Goal: Task Accomplishment & Management: Use online tool/utility

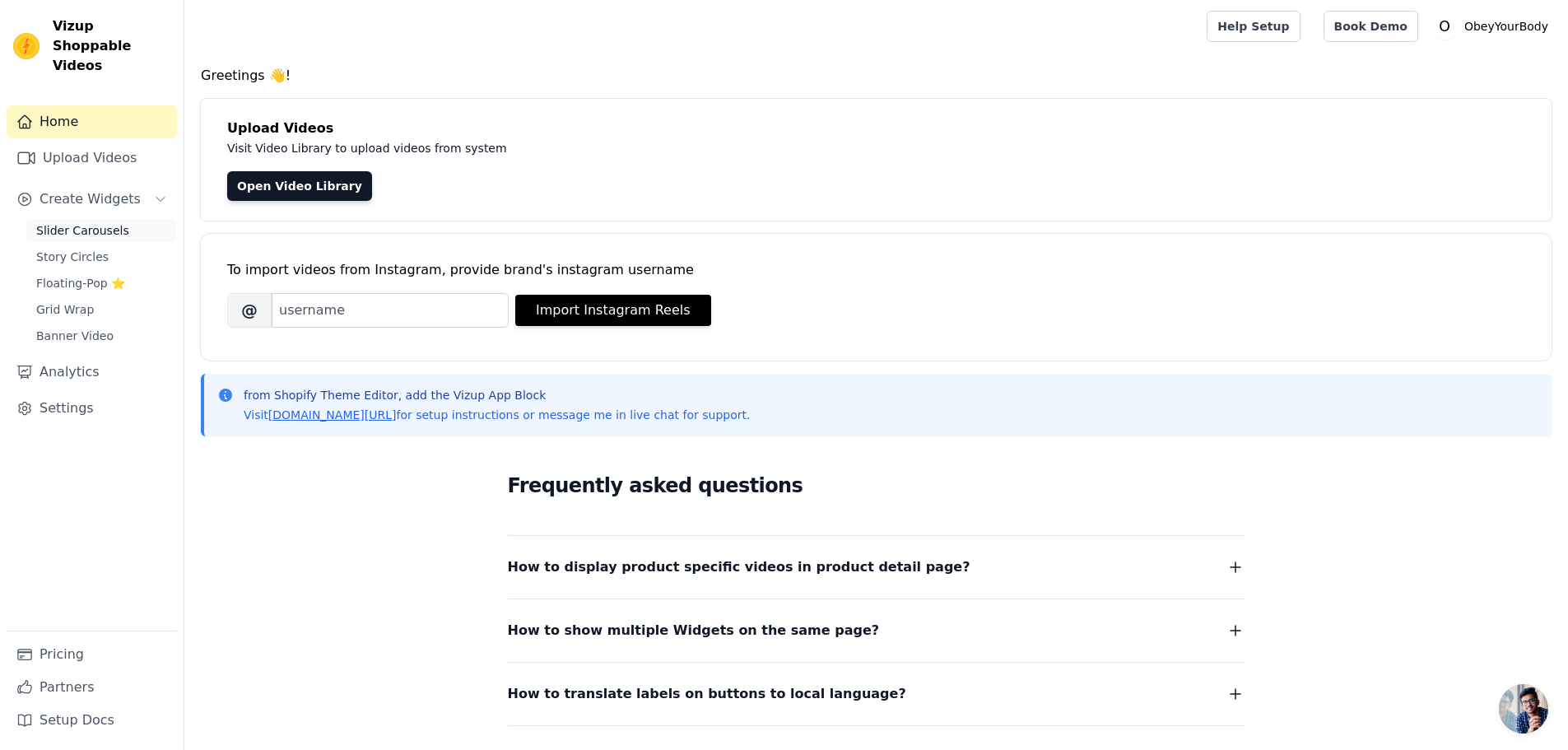
click at [82, 222] on span "Slider Carousels" at bounding box center [82, 230] width 93 height 17
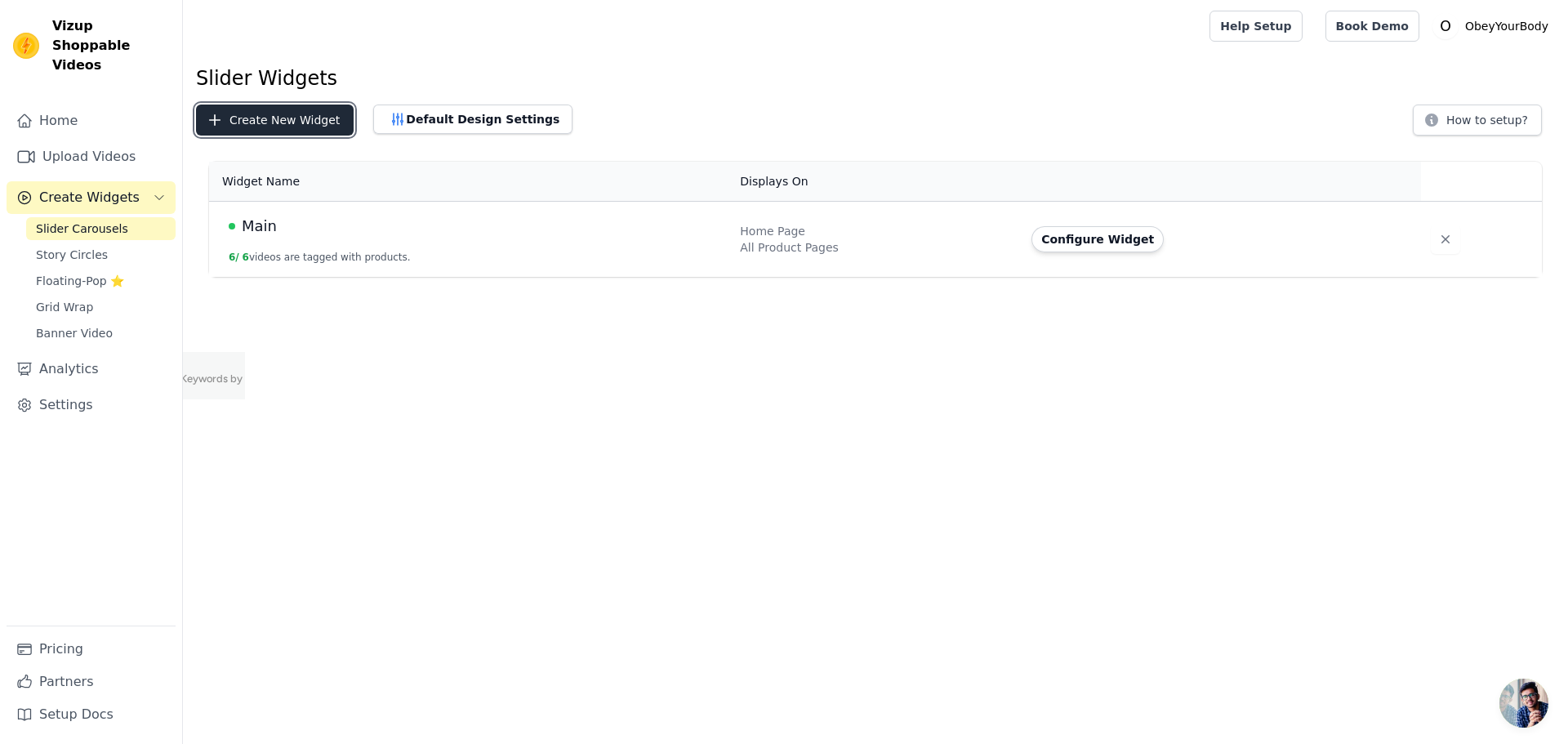
click at [269, 133] on button "Create New Widget" at bounding box center [274, 120] width 157 height 31
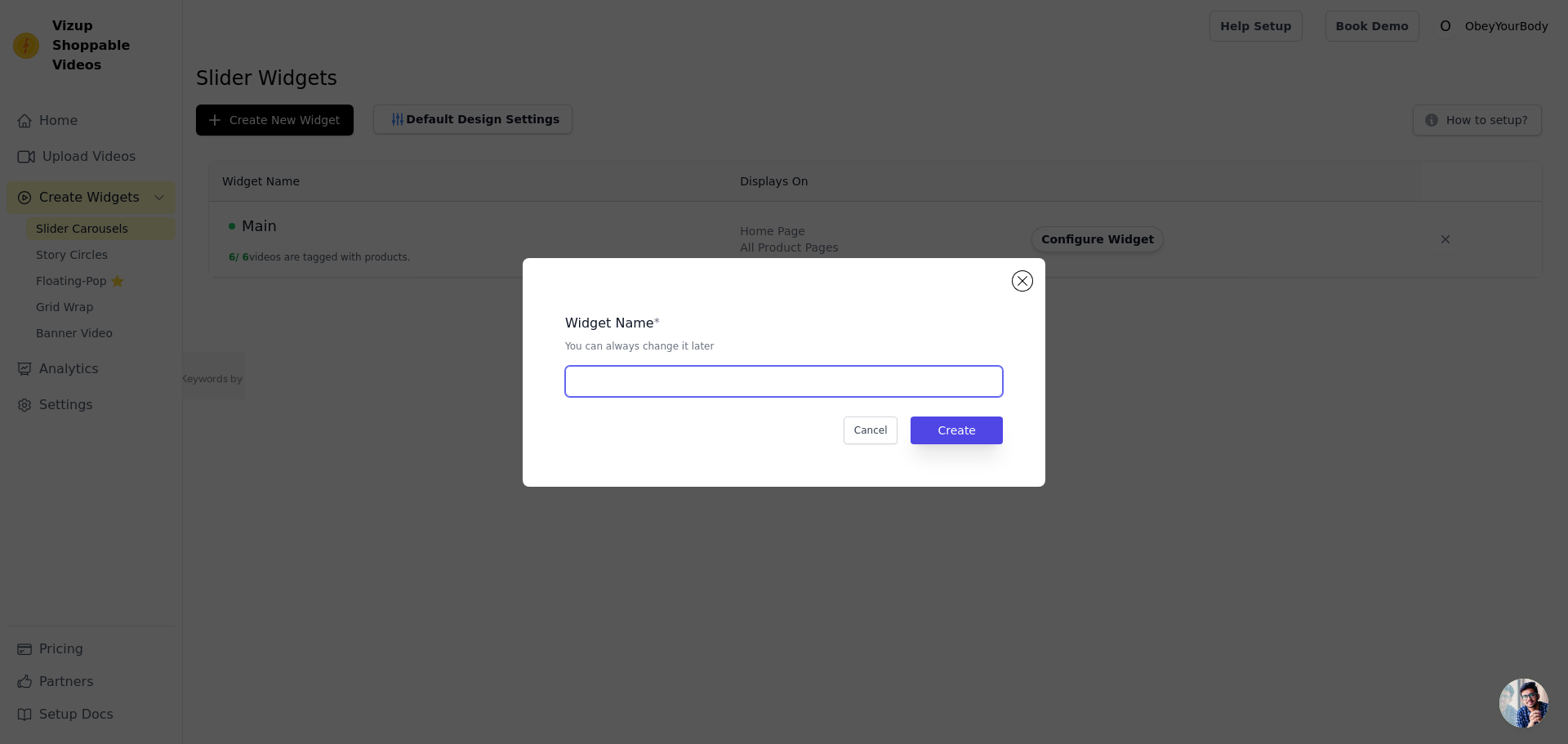
click at [736, 386] on input "text" at bounding box center [784, 381] width 438 height 31
click at [664, 387] on input "Main" at bounding box center [784, 381] width 438 height 31
type input "Main2"
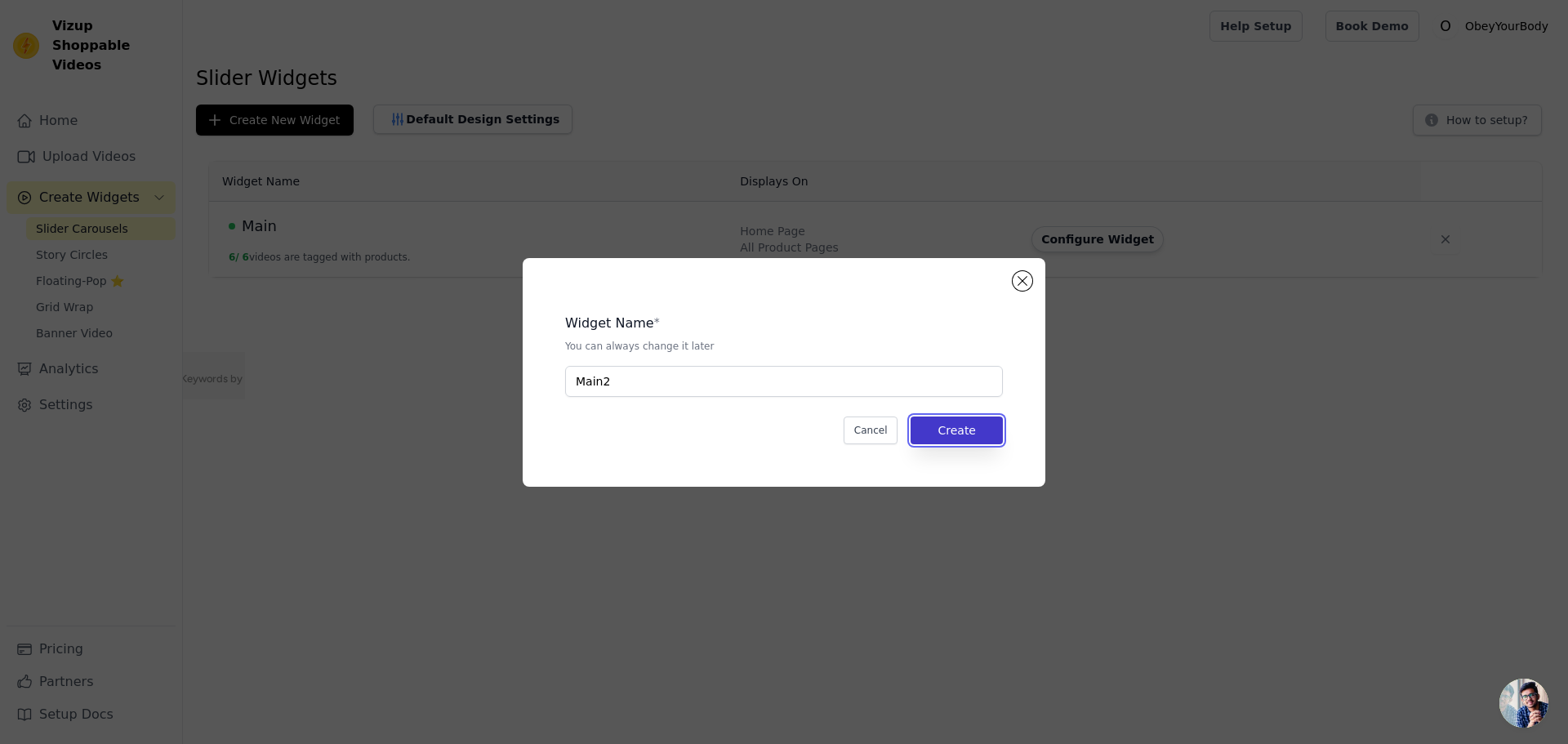
click at [985, 432] on button "Create" at bounding box center [956, 430] width 92 height 27
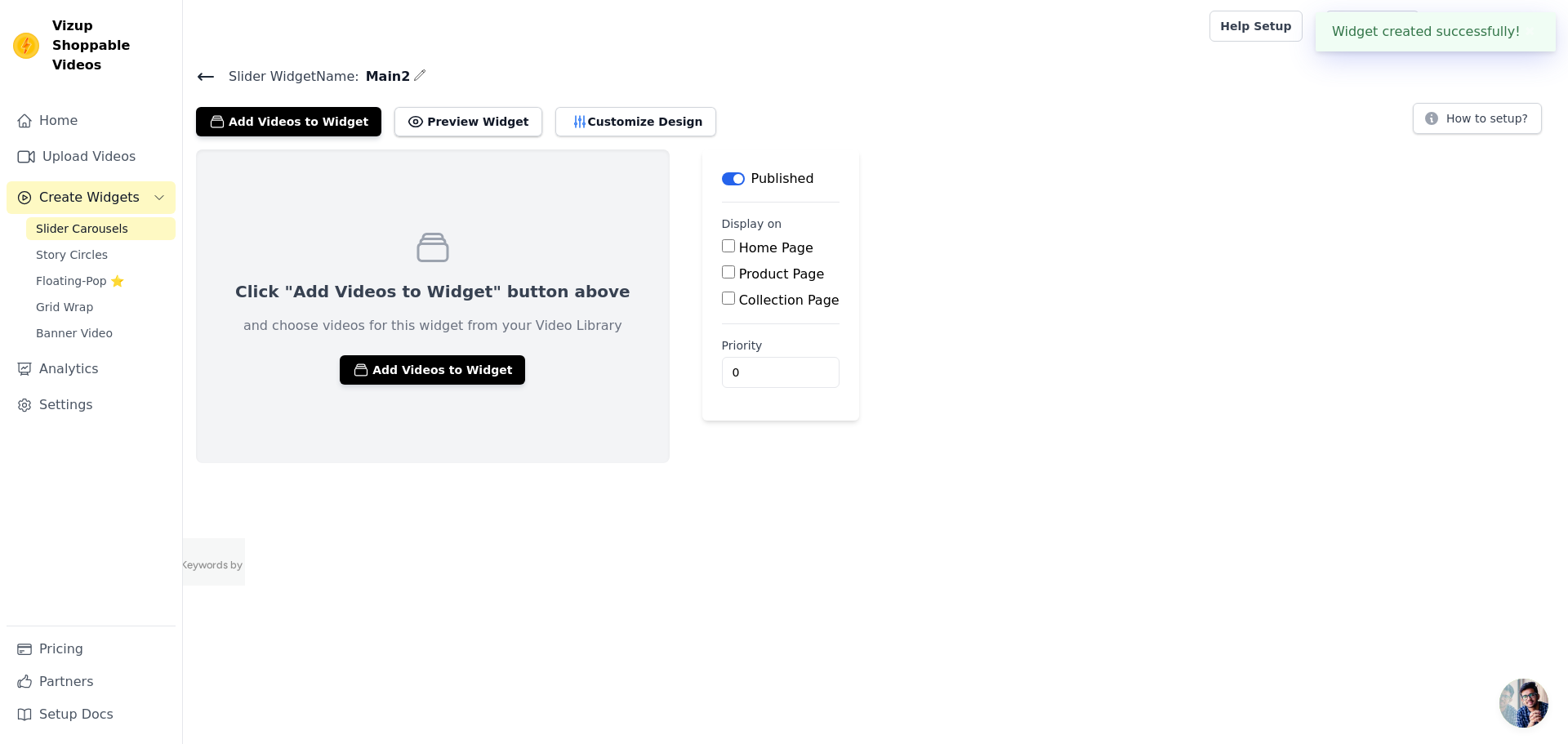
click at [739, 244] on label "Home Page" at bounding box center [775, 248] width 74 height 16
click at [722, 244] on input "Home Page" at bounding box center [729, 246] width 13 height 13
checkbox input "true"
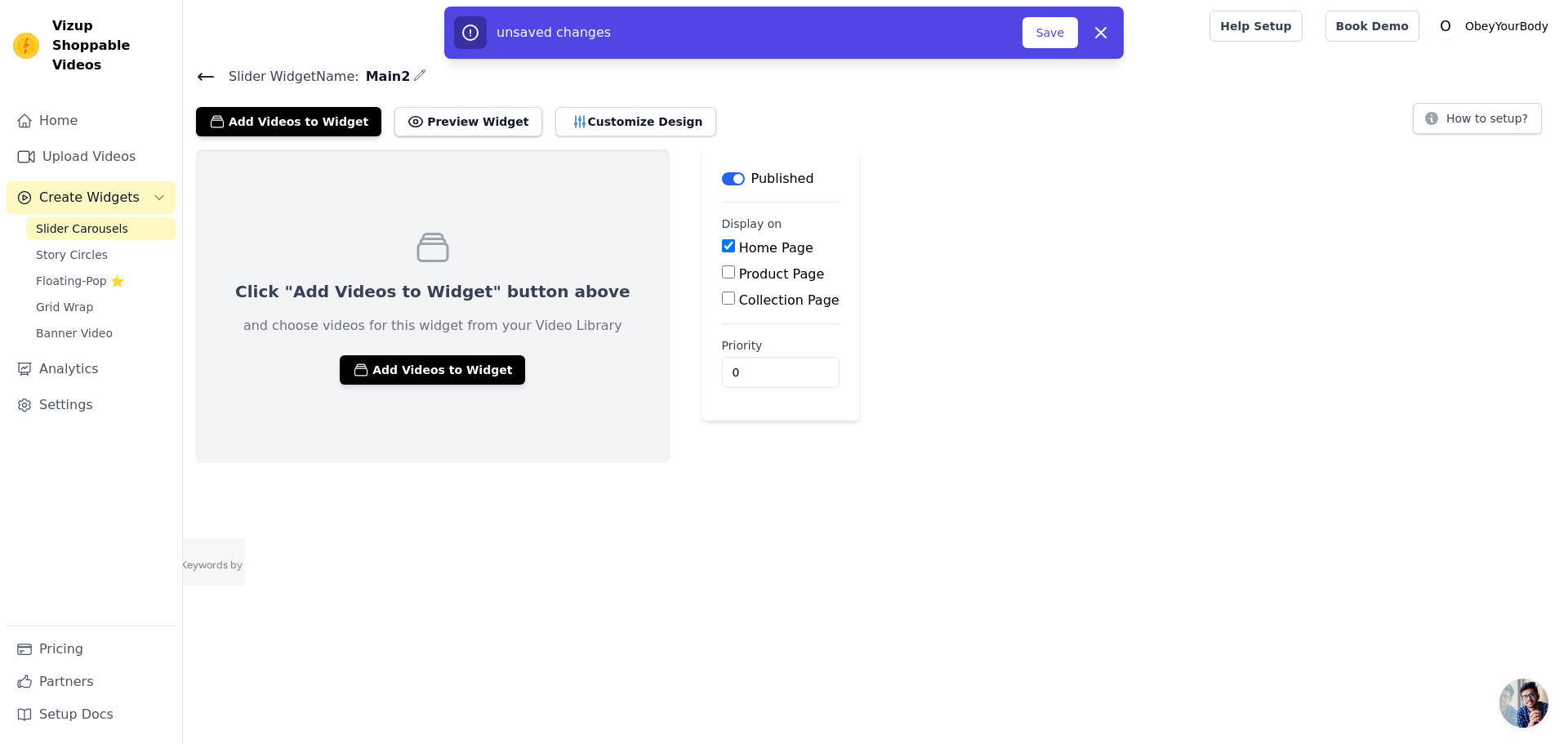
click at [739, 270] on label "Product Page" at bounding box center [782, 273] width 86 height 16
click at [722, 270] on input "Product Page" at bounding box center [729, 271] width 13 height 13
checkbox input "true"
click at [1048, 34] on button "Save" at bounding box center [1050, 33] width 56 height 31
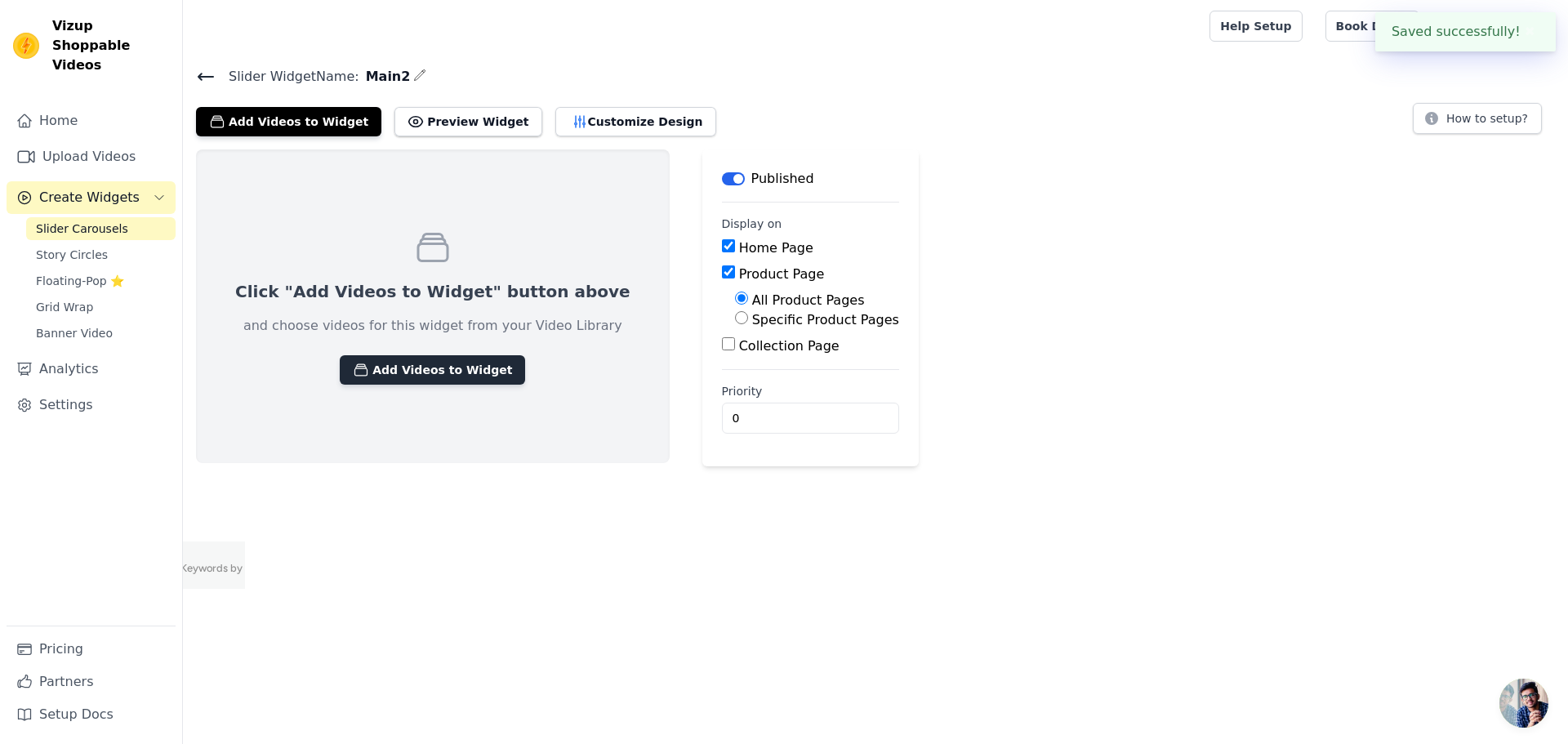
click at [400, 377] on button "Add Videos to Widget" at bounding box center [432, 370] width 186 height 29
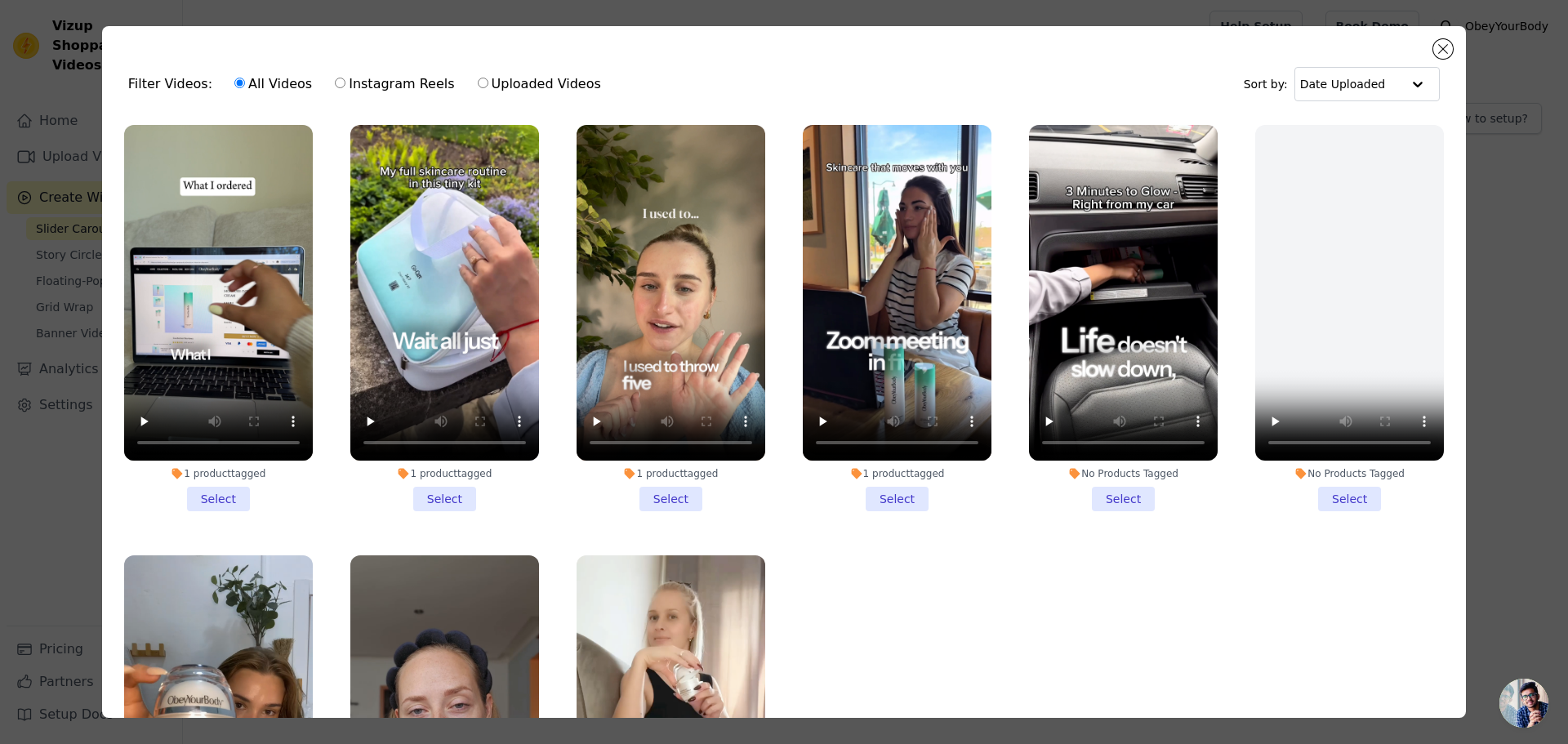
click at [390, 84] on label "Instagram Reels" at bounding box center [394, 83] width 121 height 21
click at [346, 84] on input "Instagram Reels" at bounding box center [340, 83] width 11 height 11
radio input "true"
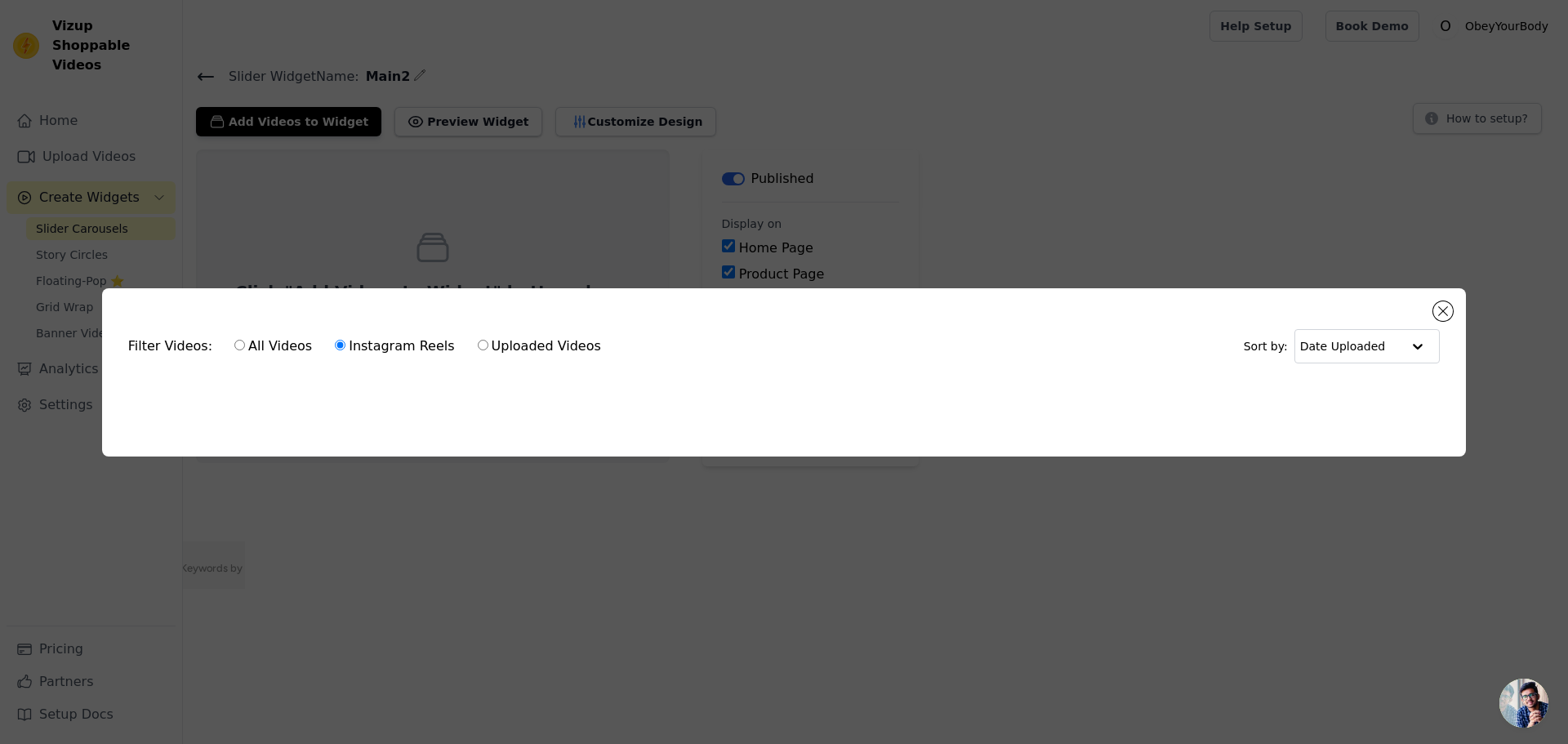
click at [1185, 411] on div "Filter Videos: All Videos Instagram Reels Uploaded Videos Sort by: Date Uploade…" at bounding box center [784, 372] width 1364 height 168
click at [509, 348] on label "Uploaded Videos" at bounding box center [539, 345] width 125 height 21
click at [488, 348] on input "Uploaded Videos" at bounding box center [484, 345] width 11 height 11
radio input "true"
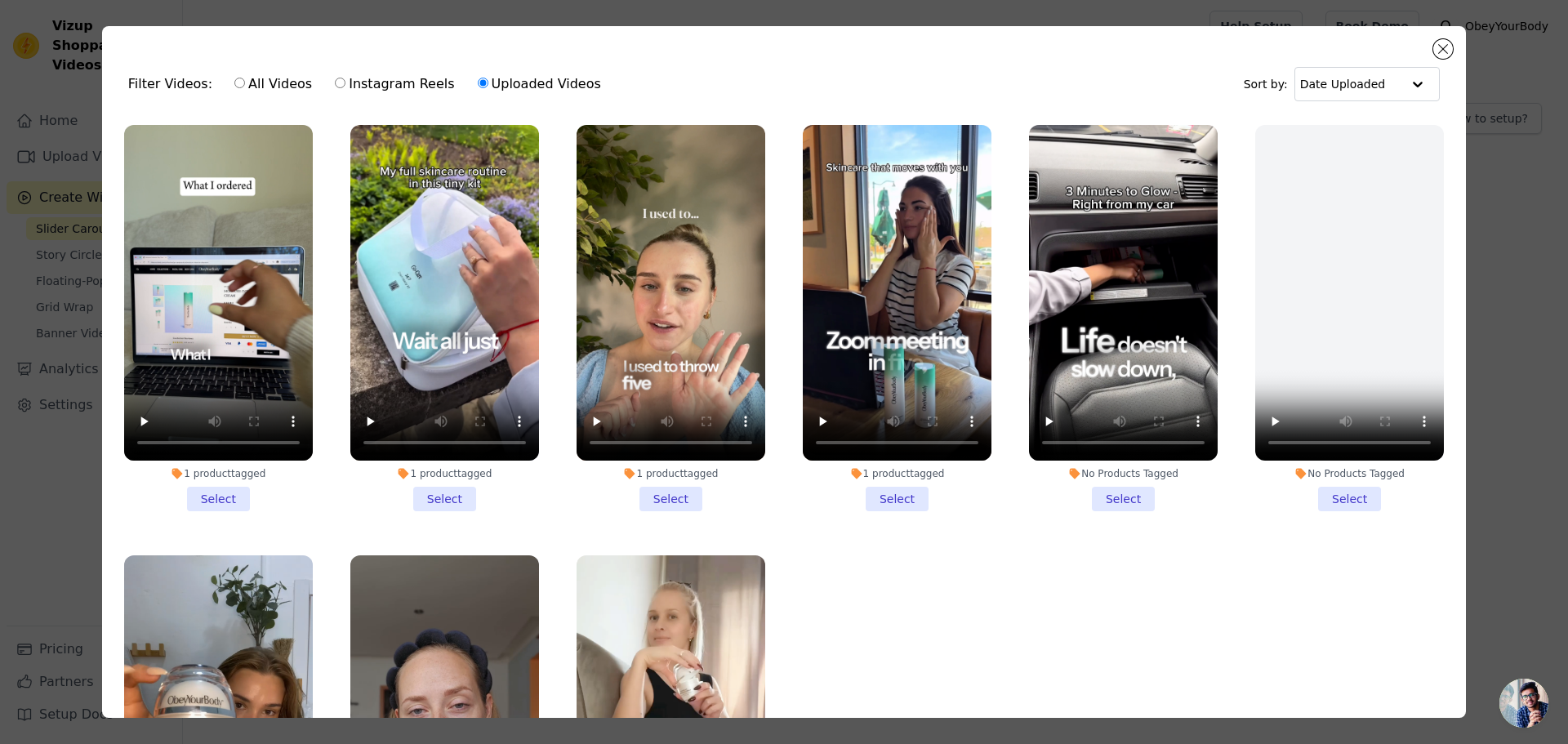
click at [490, 85] on label "Uploaded Videos" at bounding box center [539, 83] width 125 height 21
click at [488, 85] on input "Uploaded Videos" at bounding box center [484, 83] width 11 height 11
click at [247, 82] on label "All Videos" at bounding box center [272, 83] width 80 height 21
click at [245, 82] on input "All Videos" at bounding box center [240, 83] width 11 height 11
radio input "true"
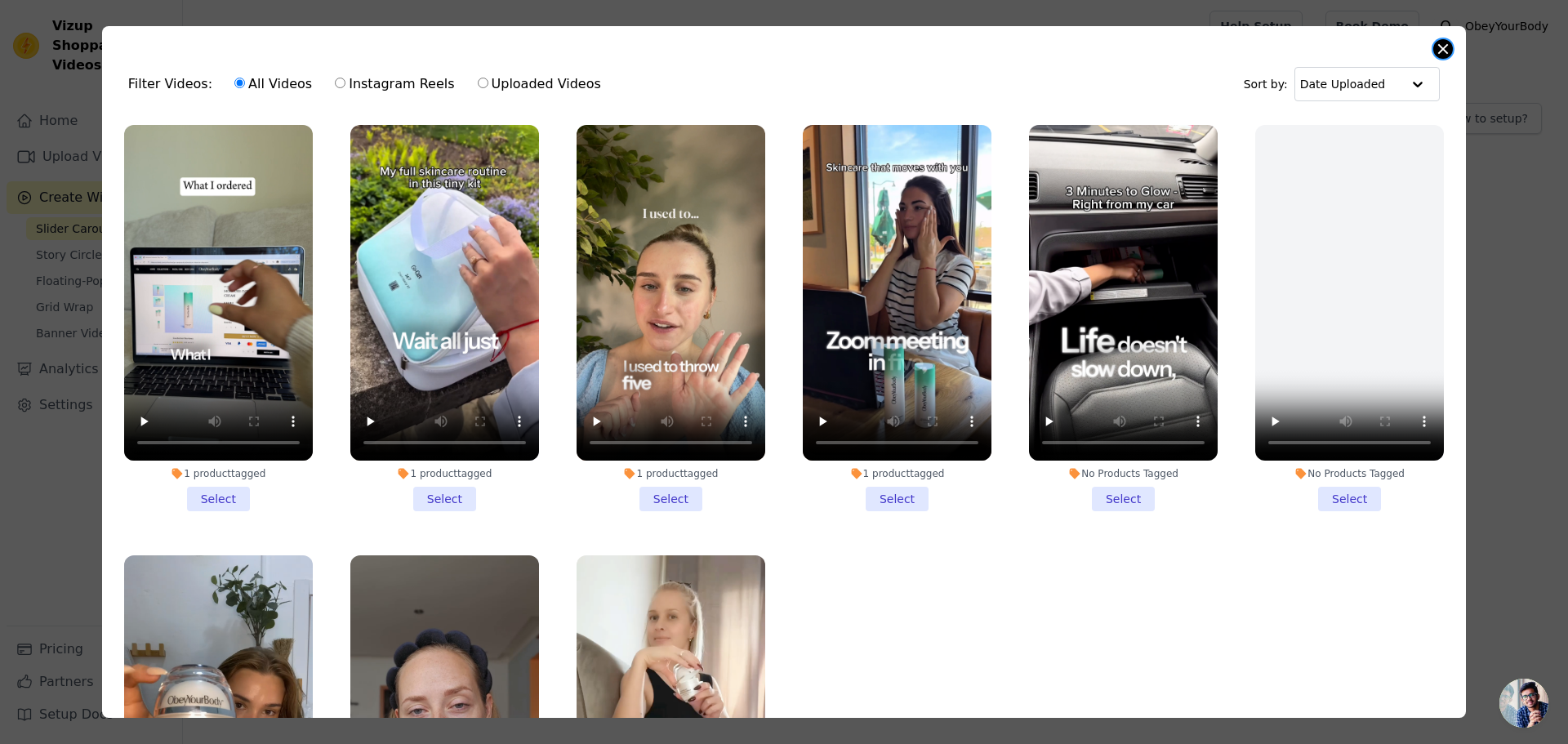
click at [1439, 53] on button "Close modal" at bounding box center [1443, 48] width 19 height 19
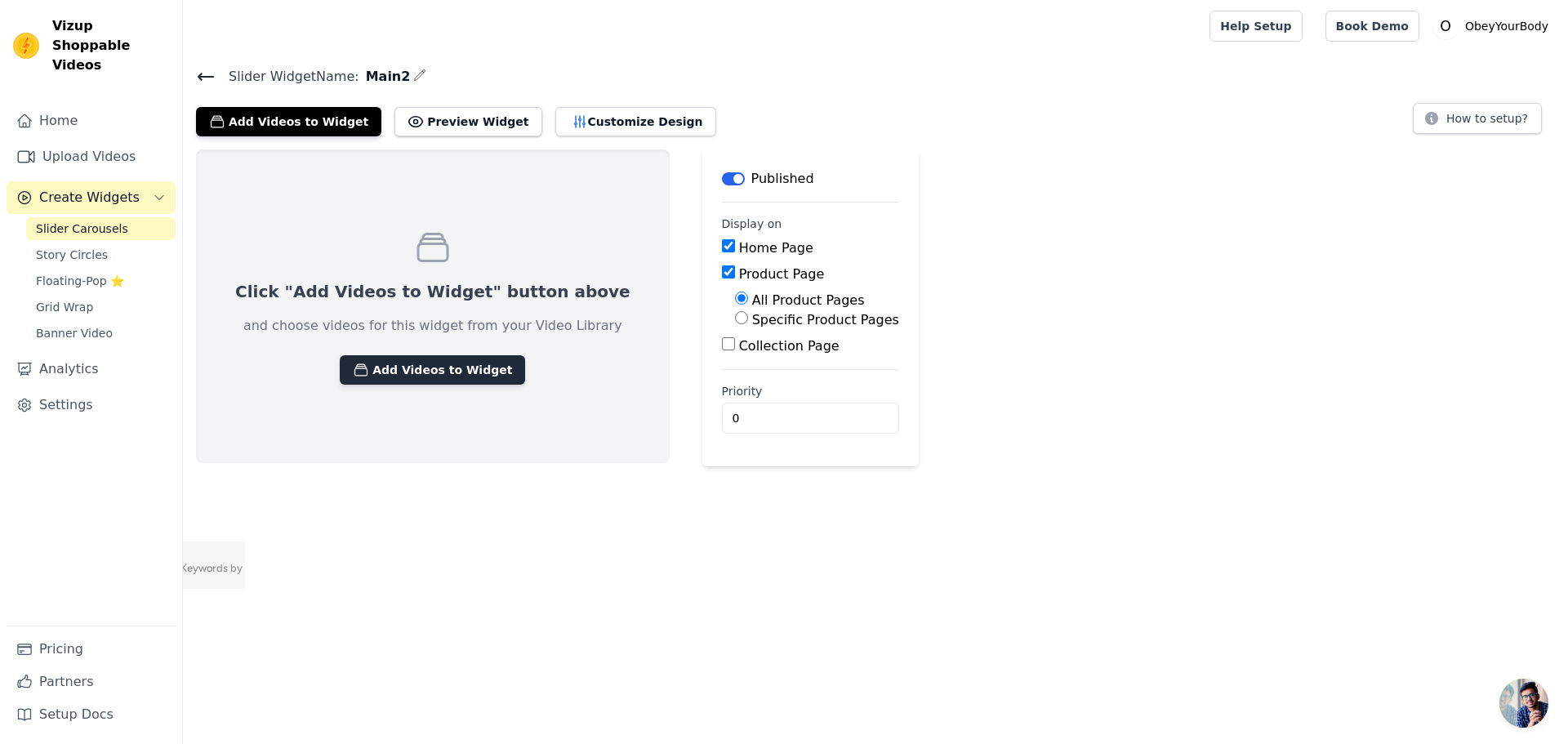
click at [401, 367] on button "Add Videos to Widget" at bounding box center [432, 370] width 186 height 29
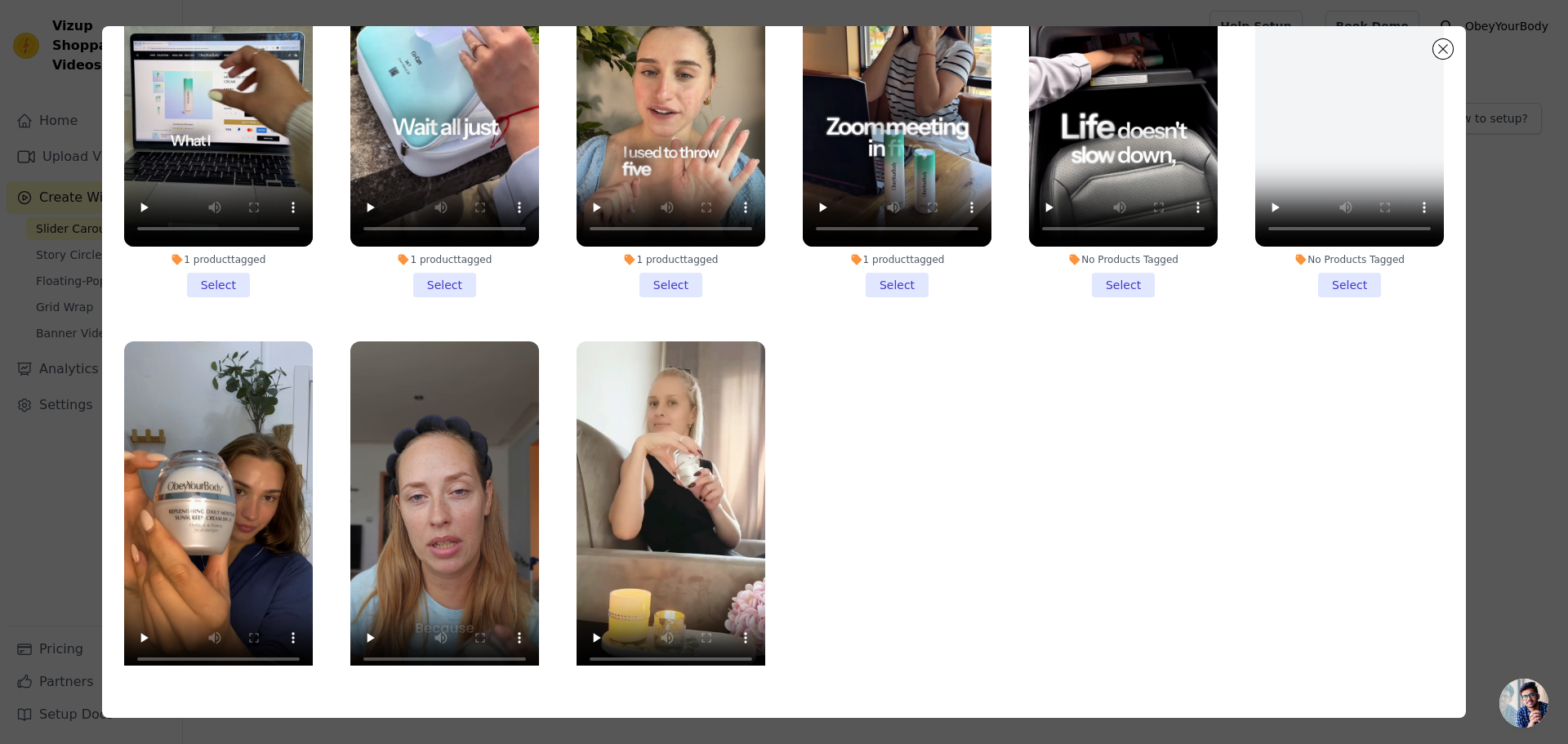
scroll to position [165, 0]
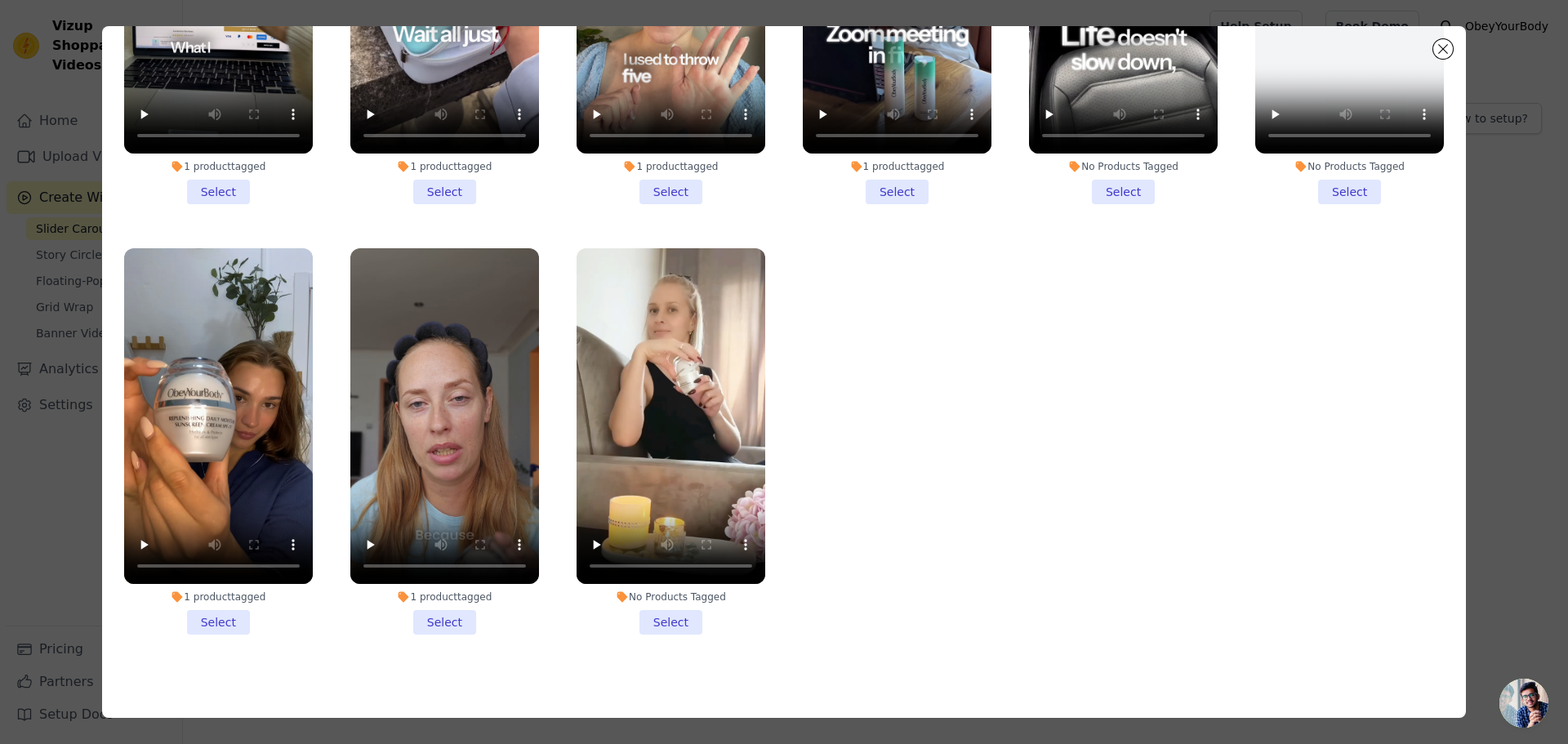
click at [668, 615] on li "No Products Tagged Select" at bounding box center [671, 441] width 188 height 387
click at [0, 0] on input "No Products Tagged Select" at bounding box center [0, 0] width 0 height 0
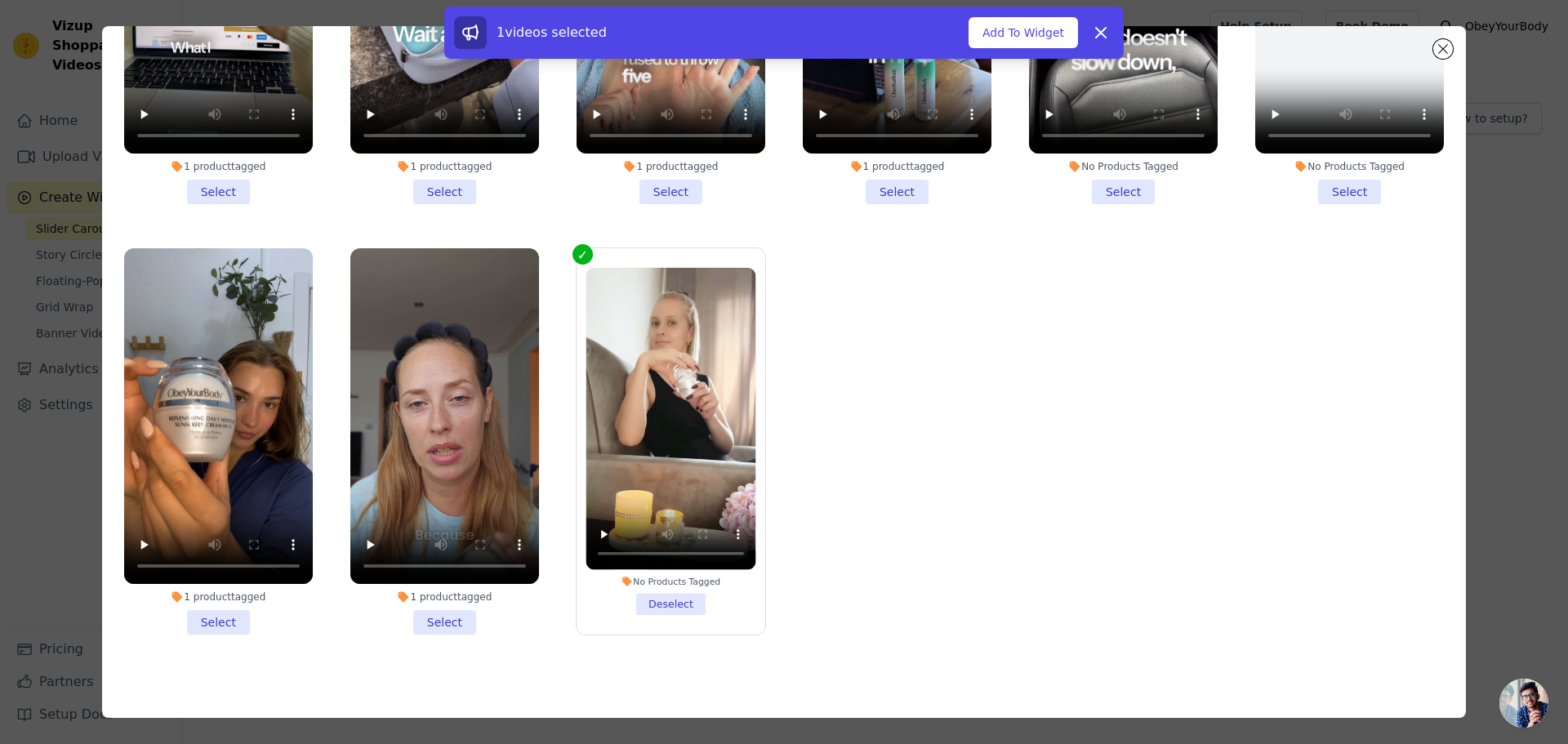
click at [432, 611] on li "1 product tagged Select" at bounding box center [444, 441] width 188 height 387
click at [0, 0] on input "1 product tagged Select" at bounding box center [0, 0] width 0 height 0
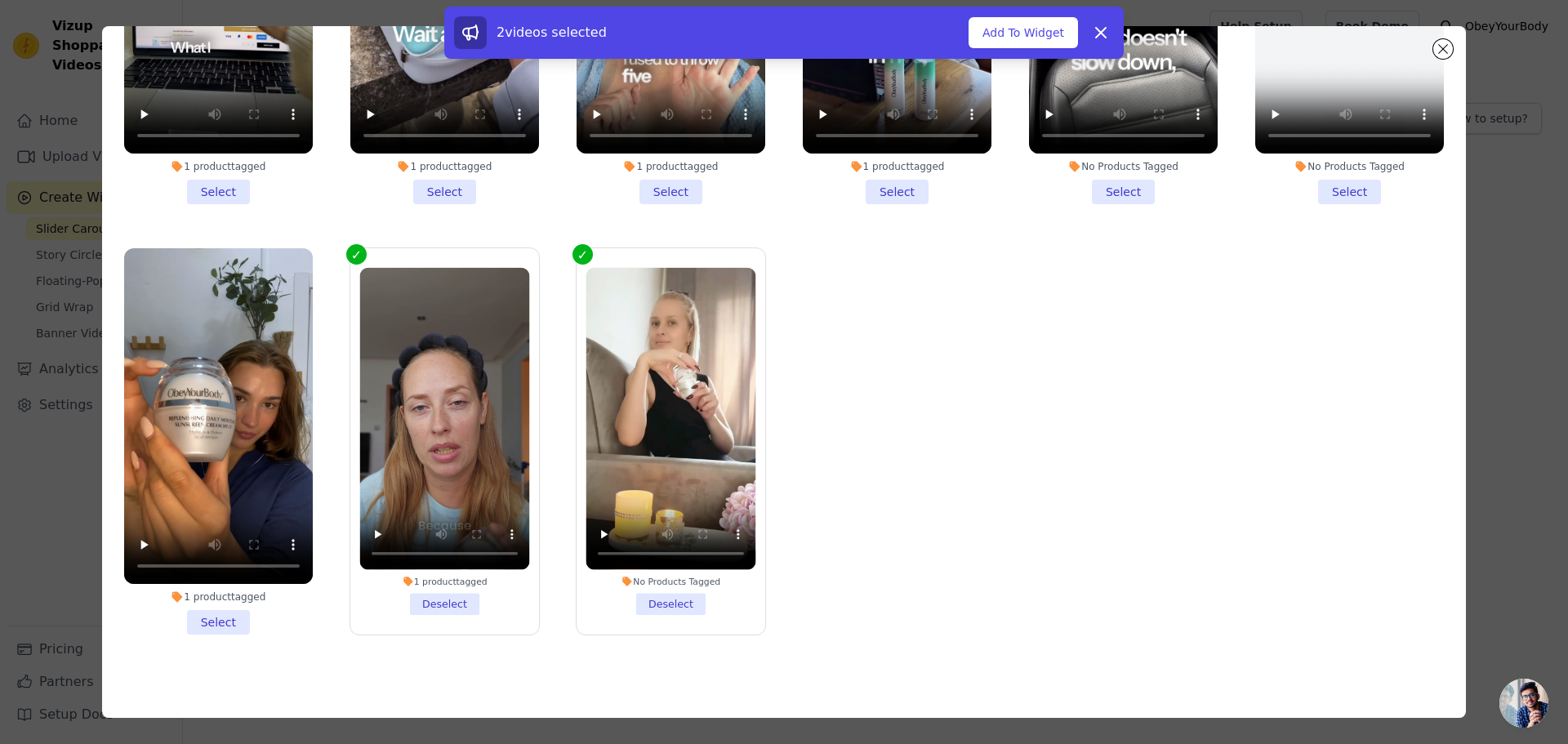
click at [218, 611] on li "1 product tagged Select" at bounding box center [219, 441] width 188 height 387
click at [0, 0] on input "1 product tagged Select" at bounding box center [0, 0] width 0 height 0
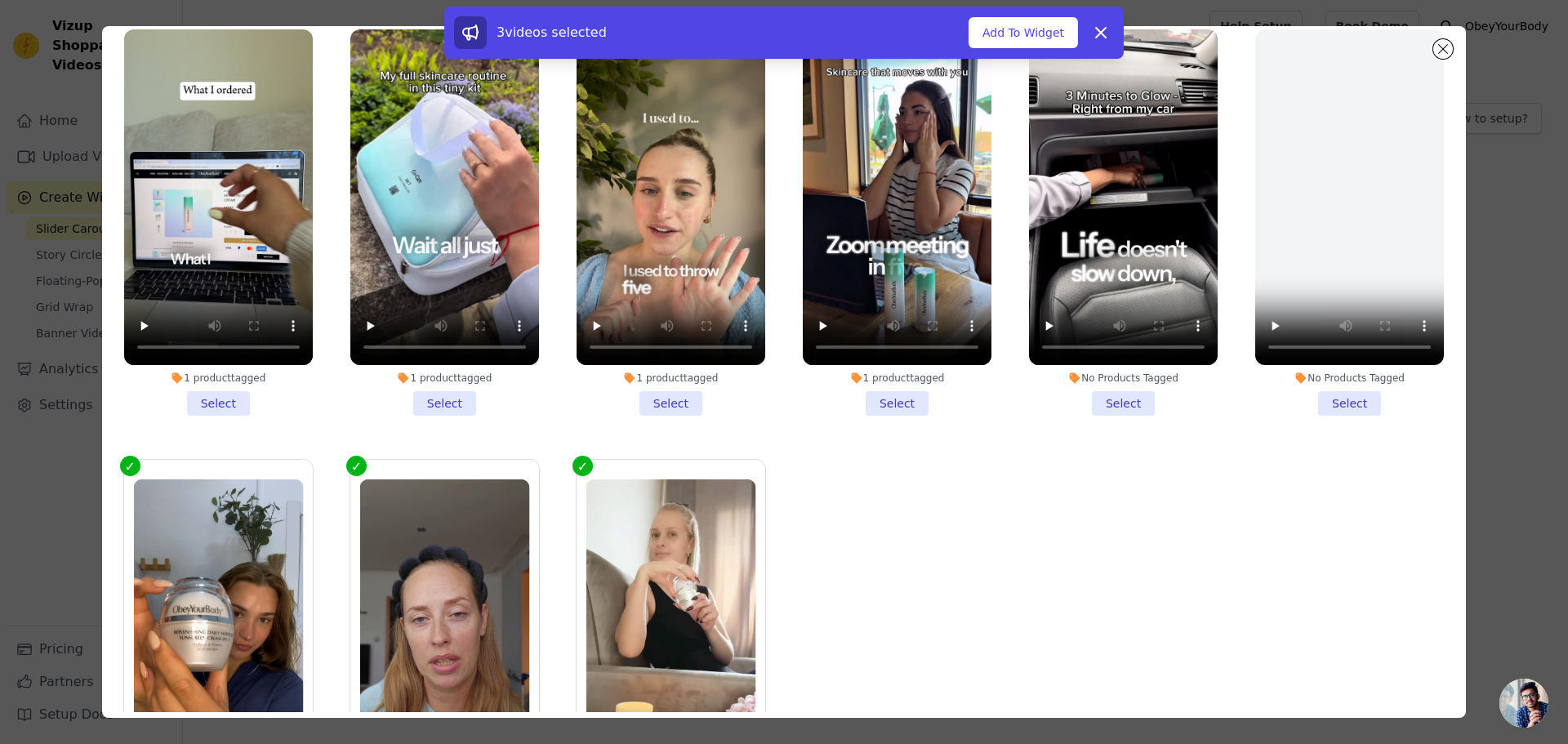
scroll to position [0, 0]
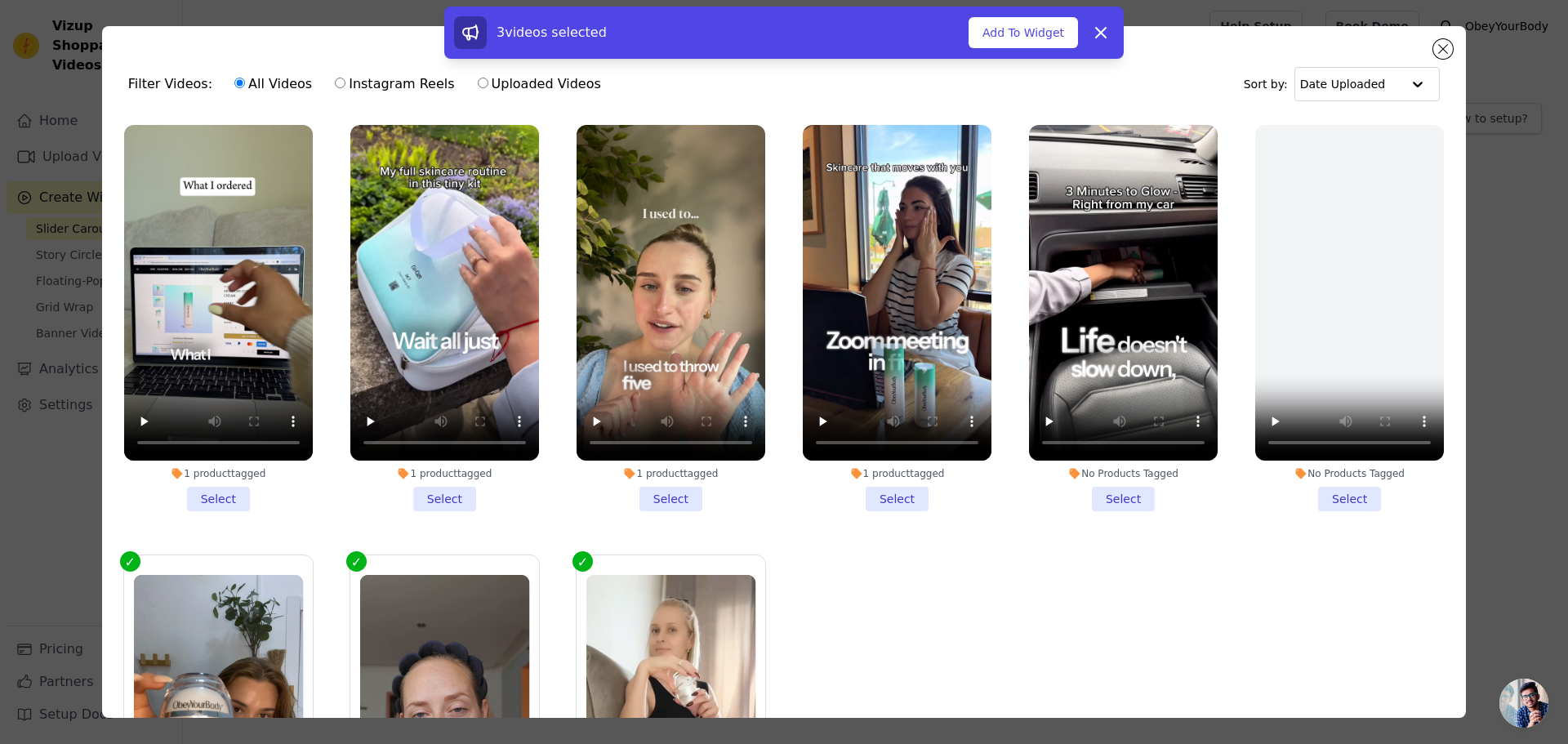
click at [218, 487] on li "1 product tagged Select" at bounding box center [219, 318] width 188 height 387
click at [0, 0] on input "1 product tagged Select" at bounding box center [0, 0] width 0 height 0
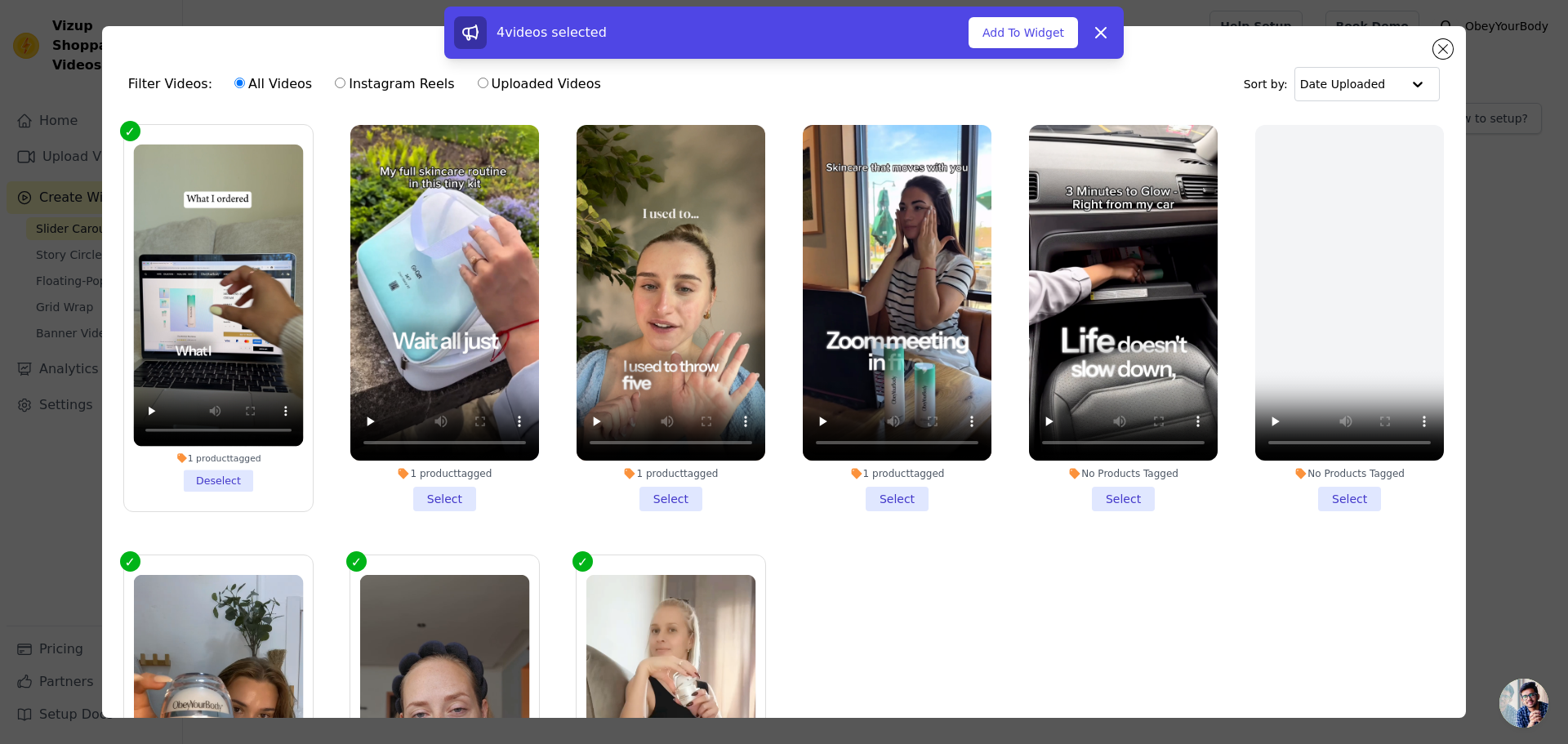
click at [187, 88] on div "Filter Videos: All Videos Instagram Reels Uploaded Videos" at bounding box center [368, 83] width 482 height 37
click at [1361, 90] on input "text" at bounding box center [1349, 84] width 101 height 33
click at [1203, 82] on div "Filter Videos: All Videos Instagram Reels Uploaded Videos Sort by: Date Uploade…" at bounding box center [784, 84] width 1338 height 64
click at [1108, 35] on icon at bounding box center [1100, 32] width 19 height 19
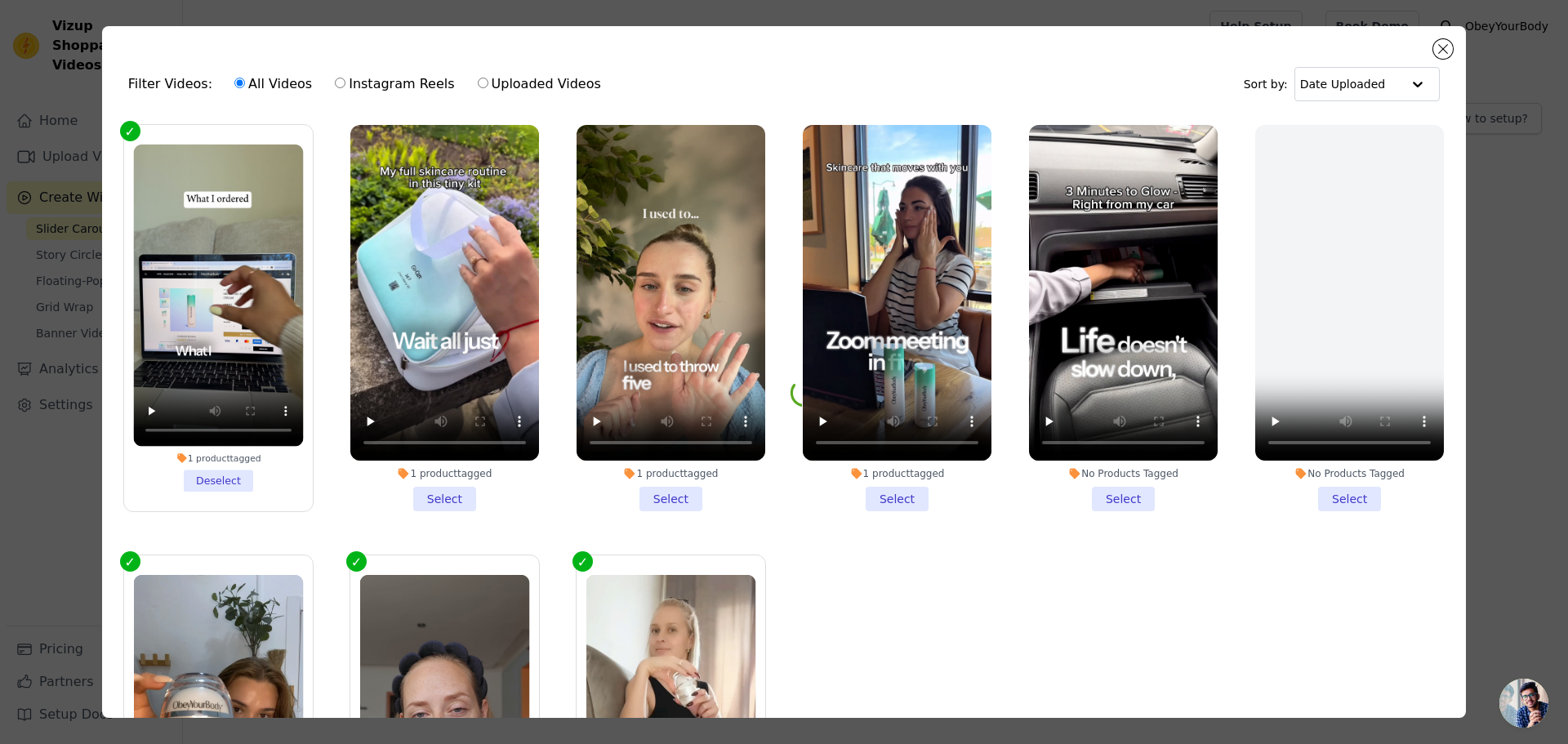
click at [544, 88] on label "Uploaded Videos" at bounding box center [539, 83] width 125 height 21
click at [488, 88] on input "Uploaded Videos" at bounding box center [484, 83] width 11 height 11
radio input "true"
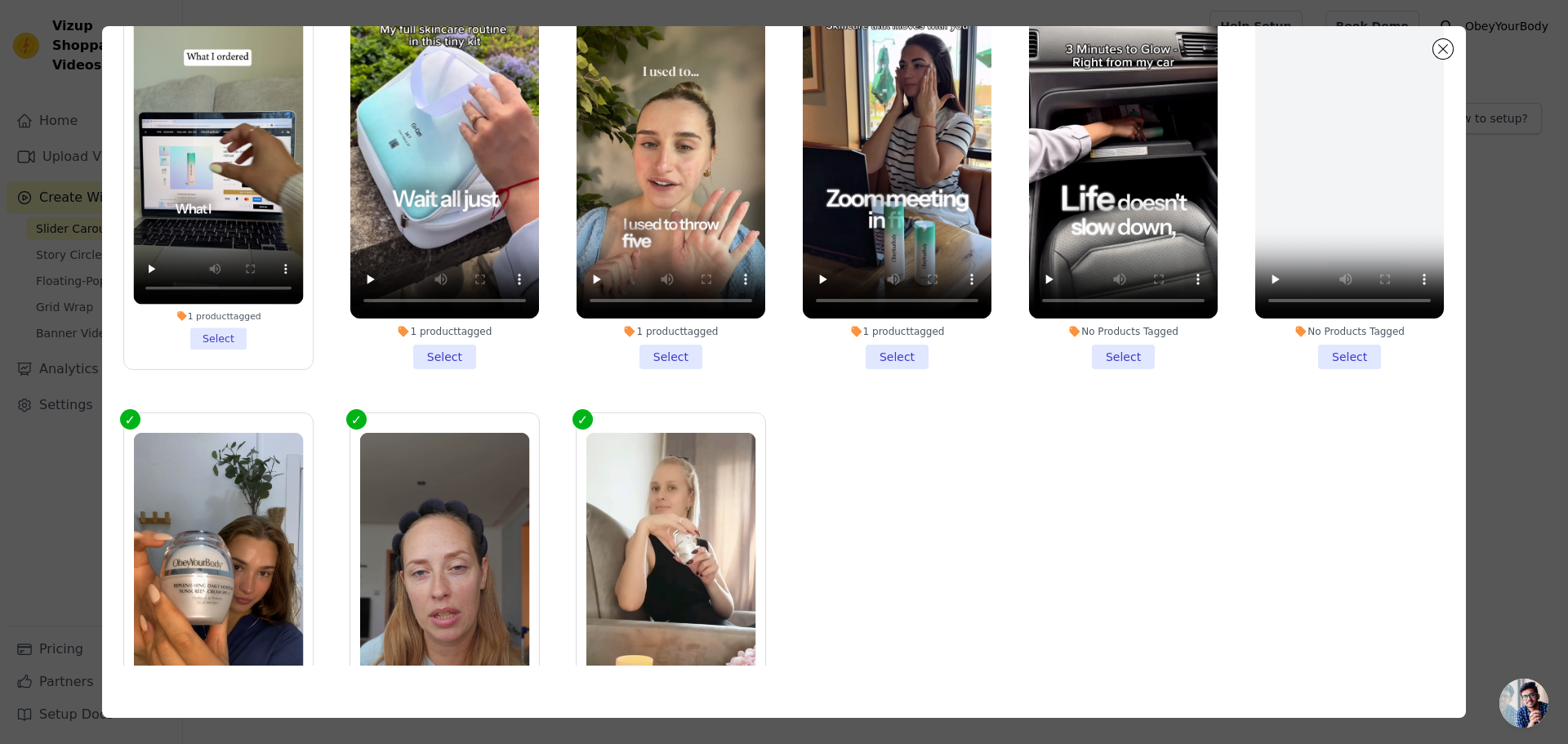
click at [1531, 448] on div "Filter Videos: All Videos Instagram Reels Uploaded Videos Sort by: Date Uploade…" at bounding box center [784, 372] width 1516 height 744
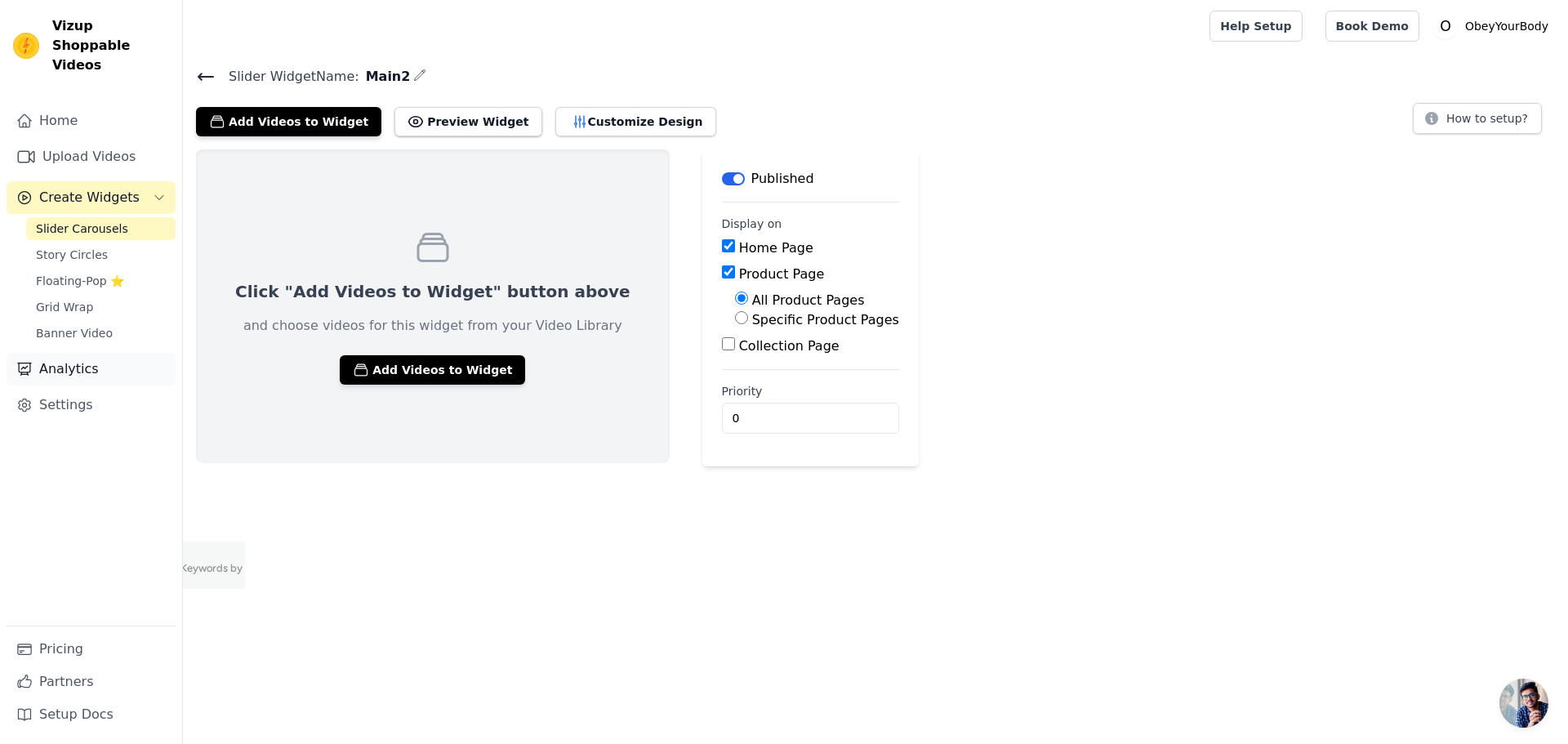
click at [57, 353] on link "Analytics" at bounding box center [91, 369] width 169 height 33
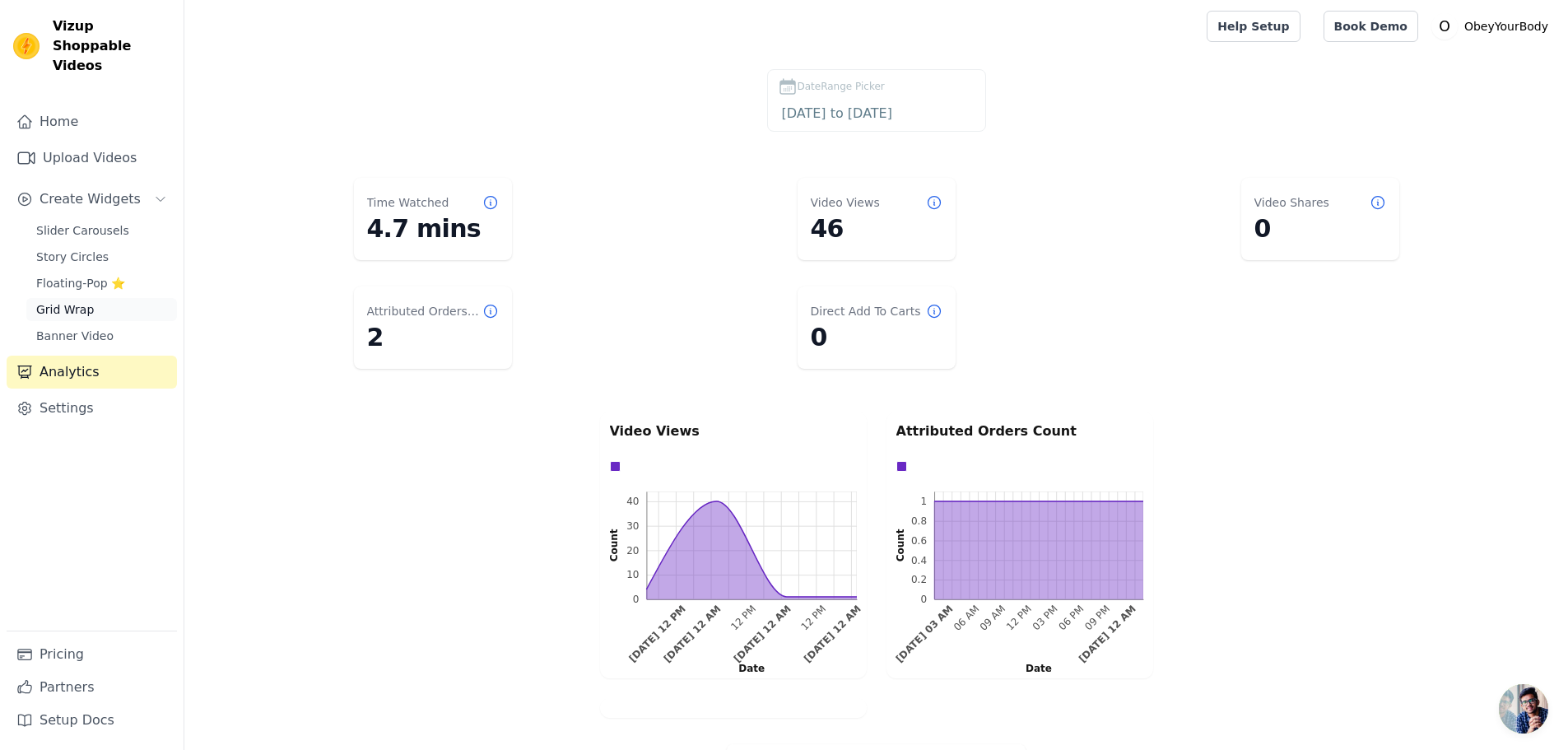
click at [64, 301] on span "Grid Wrap" at bounding box center [64, 310] width 58 height 17
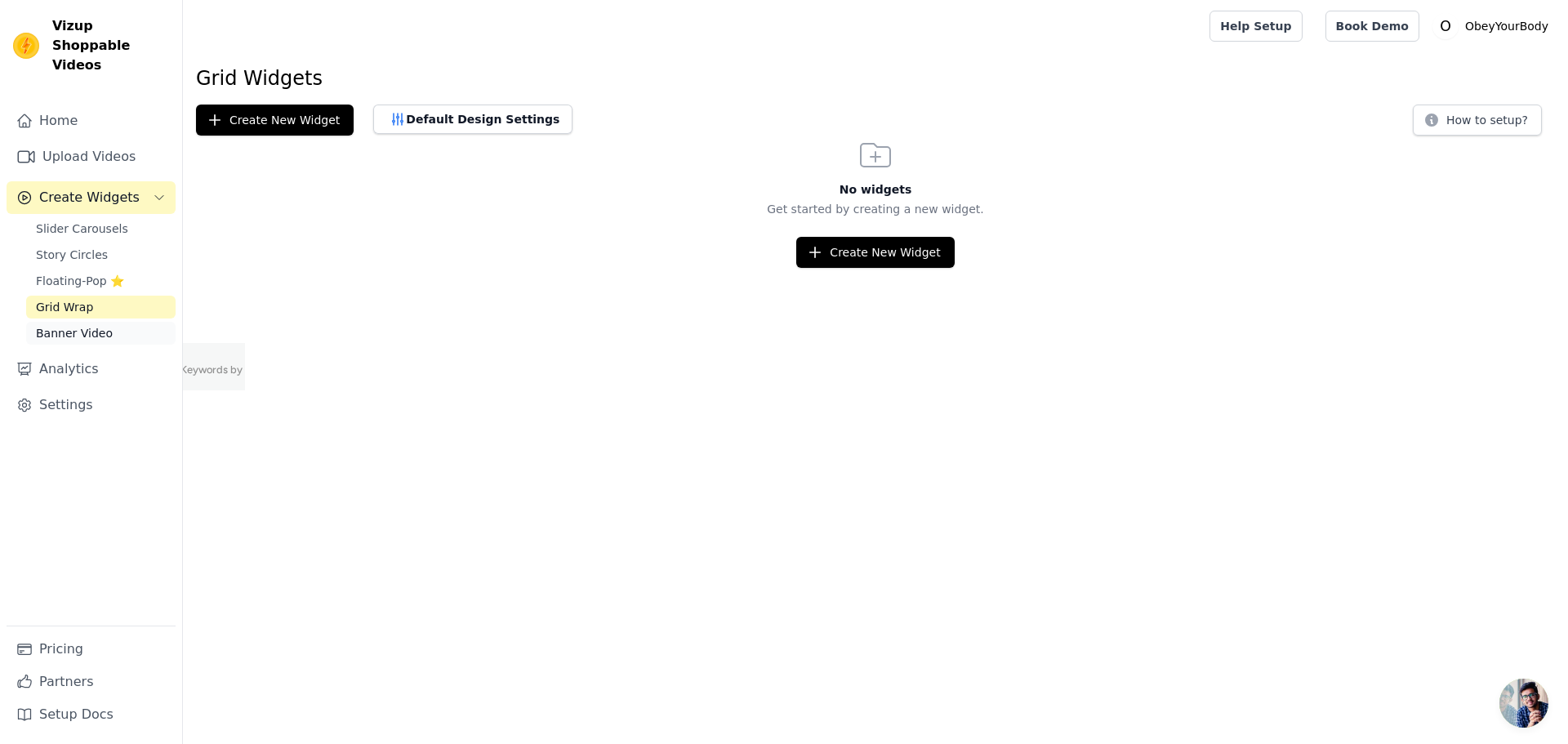
click at [69, 325] on span "Banner Video" at bounding box center [74, 334] width 77 height 16
click at [70, 297] on link "Grid Wrap" at bounding box center [101, 306] width 149 height 23
click at [821, 252] on icon "button" at bounding box center [816, 253] width 11 height 11
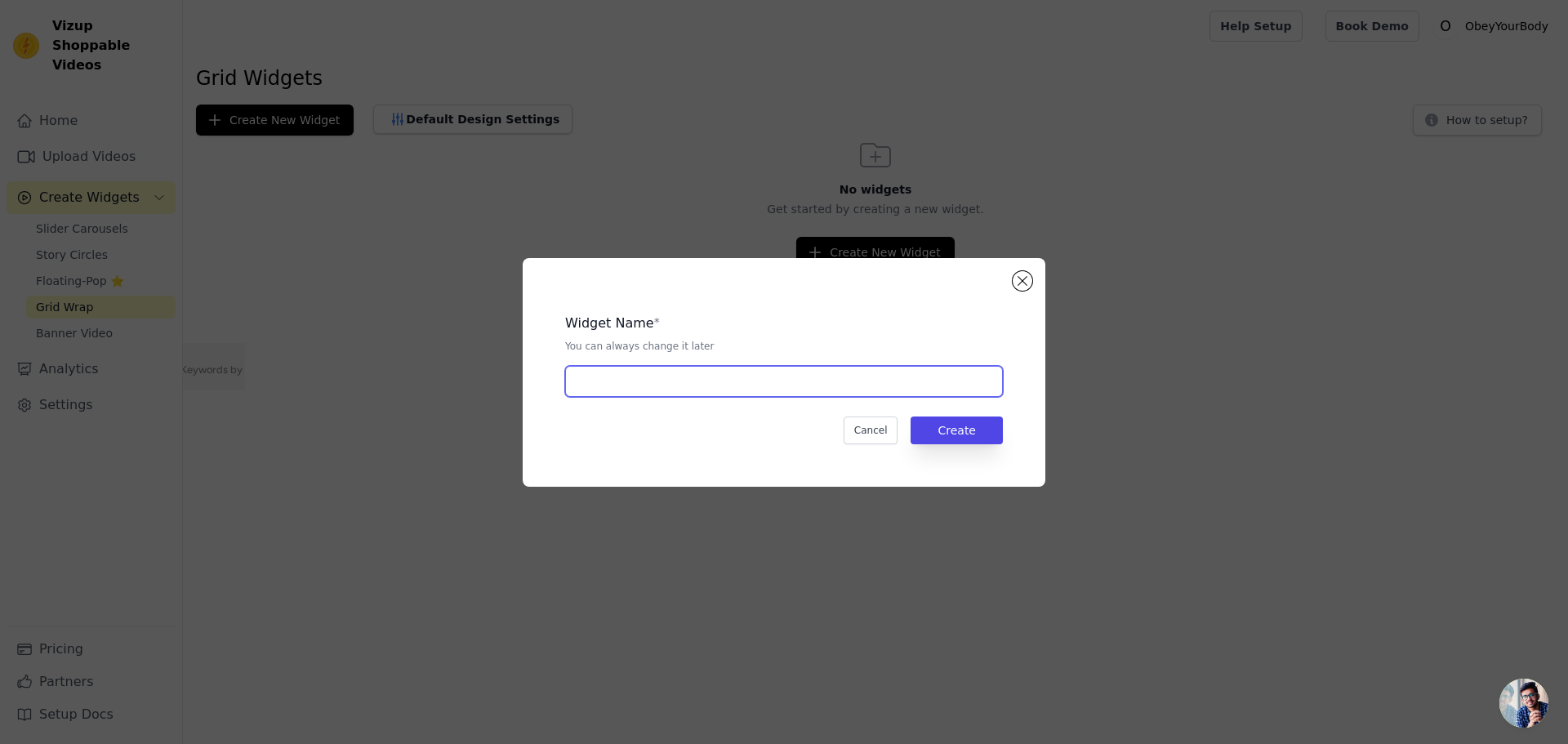
click at [734, 378] on input "text" at bounding box center [784, 381] width 438 height 31
click at [655, 379] on input "Main2" at bounding box center [784, 381] width 438 height 31
type input "Main3"
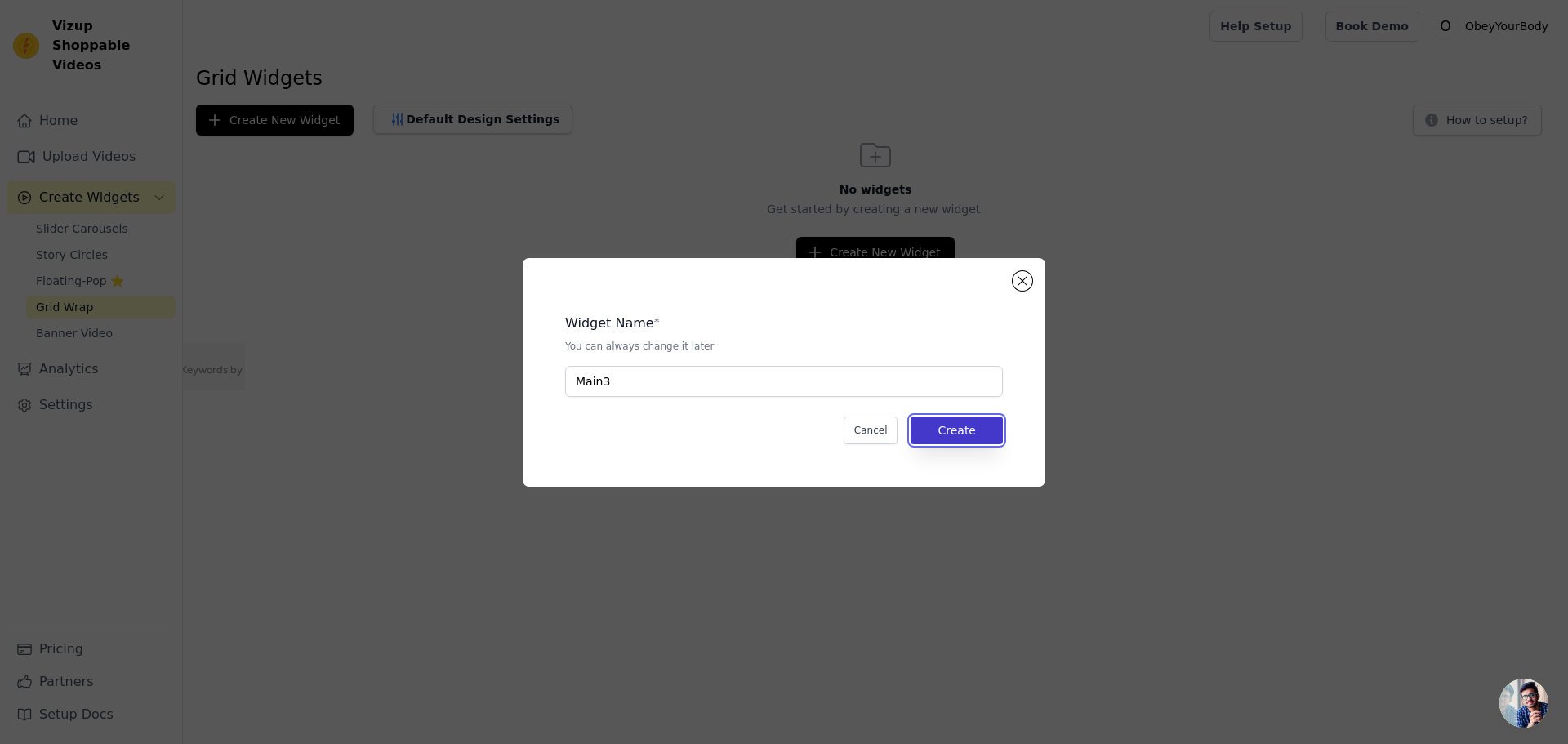
click at [937, 430] on button "Create" at bounding box center [956, 430] width 92 height 27
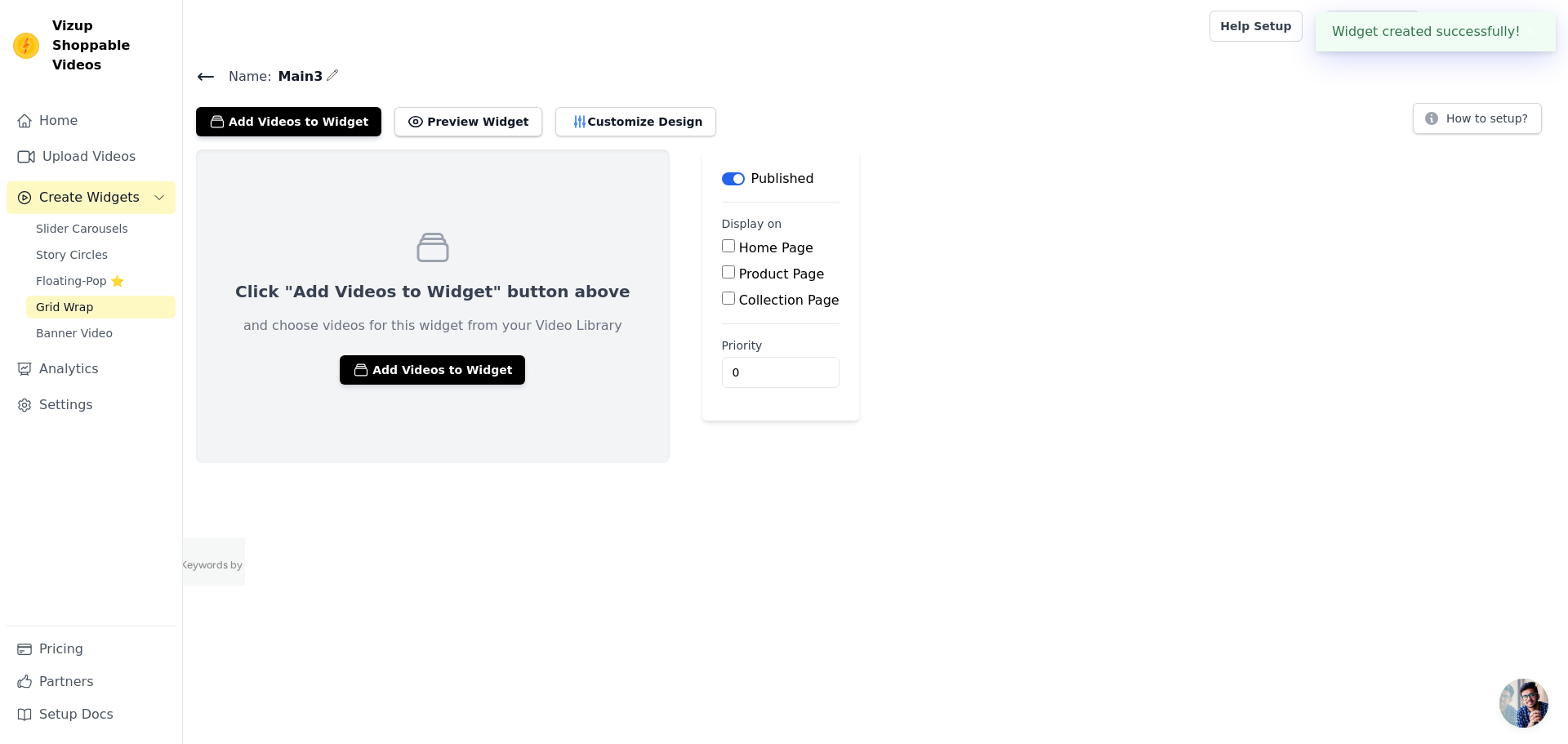
click at [739, 243] on label "Home Page" at bounding box center [775, 248] width 74 height 16
click at [722, 243] on input "Home Page" at bounding box center [729, 246] width 13 height 13
checkbox input "true"
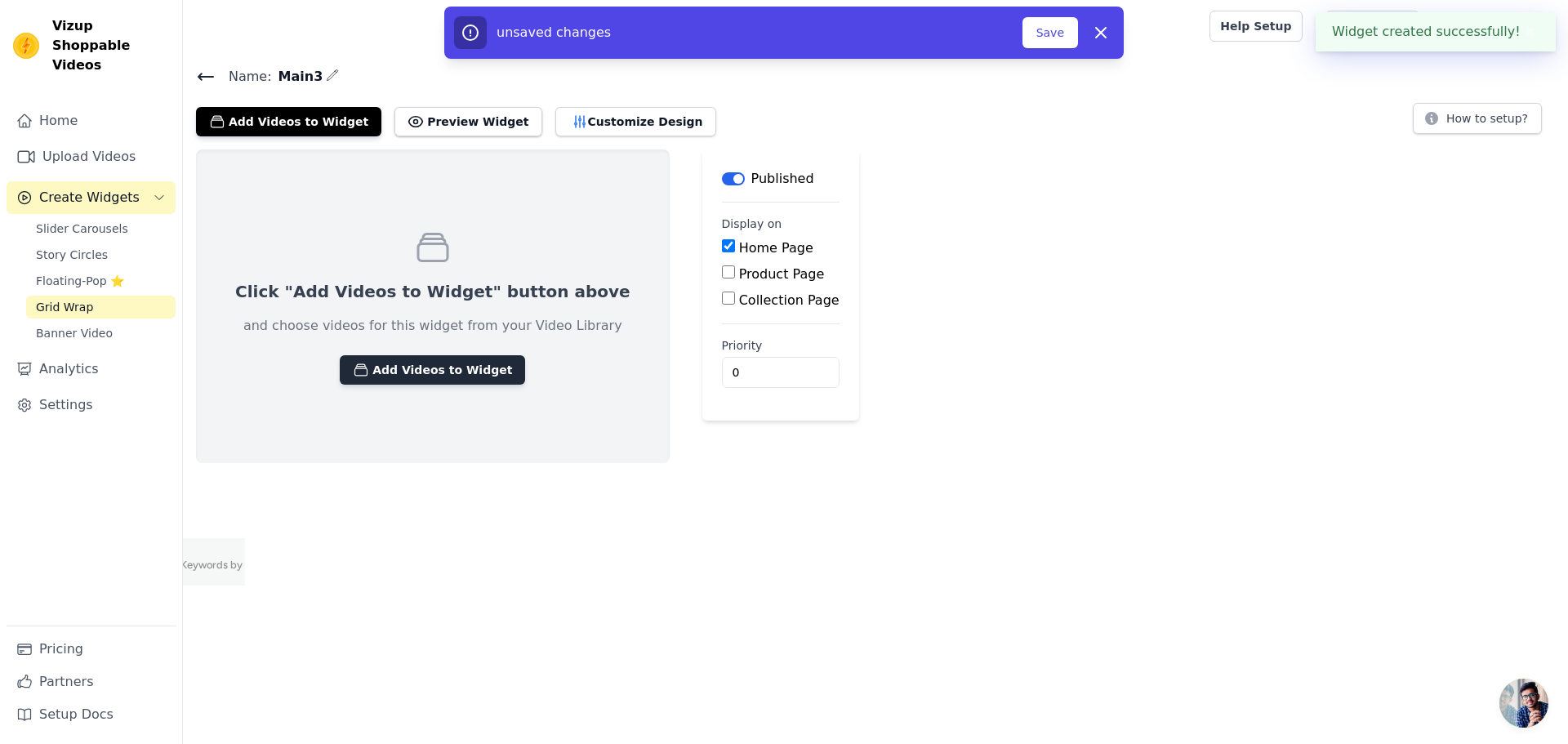
click at [390, 377] on button "Add Videos to Widget" at bounding box center [432, 370] width 186 height 29
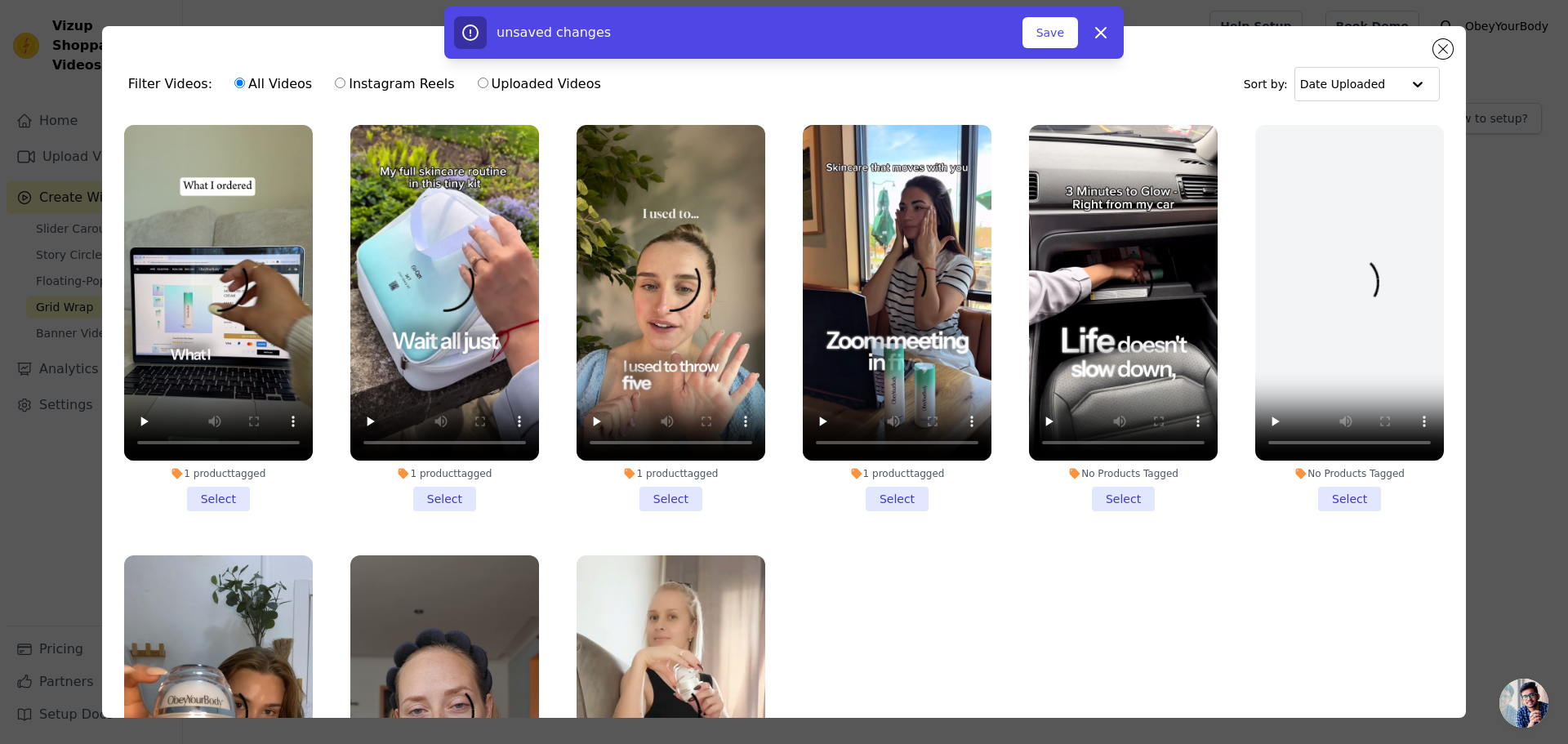
click at [1443, 45] on div "unsaved changes Save Dismiss" at bounding box center [784, 32] width 1568 height 52
click at [1098, 37] on icon "button" at bounding box center [1100, 32] width 19 height 19
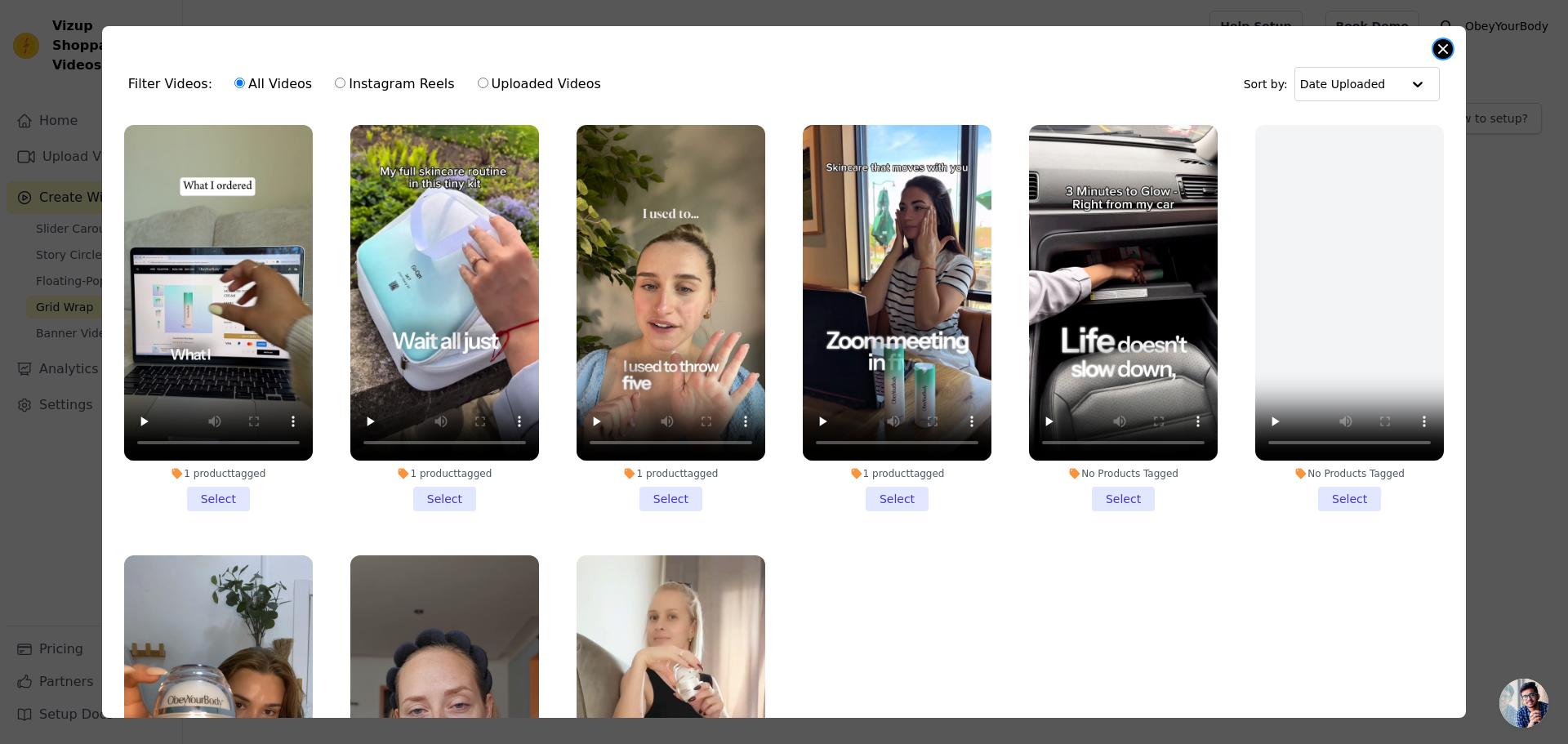
click at [1443, 46] on button "Close modal" at bounding box center [1443, 48] width 19 height 19
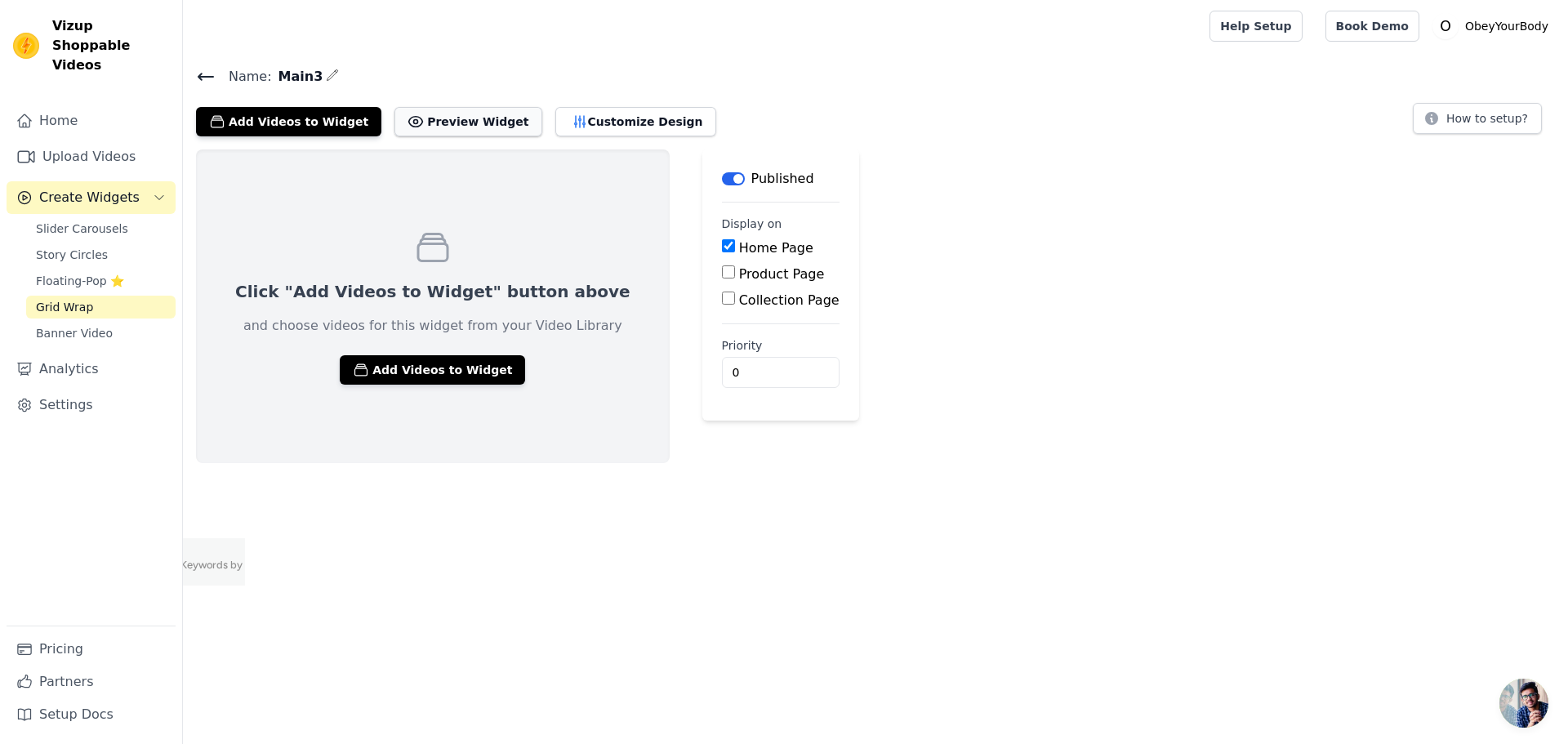
click at [435, 126] on button "Preview Widget" at bounding box center [467, 122] width 147 height 29
click at [590, 121] on button "Customize Design" at bounding box center [635, 122] width 161 height 29
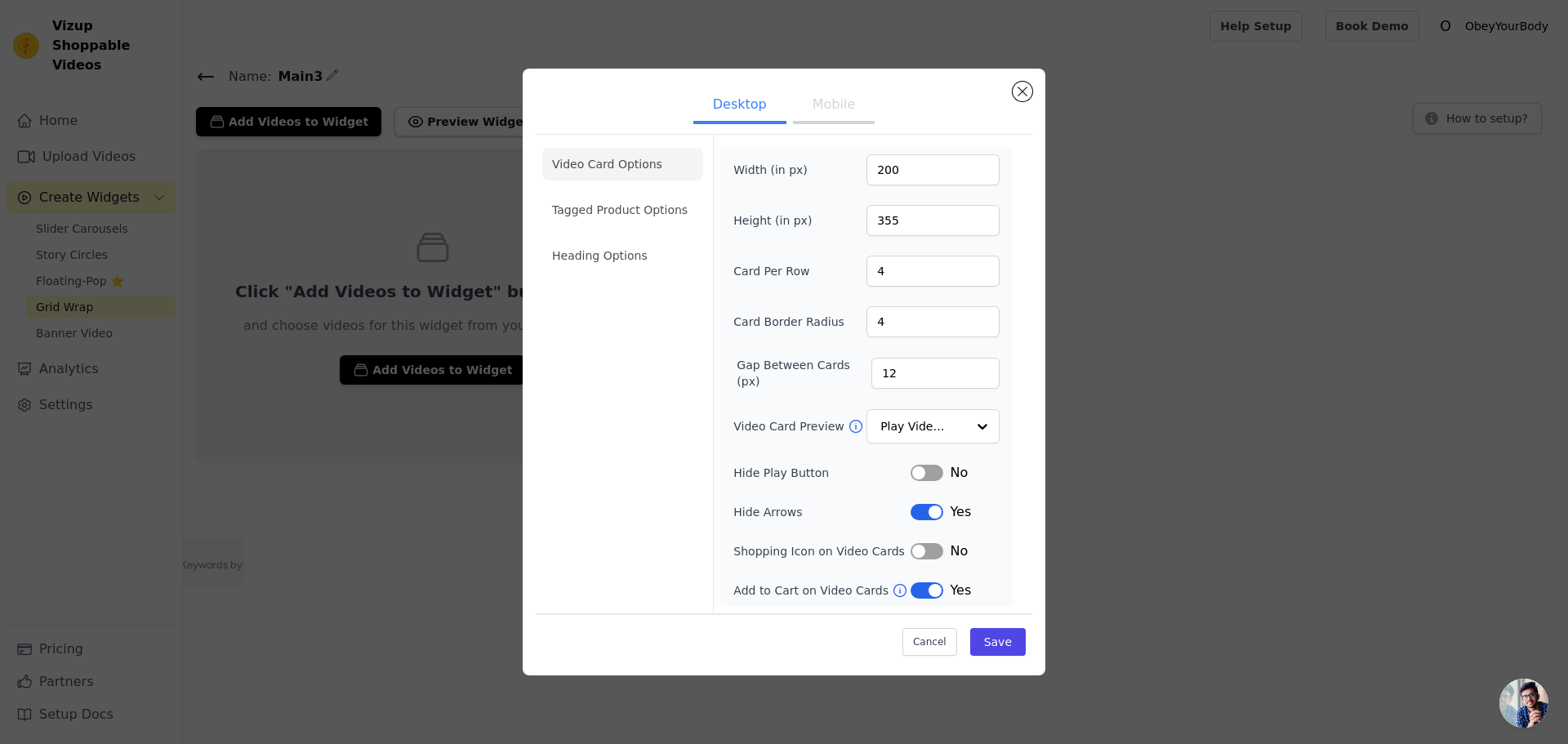
click at [846, 104] on button "Mobile" at bounding box center [833, 105] width 81 height 36
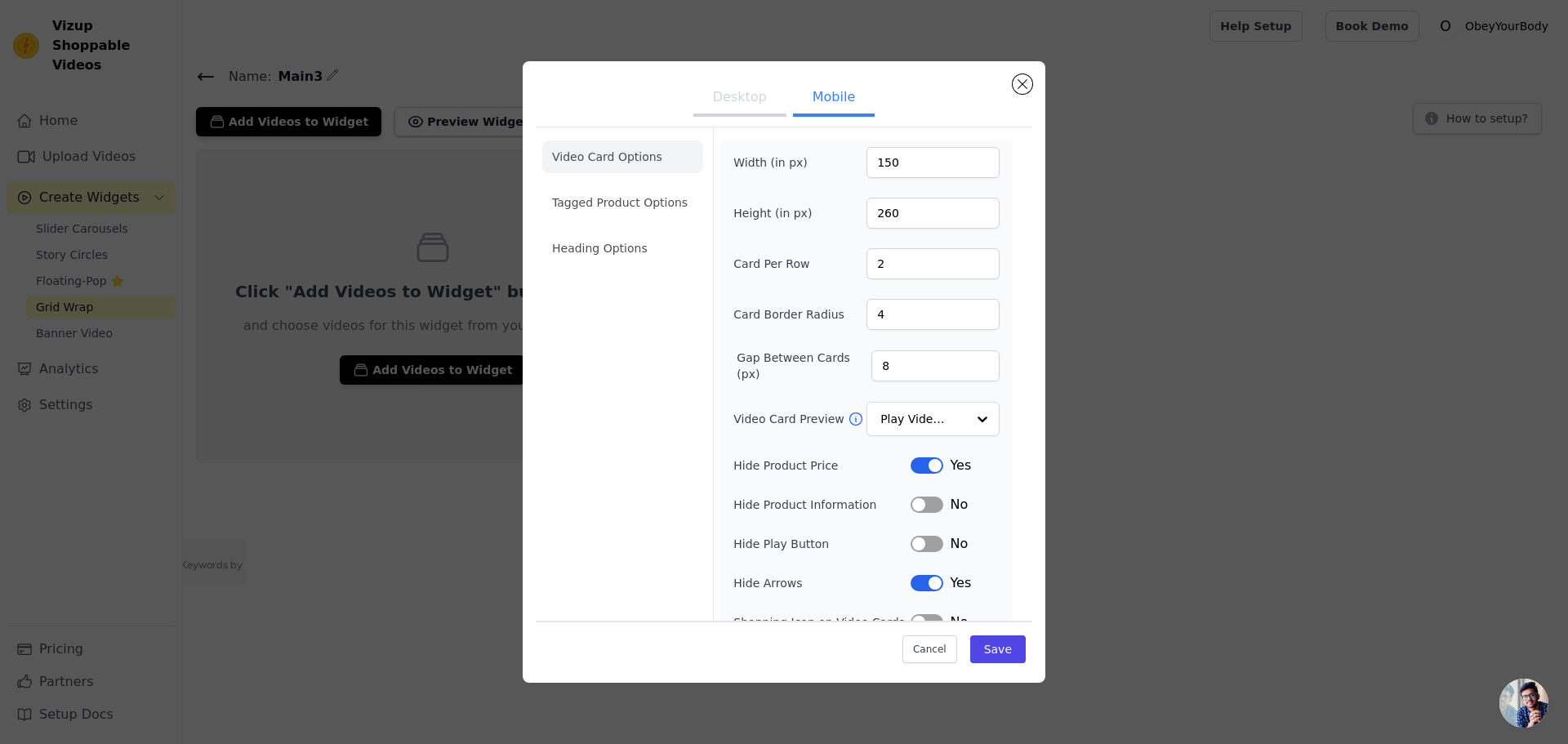
click at [756, 105] on button "Desktop" at bounding box center [740, 98] width 93 height 36
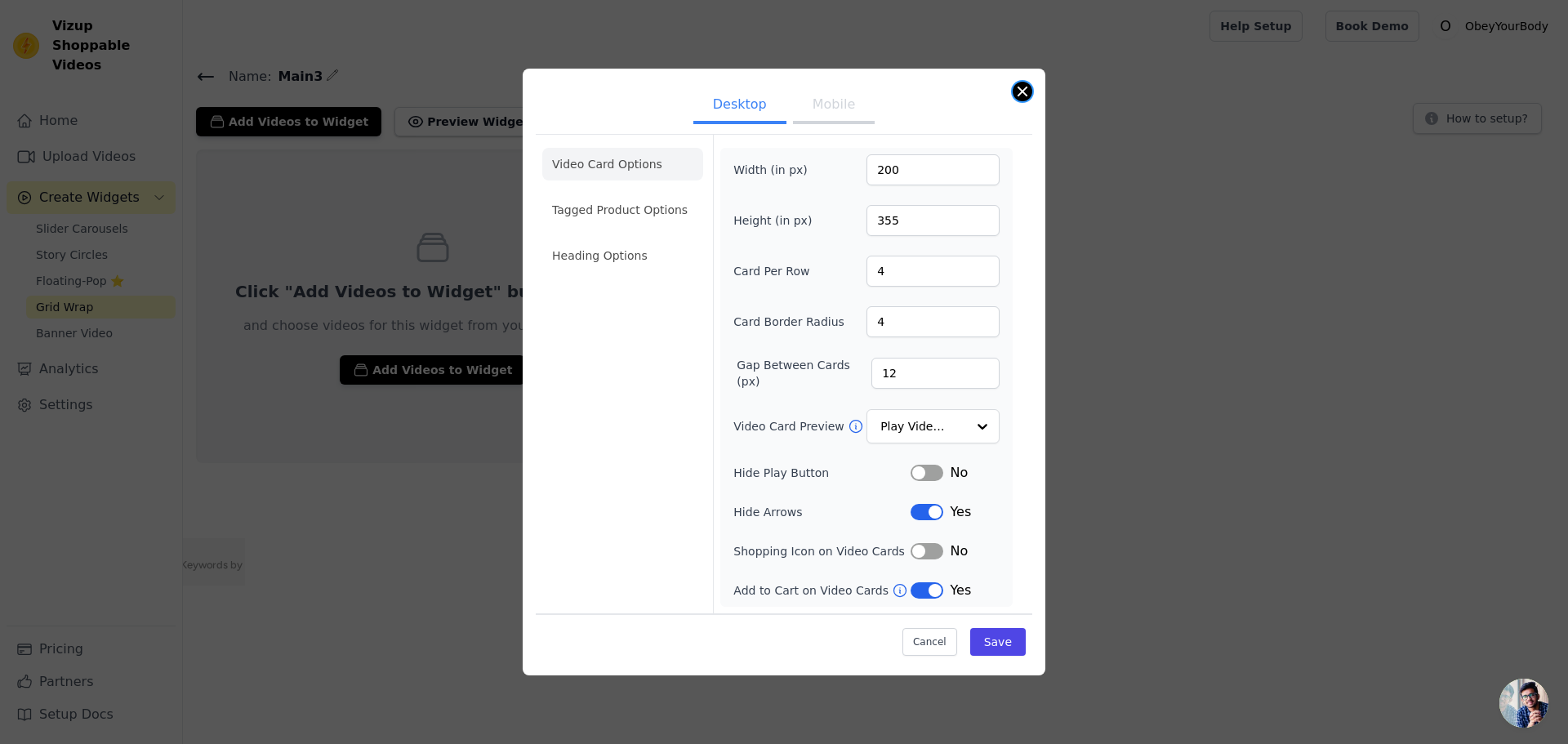
click at [1029, 91] on button "Close modal" at bounding box center [1022, 90] width 19 height 19
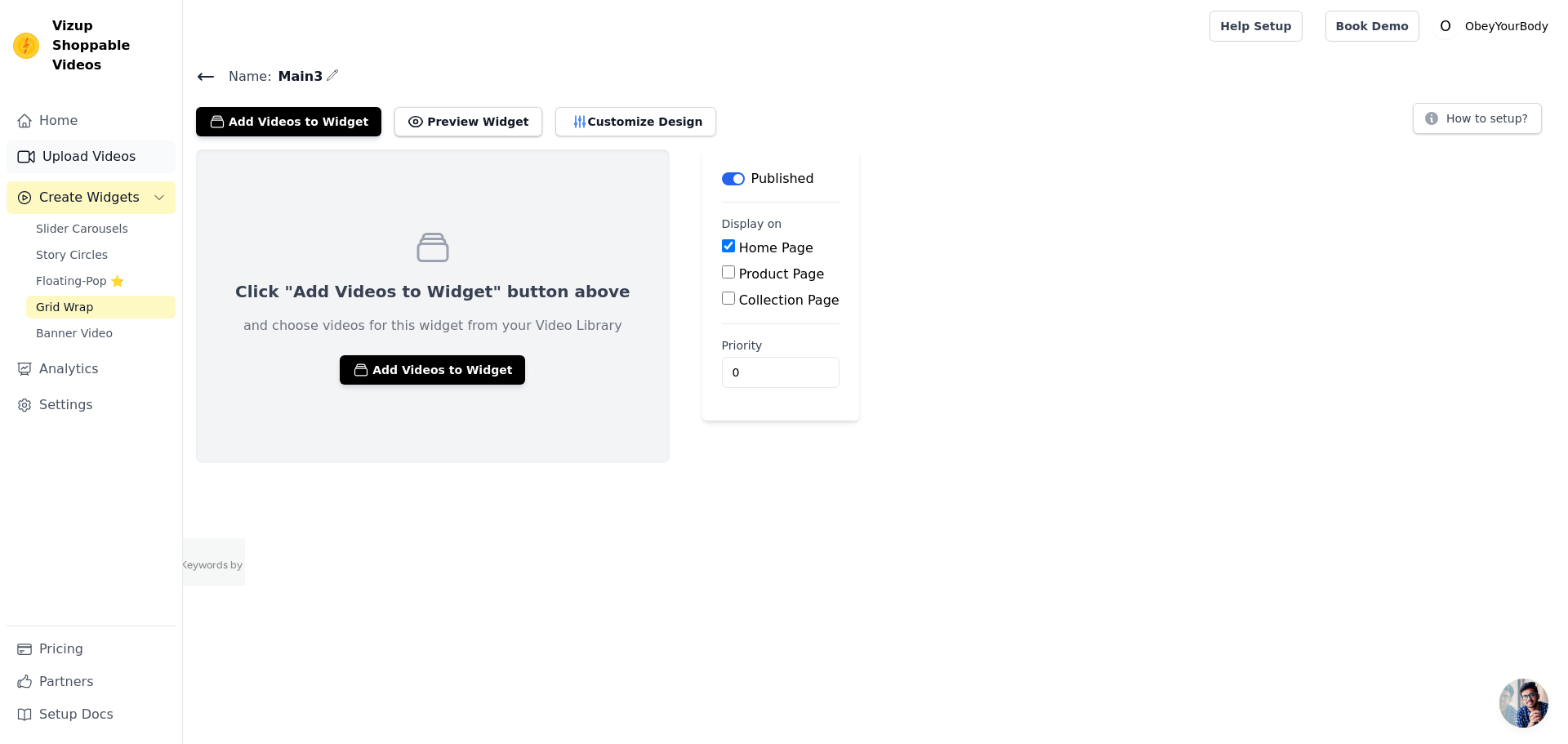
click at [107, 148] on link "Upload Videos" at bounding box center [91, 157] width 169 height 33
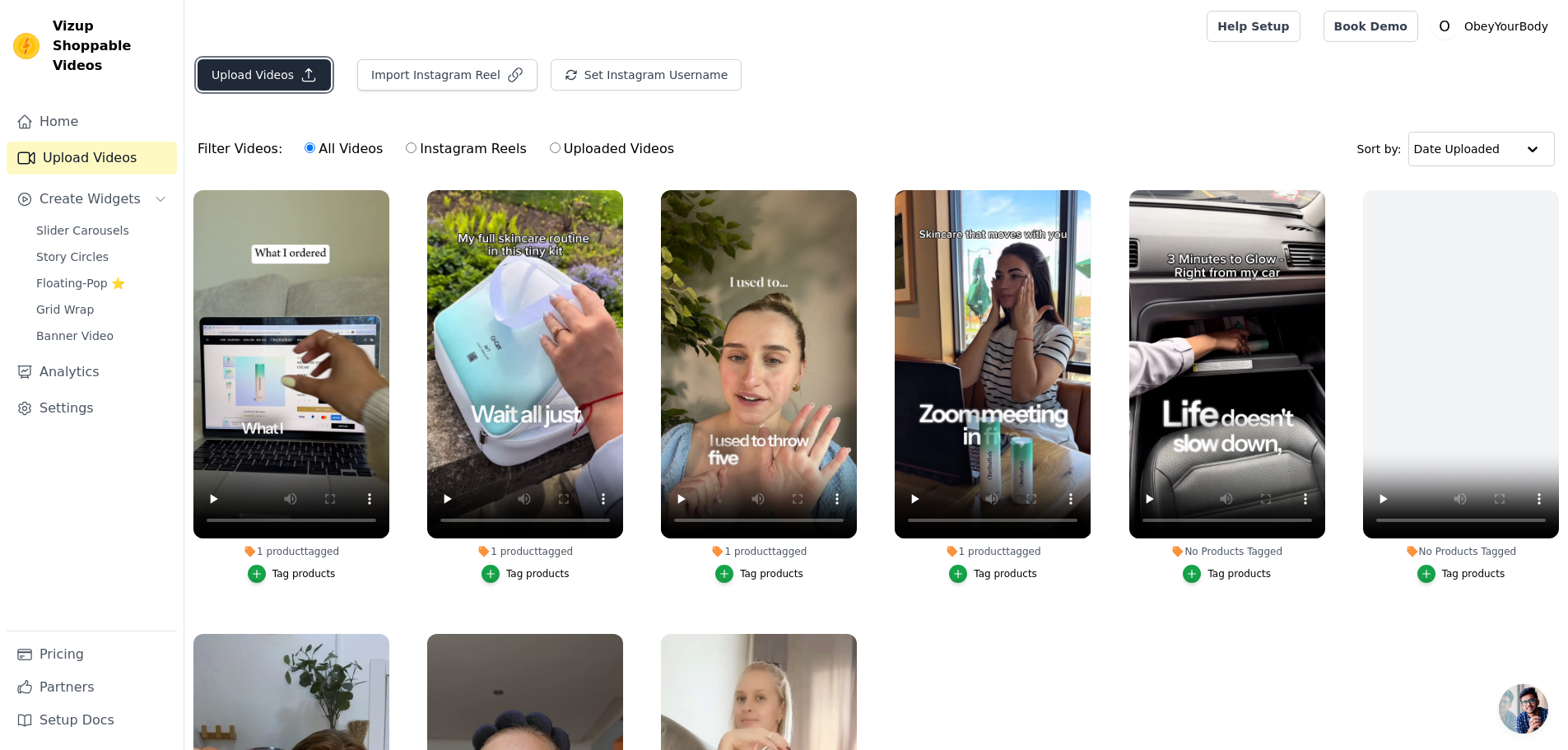
click at [277, 75] on button "Upload Videos" at bounding box center [263, 75] width 134 height 31
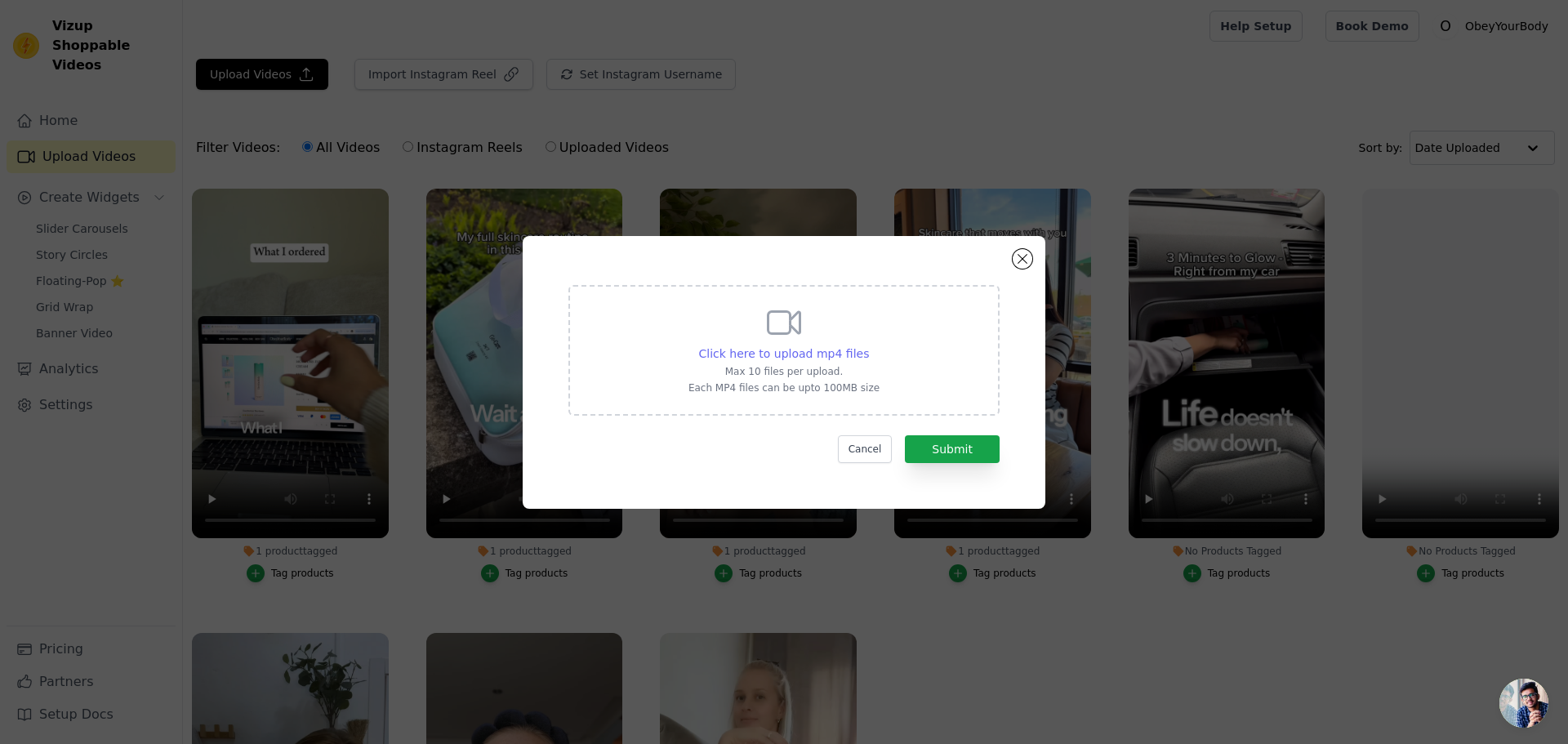
click at [814, 353] on span "Click here to upload mp4 files" at bounding box center [784, 354] width 171 height 13
click at [869, 345] on input "Click here to upload mp4 files Max 10 files per upload. Each MP4 files can be u…" at bounding box center [869, 345] width 1 height 1
type input "C:\fakepath\[PERSON_NAME] Influencer.mp4"
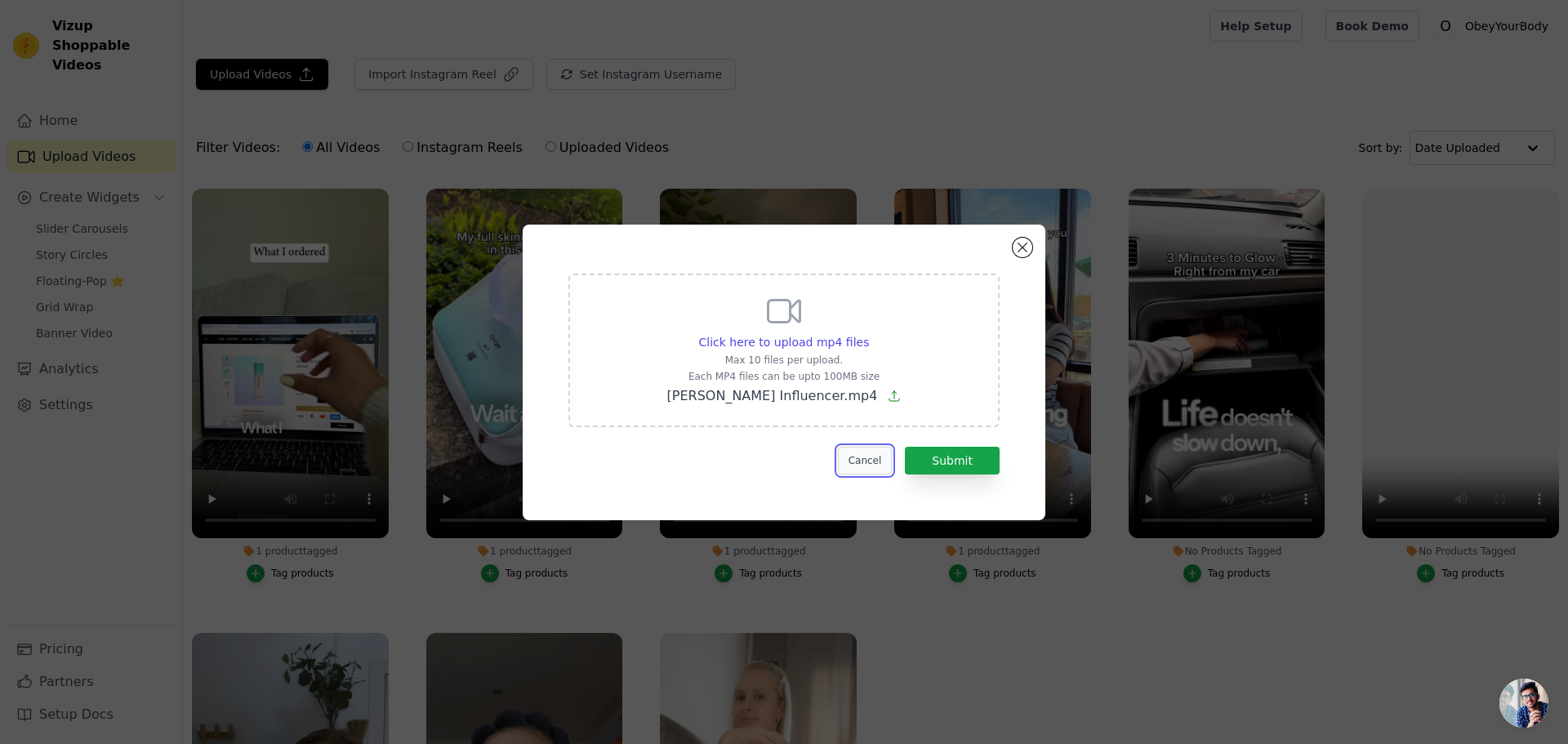
click at [884, 458] on button "Cancel" at bounding box center [866, 461] width 55 height 27
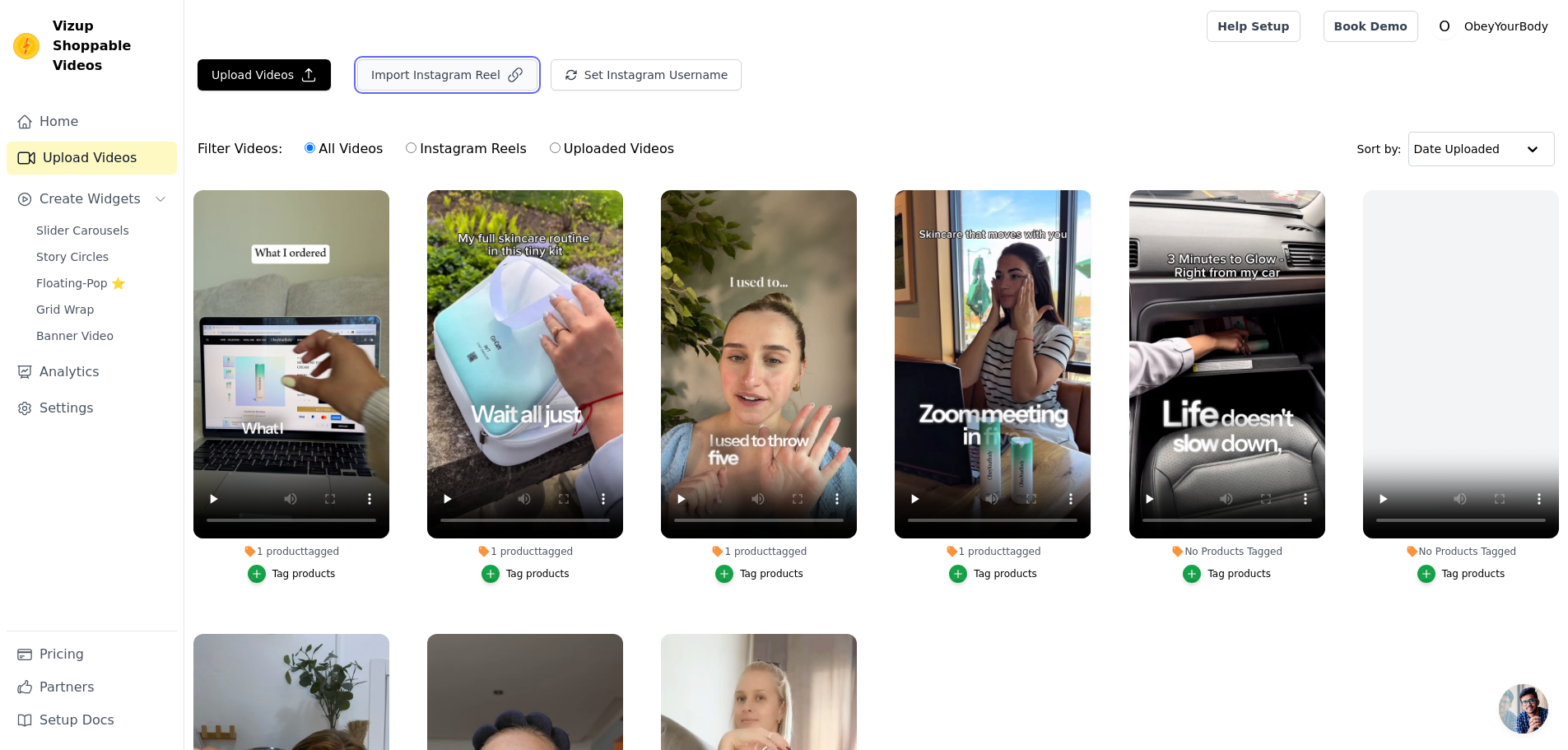
click at [395, 84] on button "Import Instagram Reel" at bounding box center [448, 75] width 181 height 31
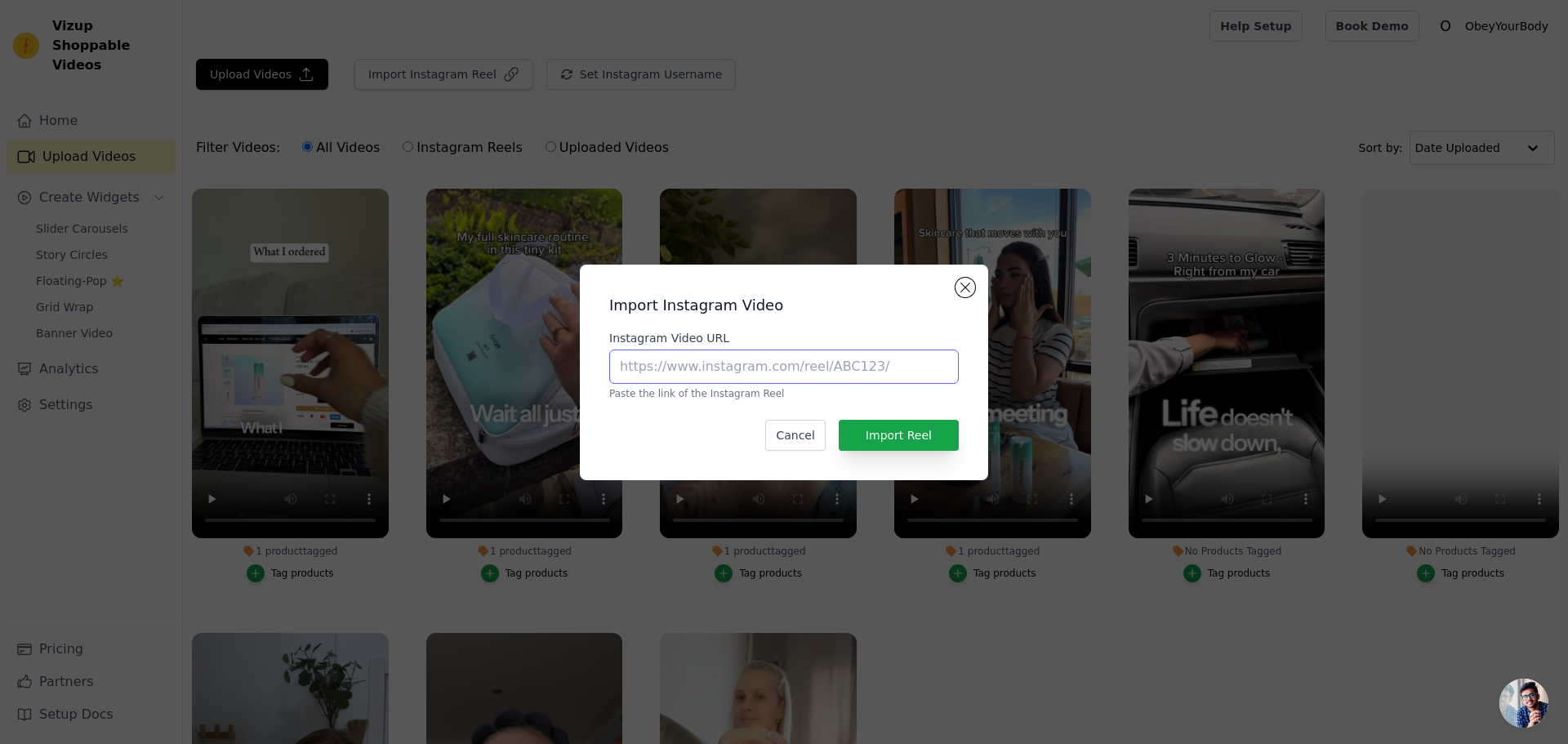
click at [731, 365] on input "Instagram Video URL" at bounding box center [784, 367] width 349 height 35
click at [959, 288] on button "Close modal" at bounding box center [965, 287] width 19 height 19
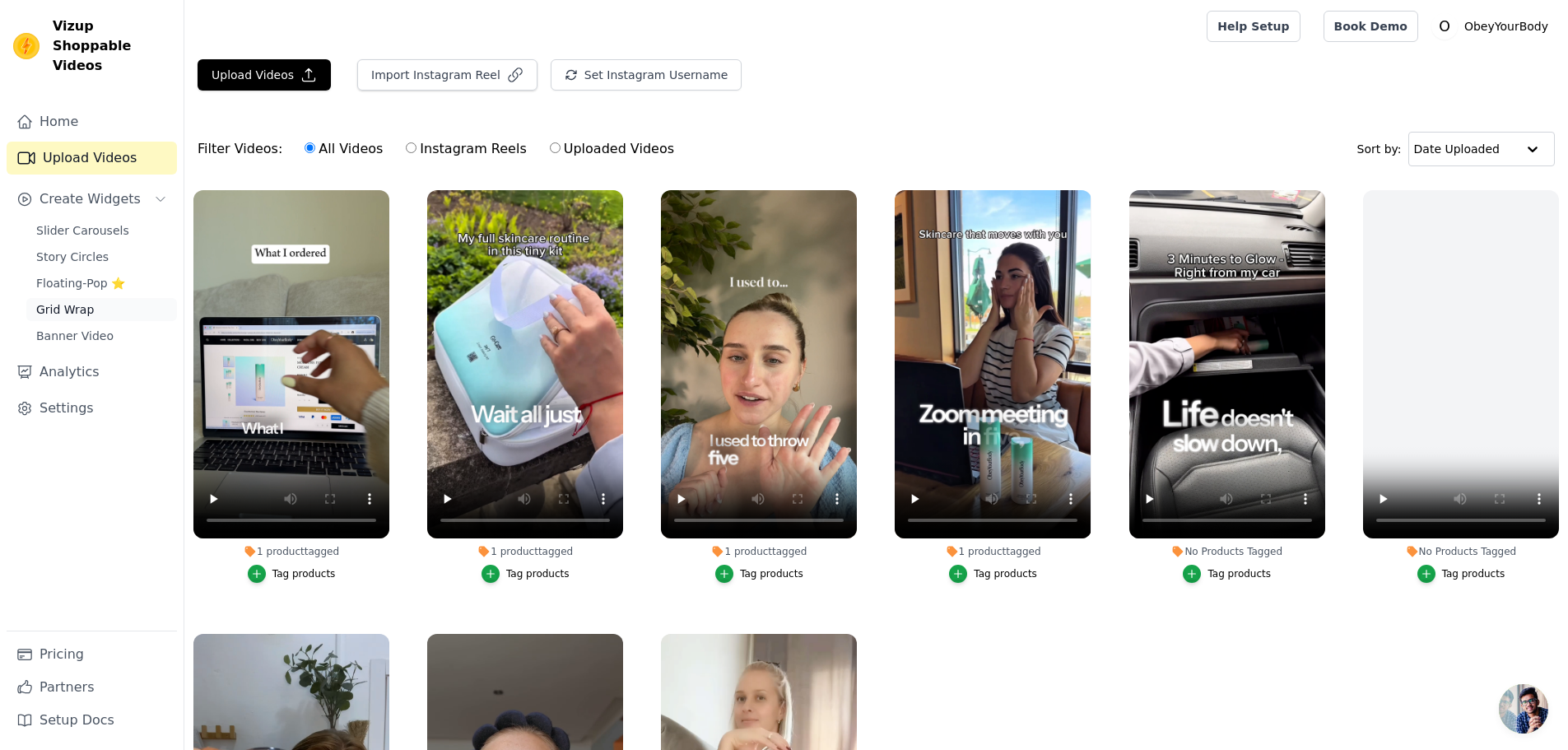
click at [72, 301] on span "Grid Wrap" at bounding box center [64, 310] width 58 height 17
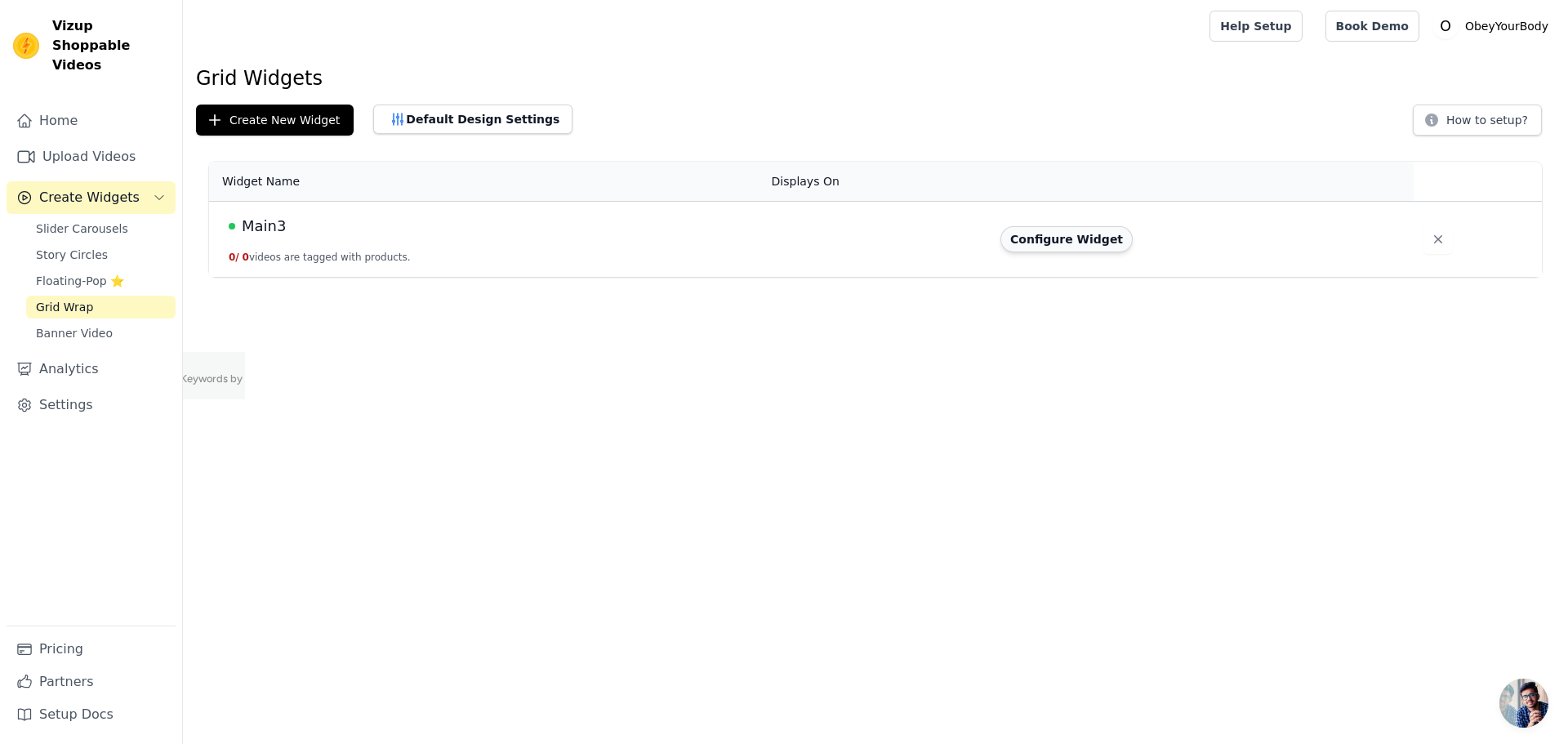
click at [1095, 250] on button "Configure Widget" at bounding box center [1066, 239] width 133 height 27
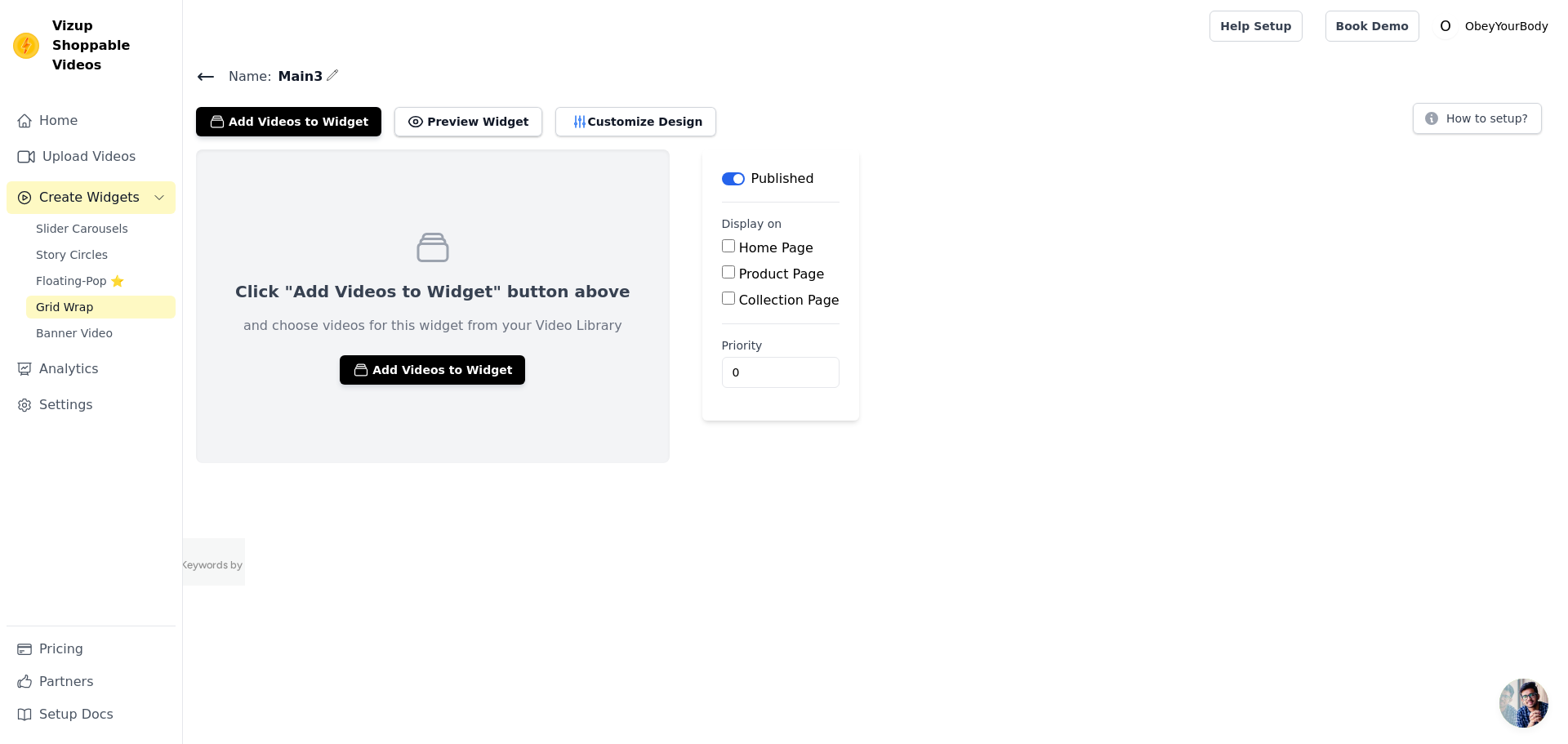
click at [739, 248] on label "Home Page" at bounding box center [775, 248] width 74 height 16
click at [722, 248] on input "Home Page" at bounding box center [729, 246] width 13 height 13
checkbox input "true"
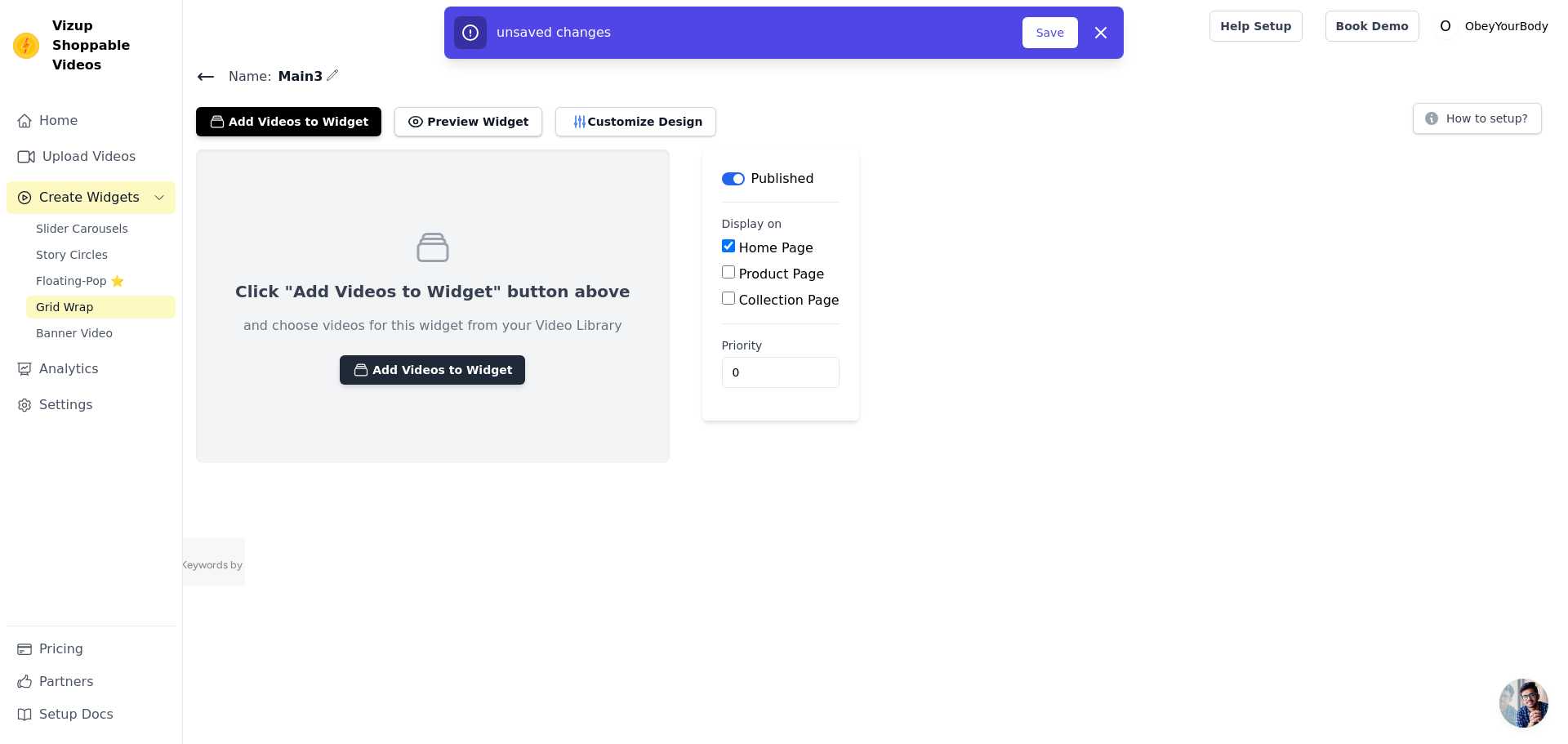
click at [384, 380] on button "Add Videos to Widget" at bounding box center [432, 370] width 186 height 29
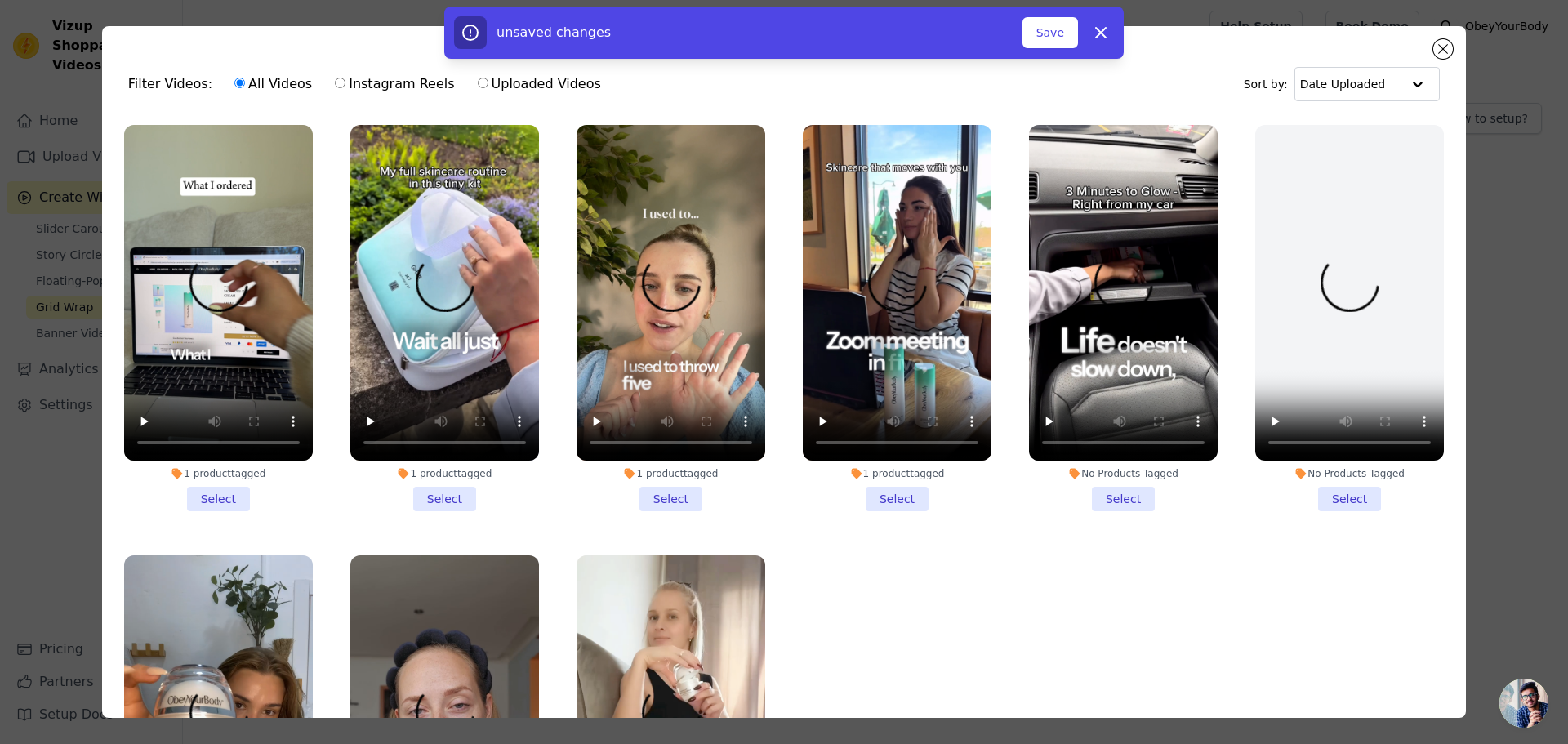
scroll to position [165, 0]
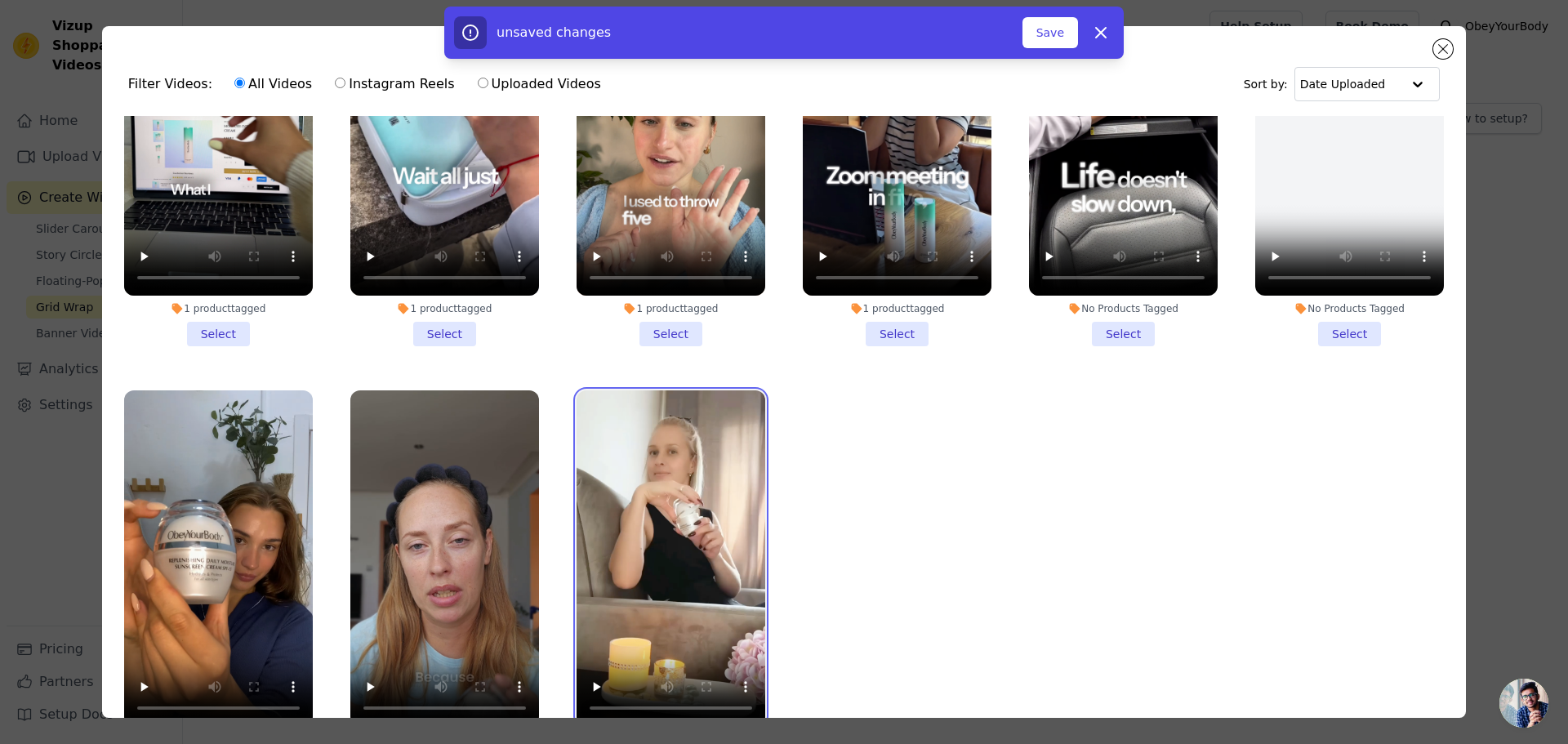
click at [655, 623] on video at bounding box center [671, 558] width 188 height 335
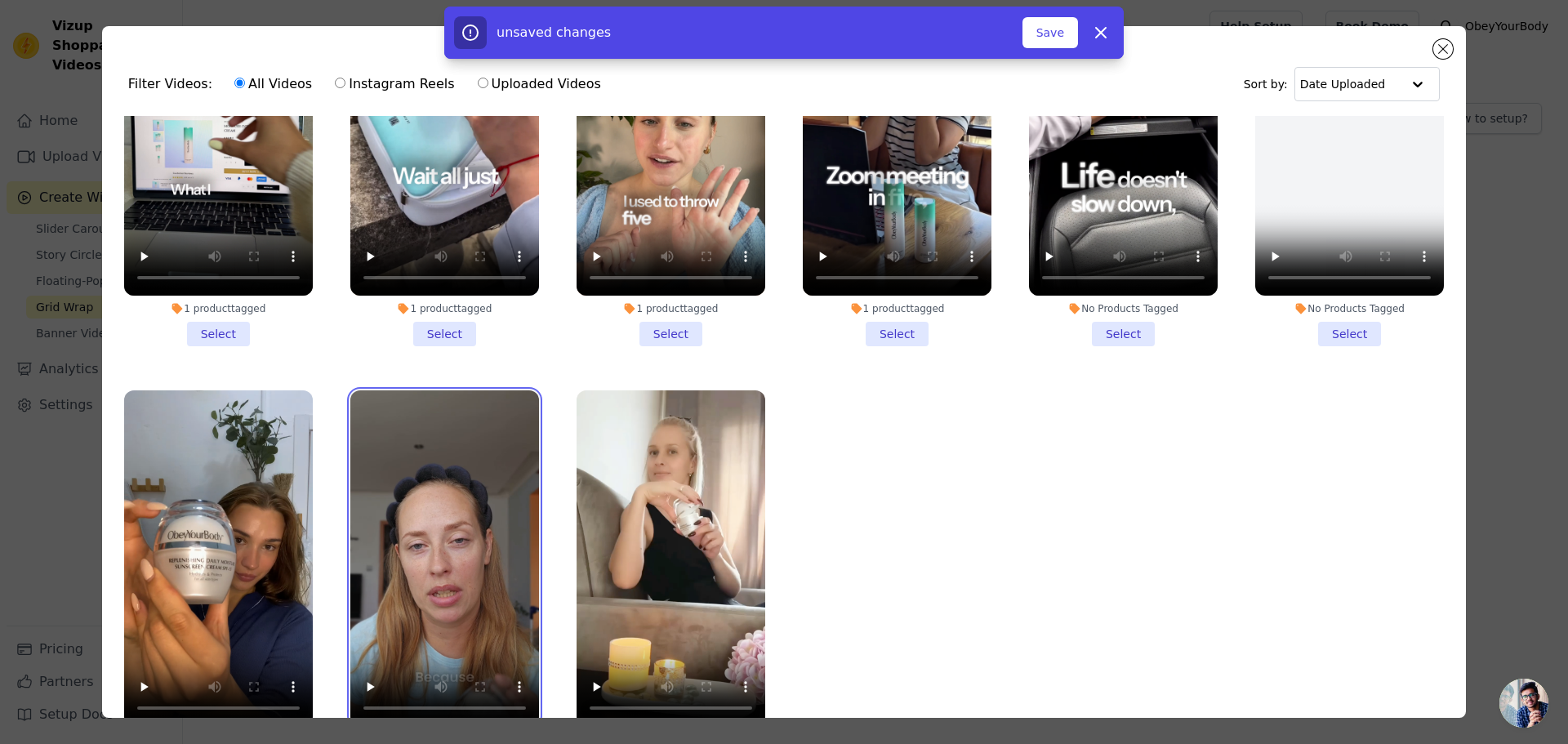
click at [386, 611] on video at bounding box center [444, 558] width 188 height 335
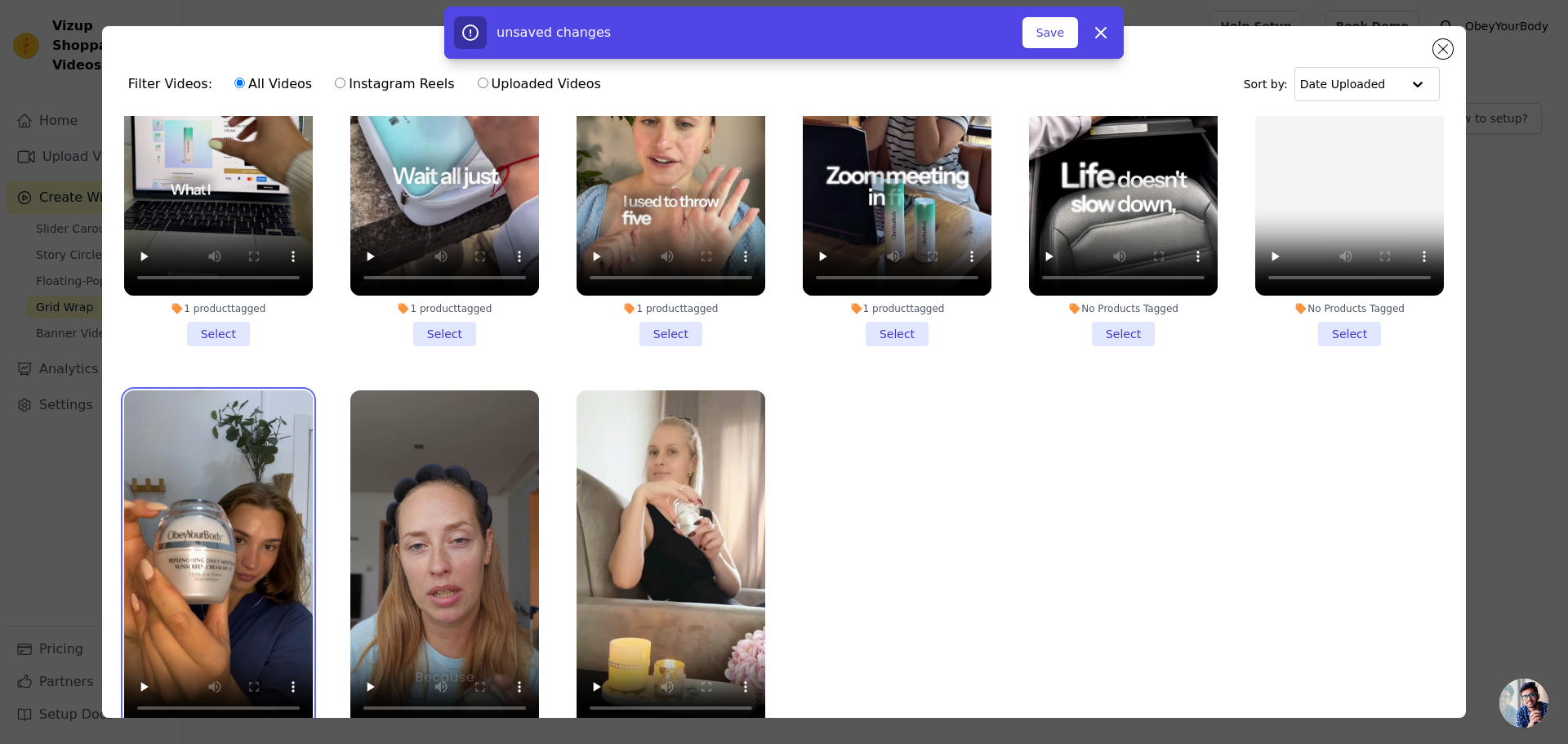
click at [223, 596] on video at bounding box center [219, 558] width 188 height 335
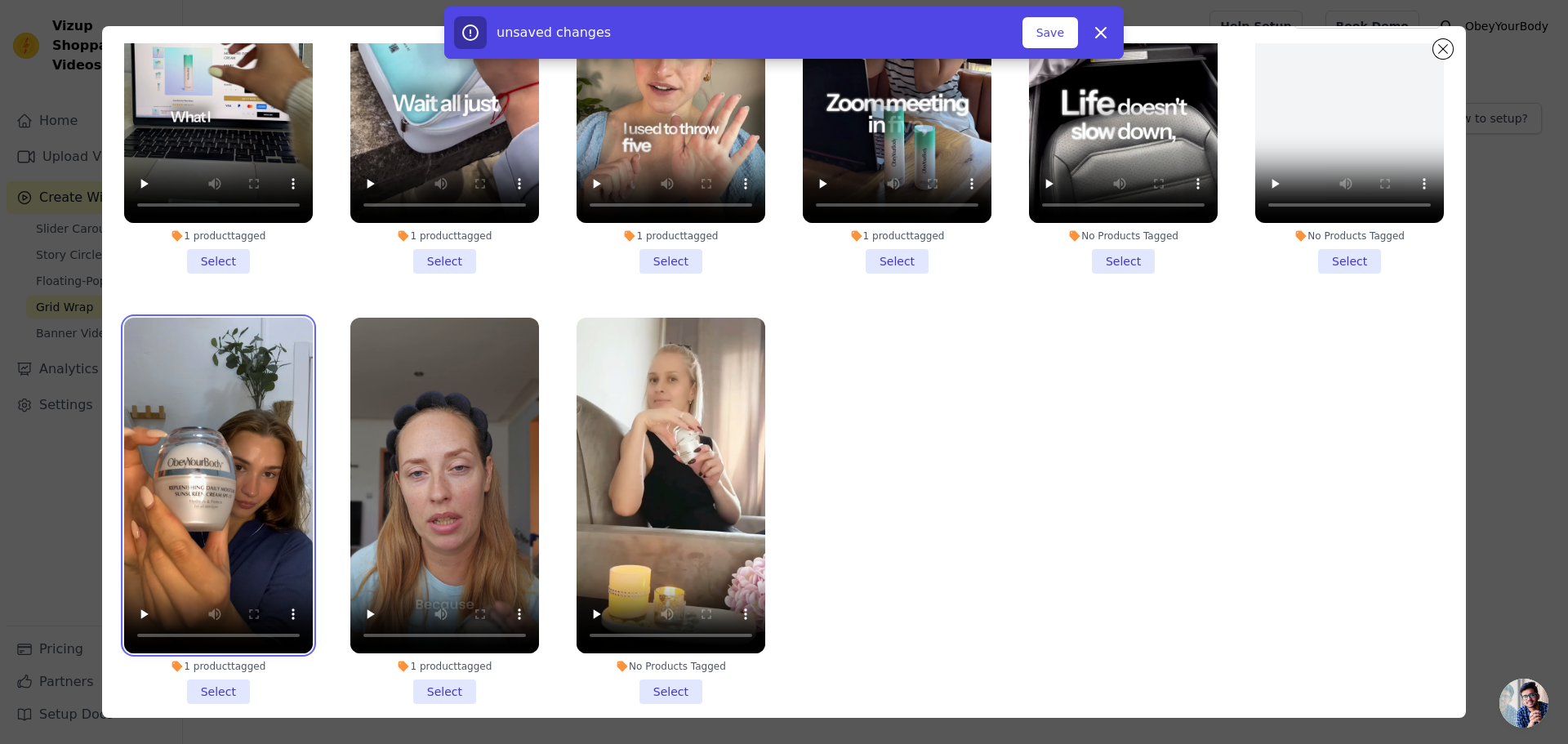
scroll to position [142, 0]
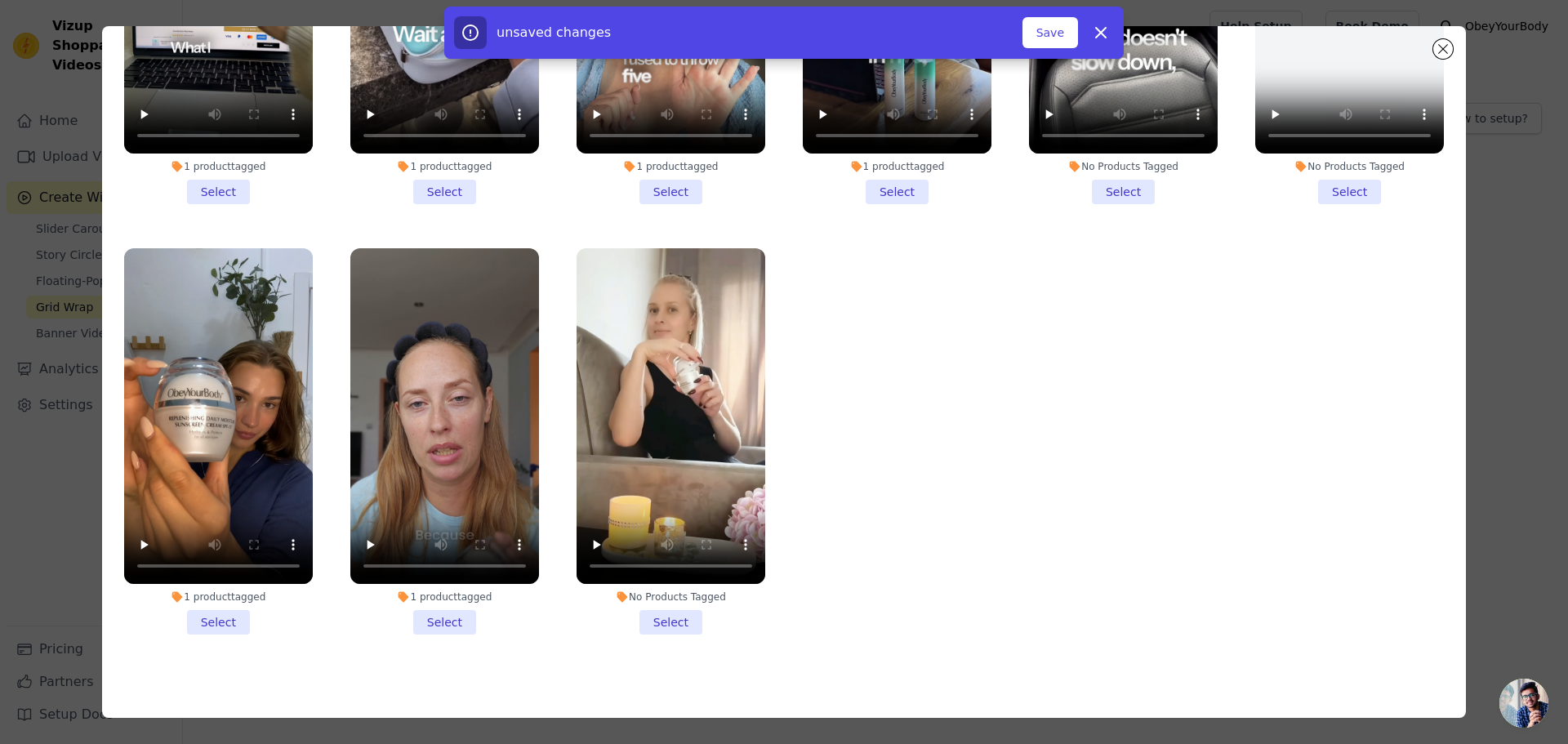
click at [639, 609] on li "No Products Tagged Select" at bounding box center [671, 441] width 188 height 387
click at [0, 0] on input "No Products Tagged Select" at bounding box center [0, 0] width 0 height 0
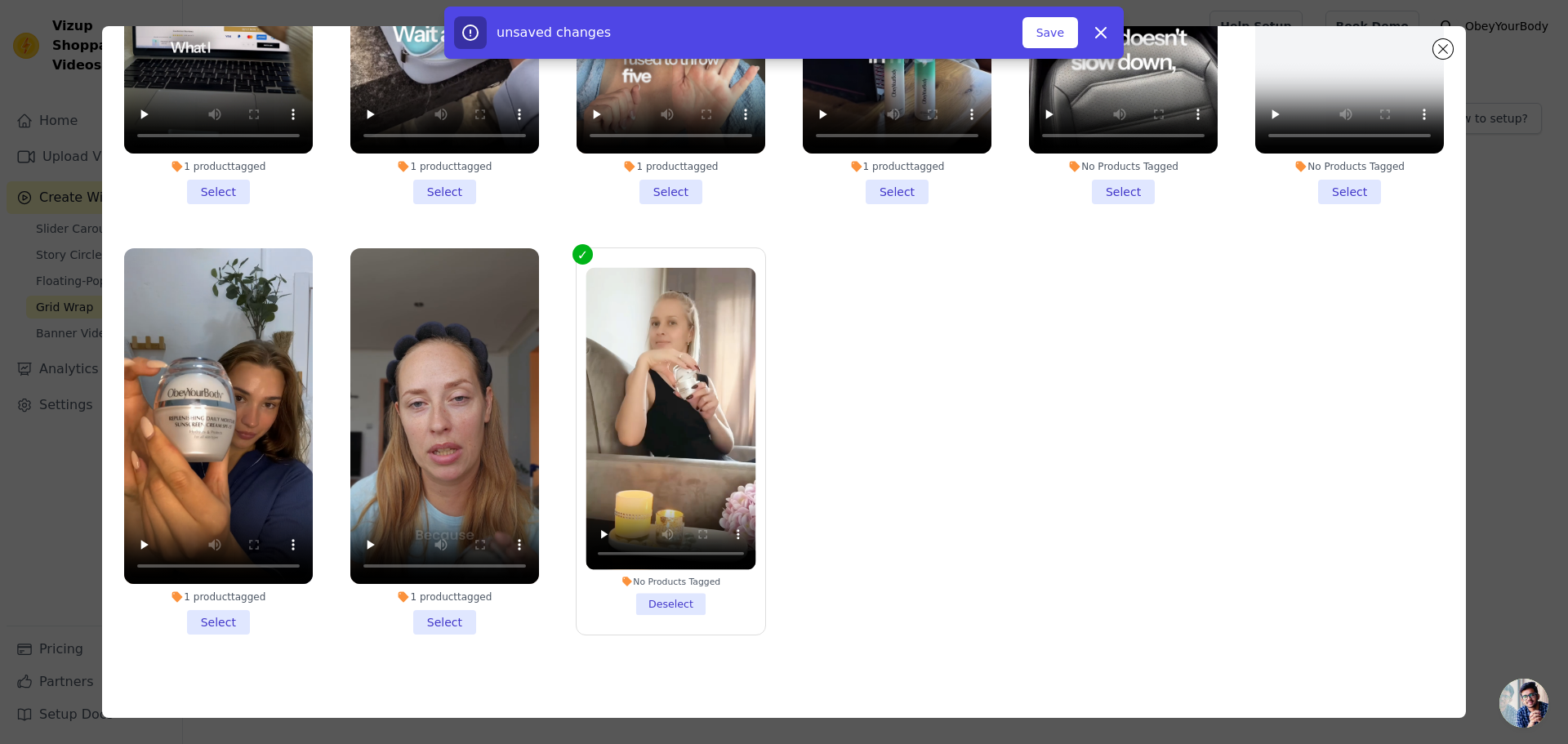
click at [443, 604] on li "1 product tagged Select" at bounding box center [444, 441] width 188 height 387
click at [0, 0] on input "1 product tagged Select" at bounding box center [0, 0] width 0 height 0
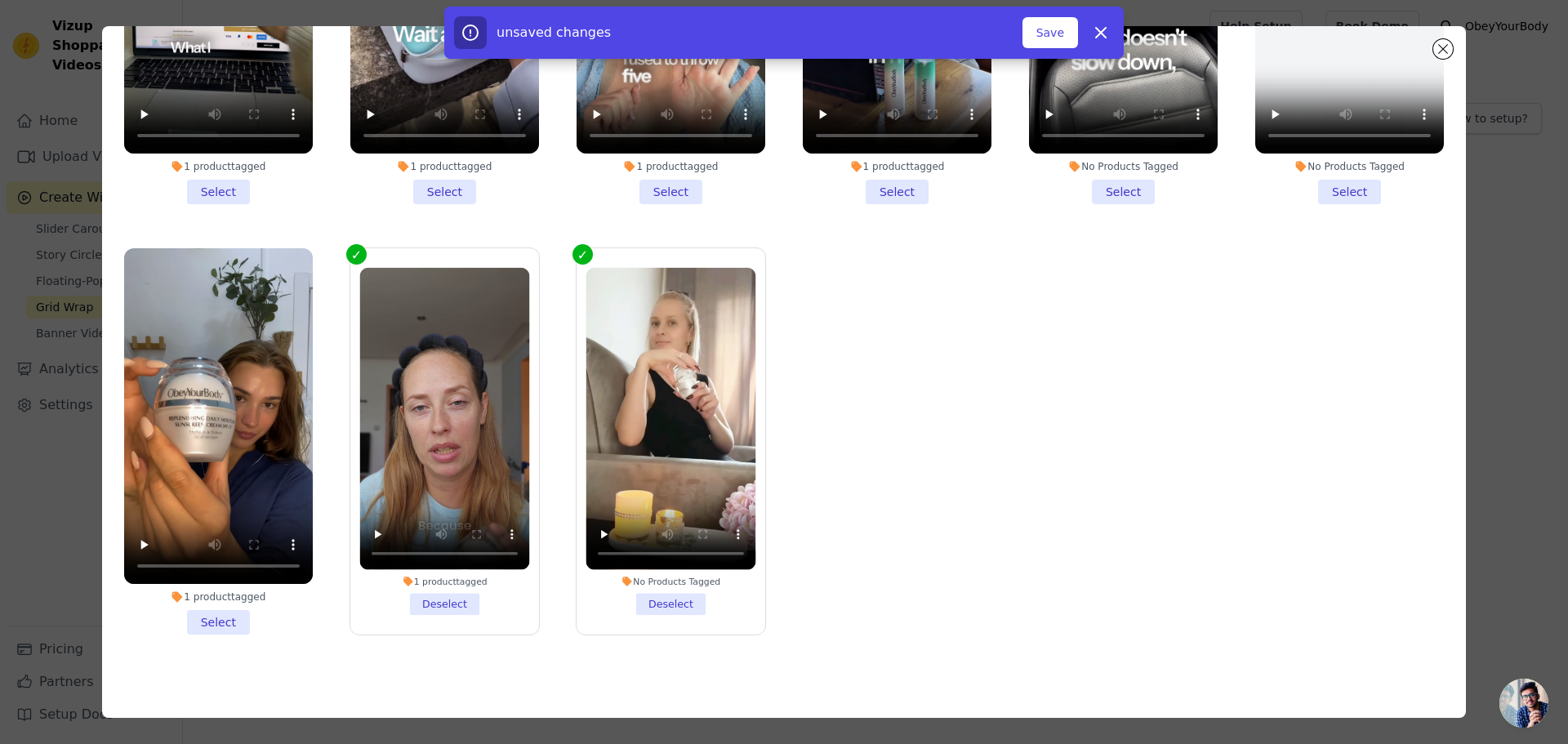
click at [186, 611] on li "1 product tagged Select" at bounding box center [219, 441] width 188 height 387
click at [0, 0] on input "1 product tagged Select" at bounding box center [0, 0] width 0 height 0
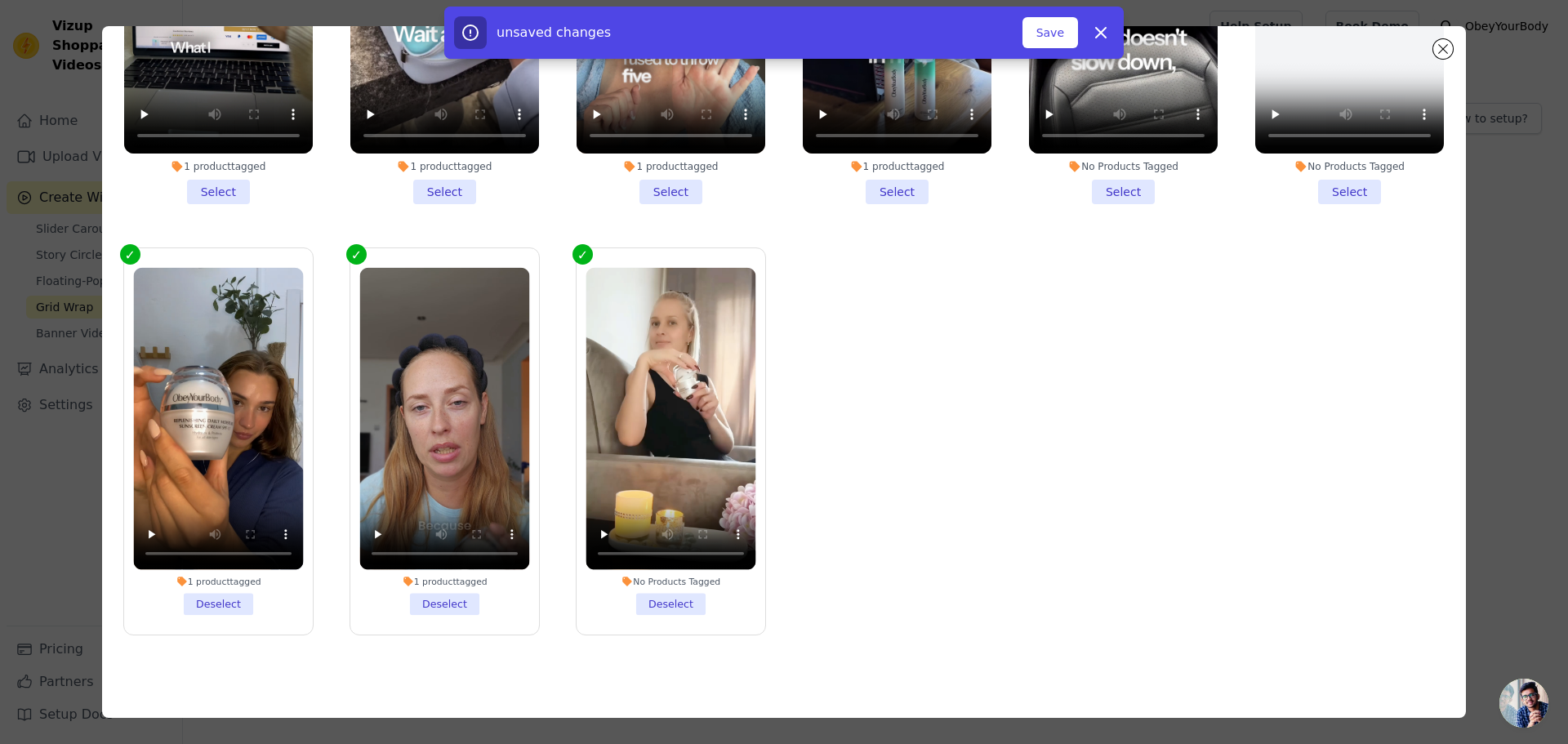
scroll to position [0, 0]
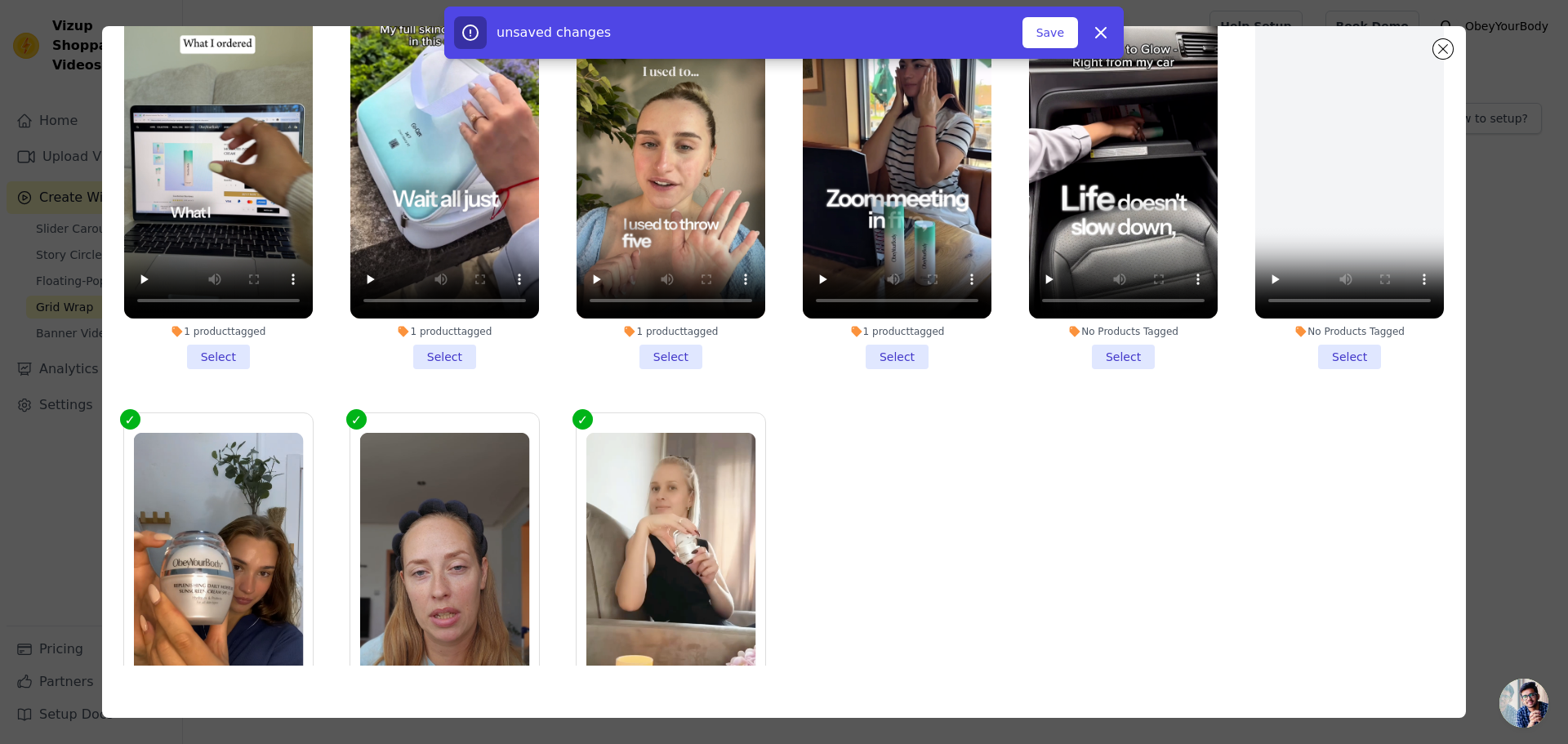
click at [877, 348] on li "1 product tagged Select" at bounding box center [897, 175] width 188 height 387
click at [0, 0] on input "1 product tagged Select" at bounding box center [0, 0] width 0 height 0
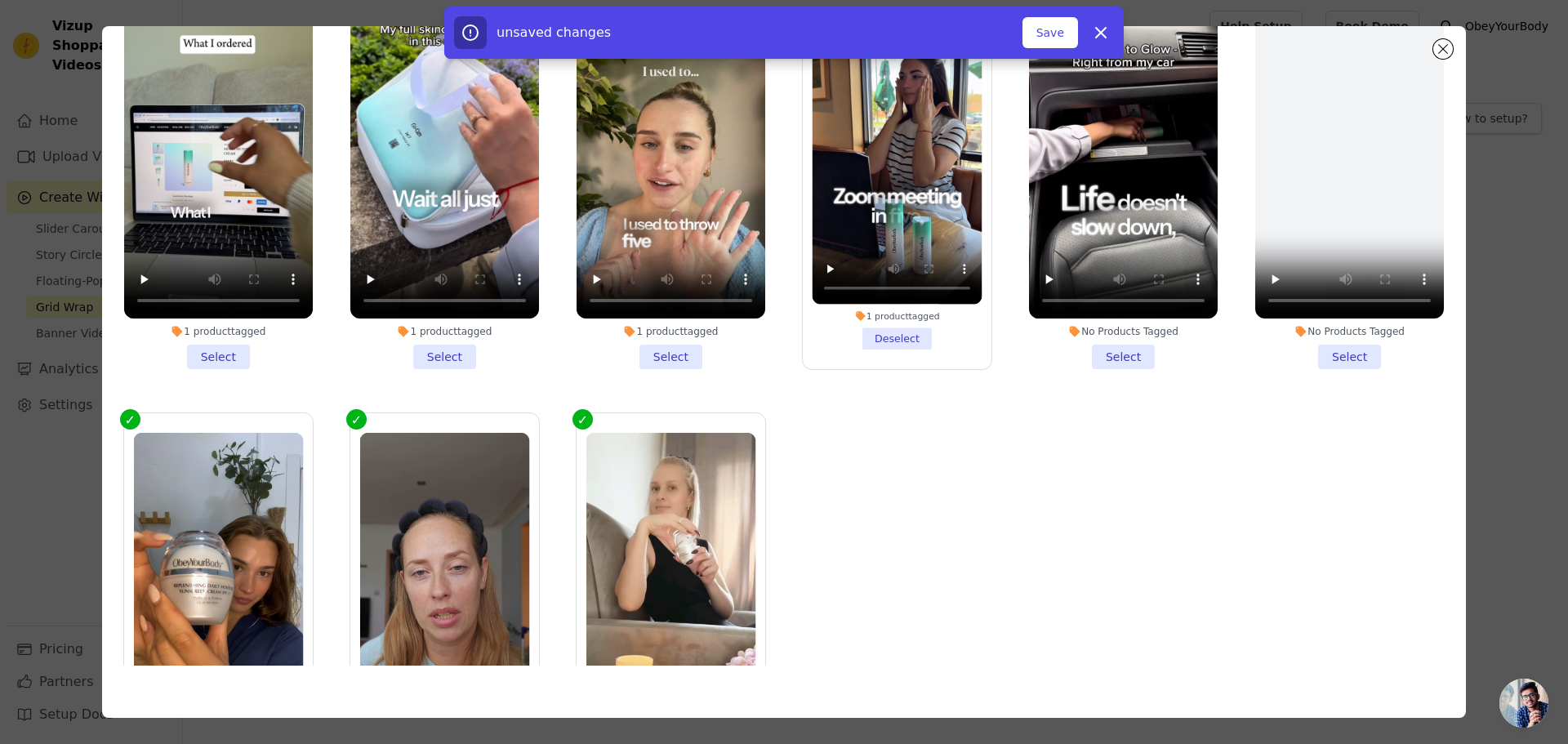
click at [647, 356] on li "1 product tagged Select" at bounding box center [671, 175] width 188 height 387
click at [0, 0] on input "1 product tagged Select" at bounding box center [0, 0] width 0 height 0
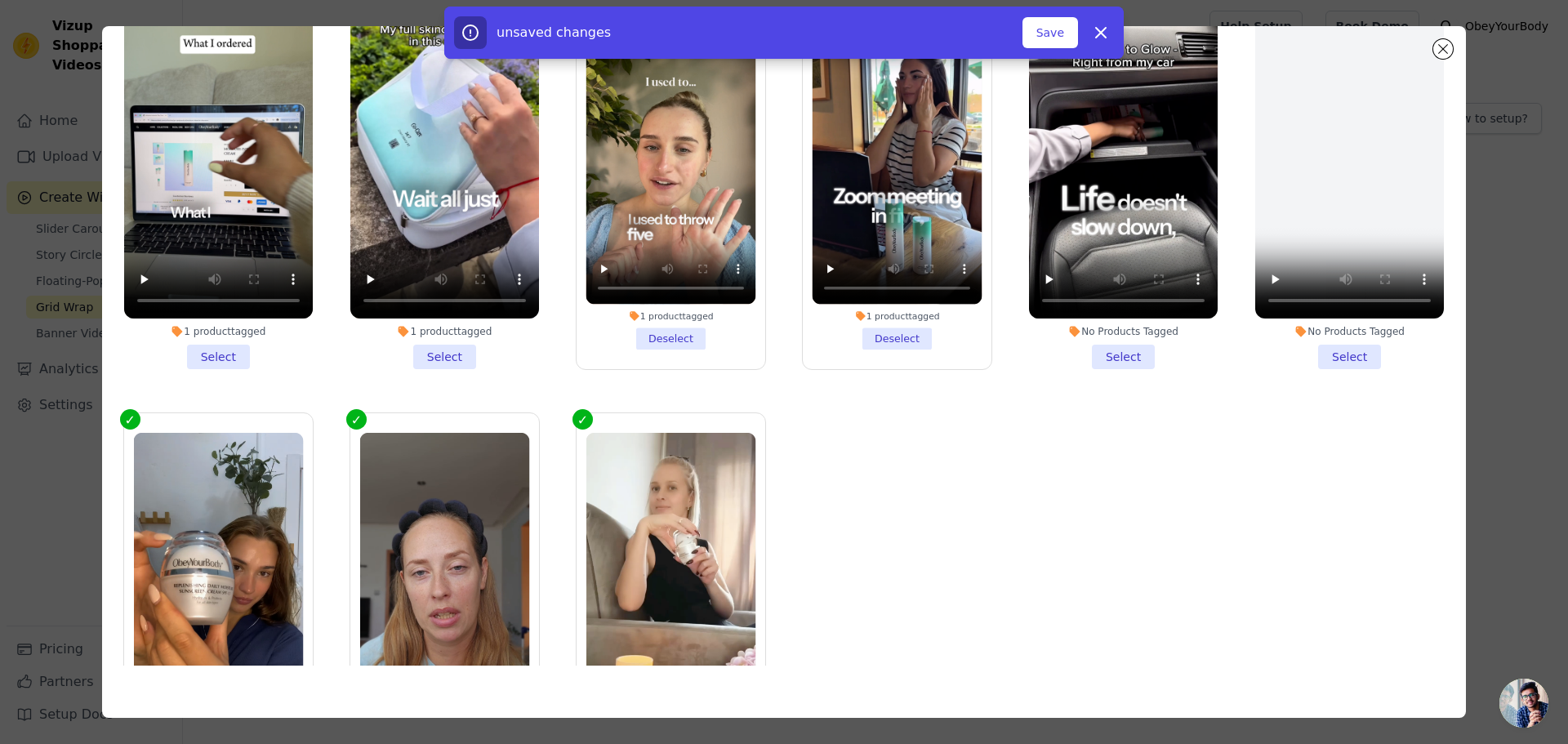
click at [450, 348] on li "1 product tagged Select" at bounding box center [444, 175] width 188 height 387
click at [0, 0] on input "1 product tagged Select" at bounding box center [0, 0] width 0 height 0
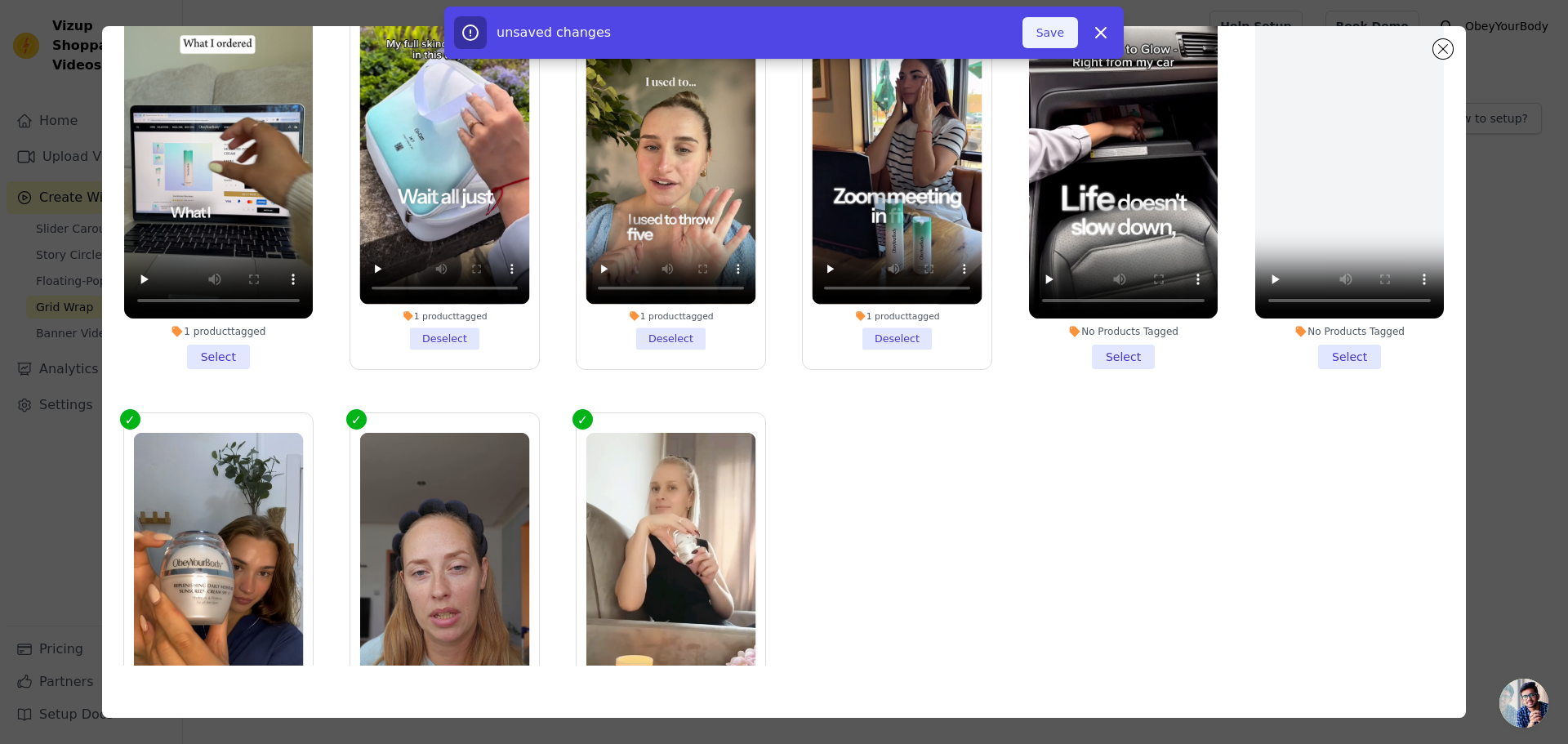
click at [1054, 37] on button "Save" at bounding box center [1050, 33] width 56 height 31
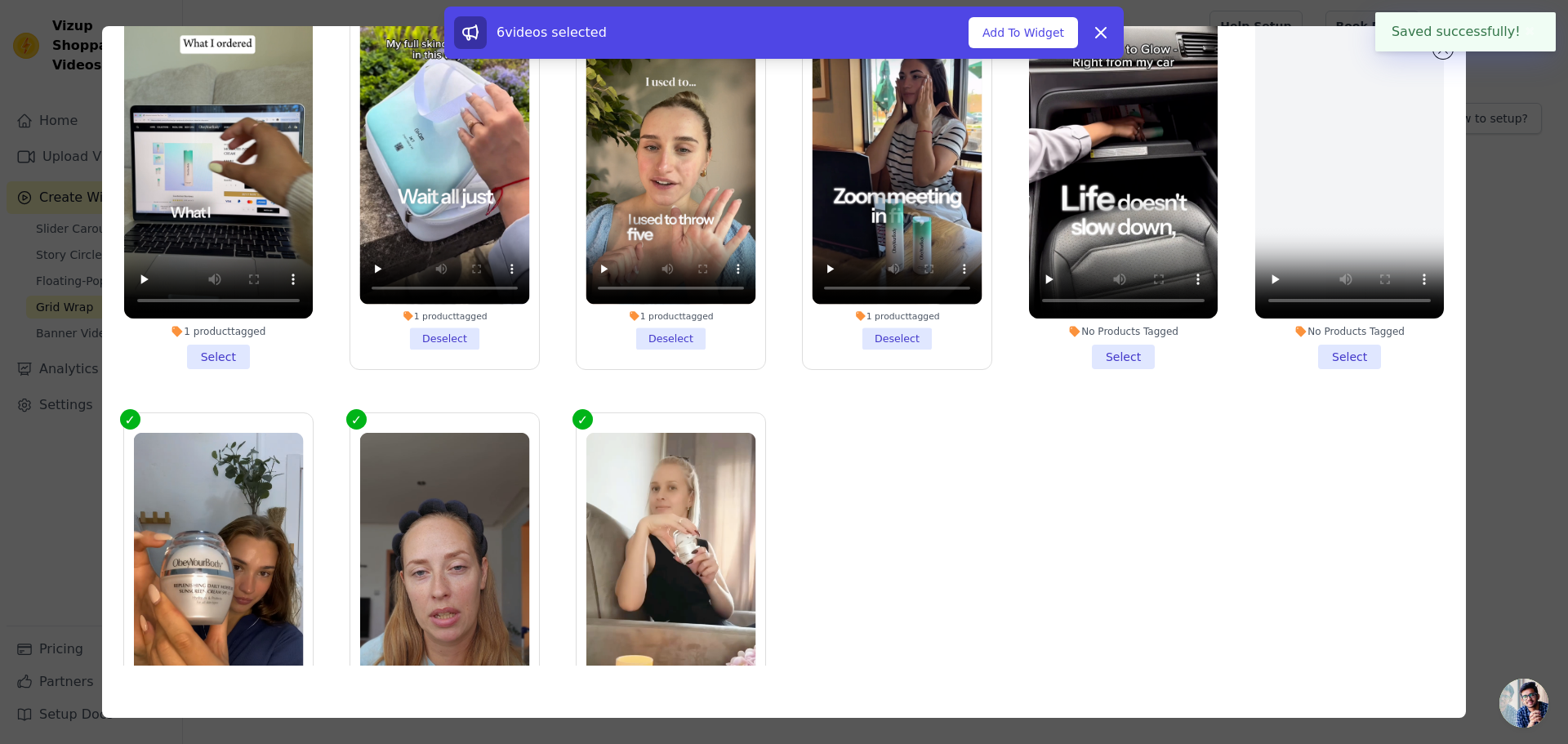
click at [1511, 418] on div "Filter Videos: All Videos Instagram Reels Uploaded Videos Sort by: Date Uploade…" at bounding box center [784, 372] width 1516 height 744
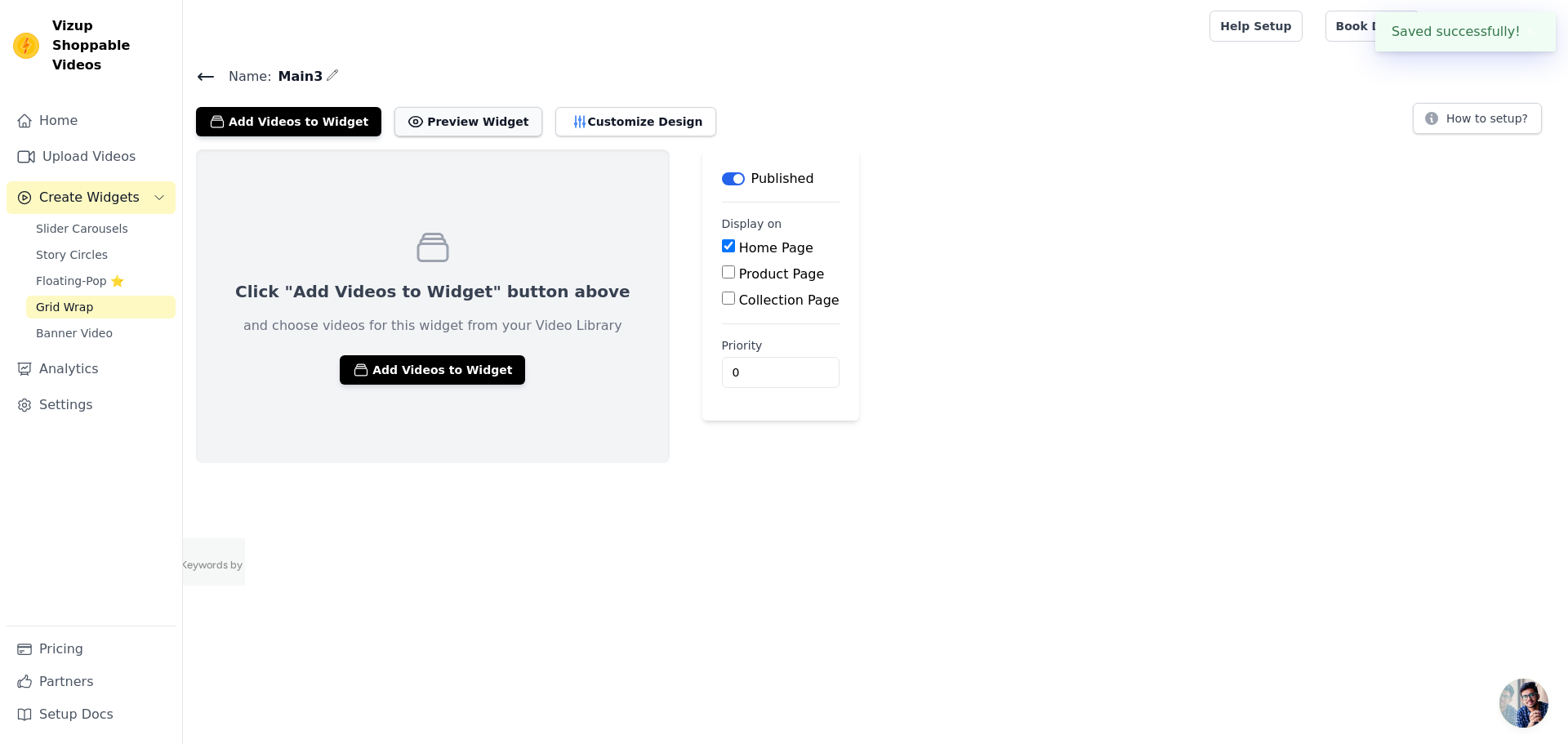
click at [460, 116] on button "Preview Widget" at bounding box center [467, 122] width 147 height 29
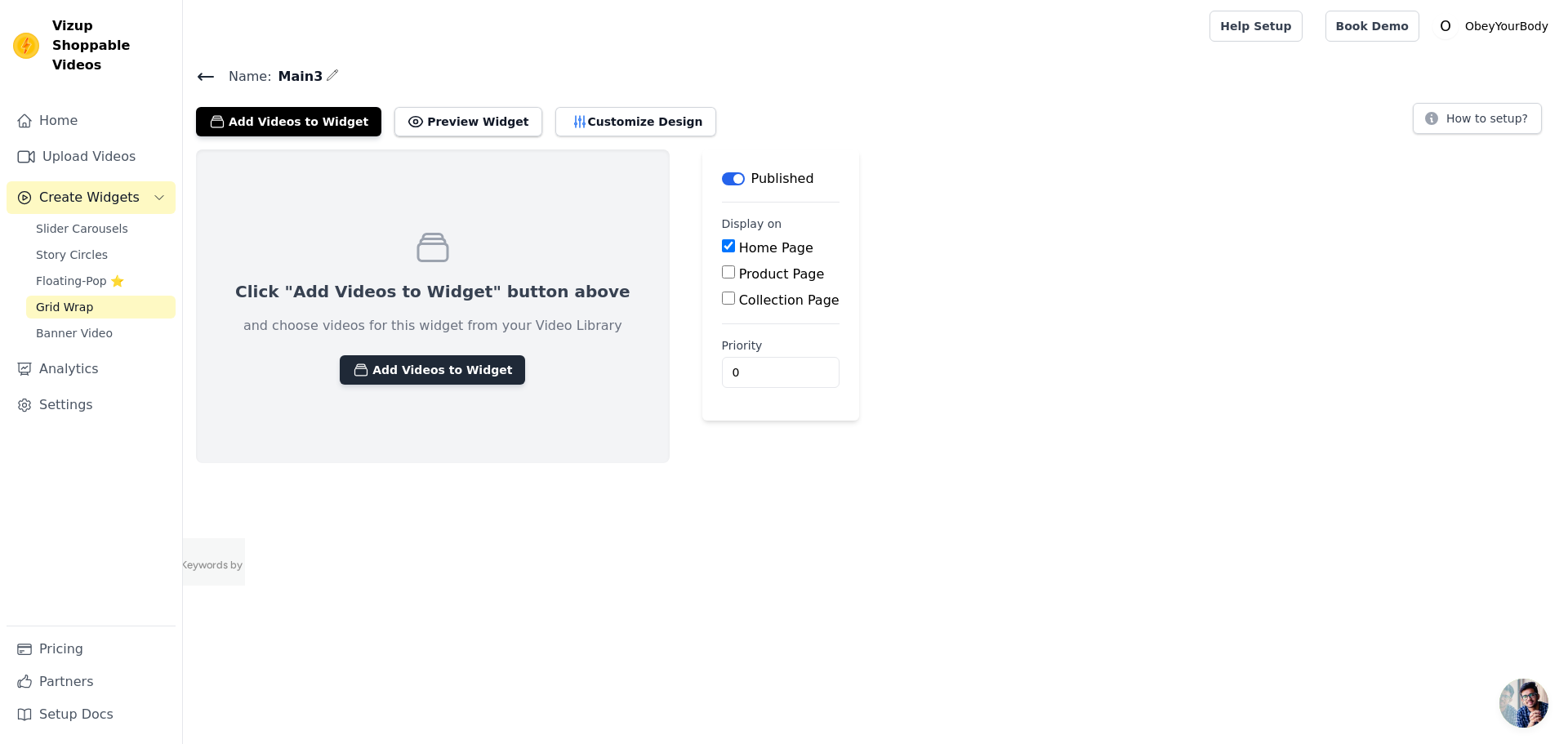
click at [381, 376] on button "Add Videos to Widget" at bounding box center [432, 370] width 186 height 29
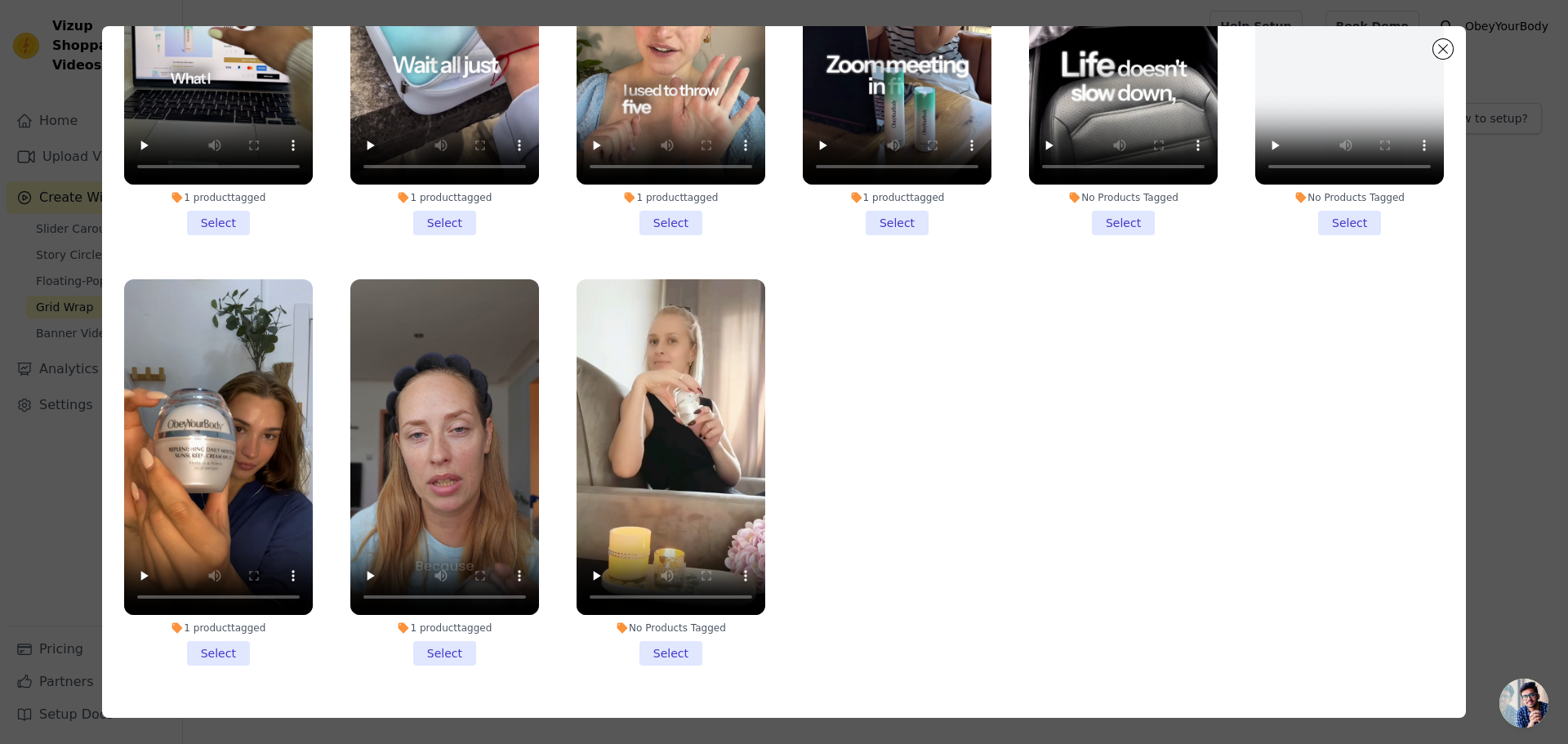
scroll to position [142, 0]
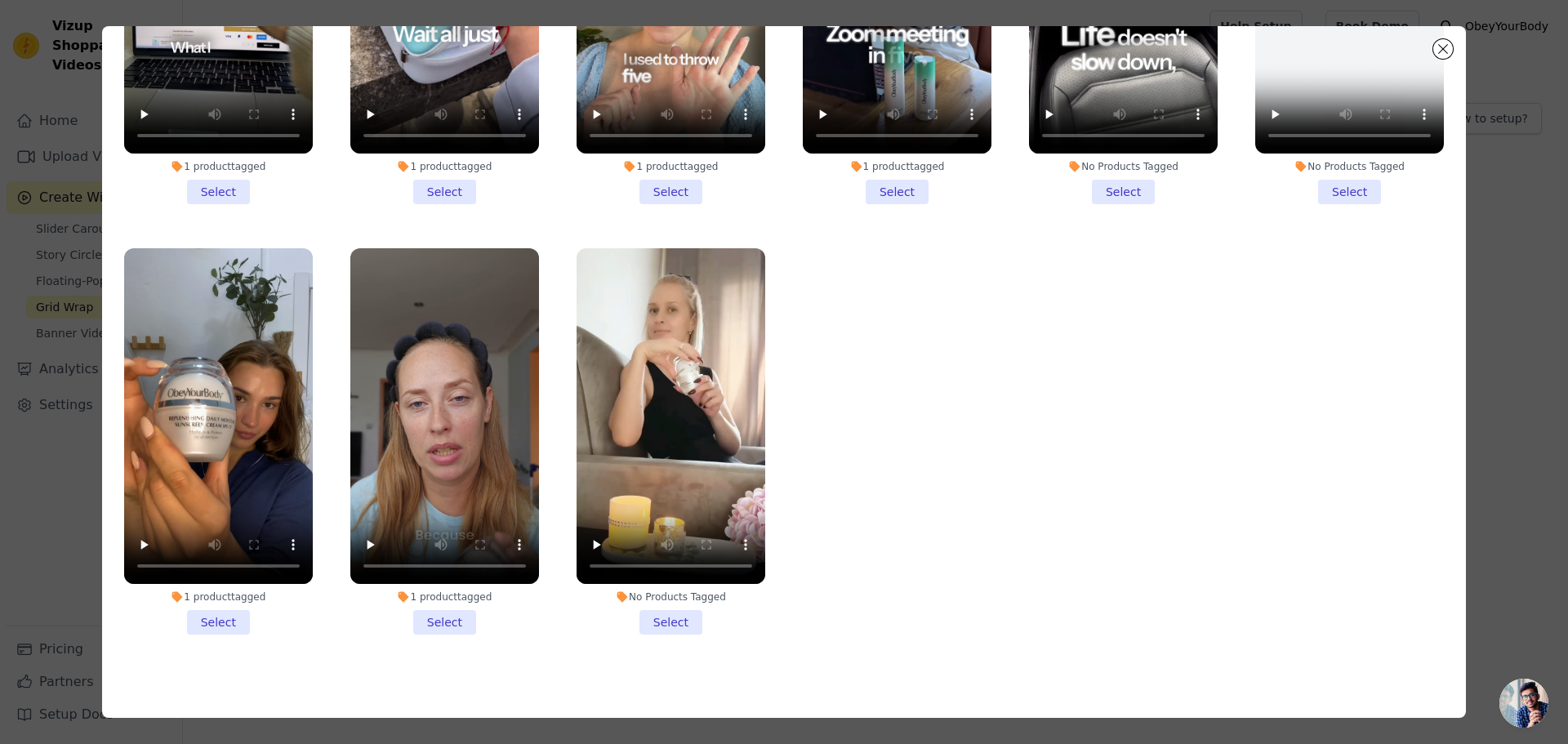
click at [664, 619] on li "No Products Tagged Select" at bounding box center [671, 441] width 188 height 387
click at [0, 0] on input "No Products Tagged Select" at bounding box center [0, 0] width 0 height 0
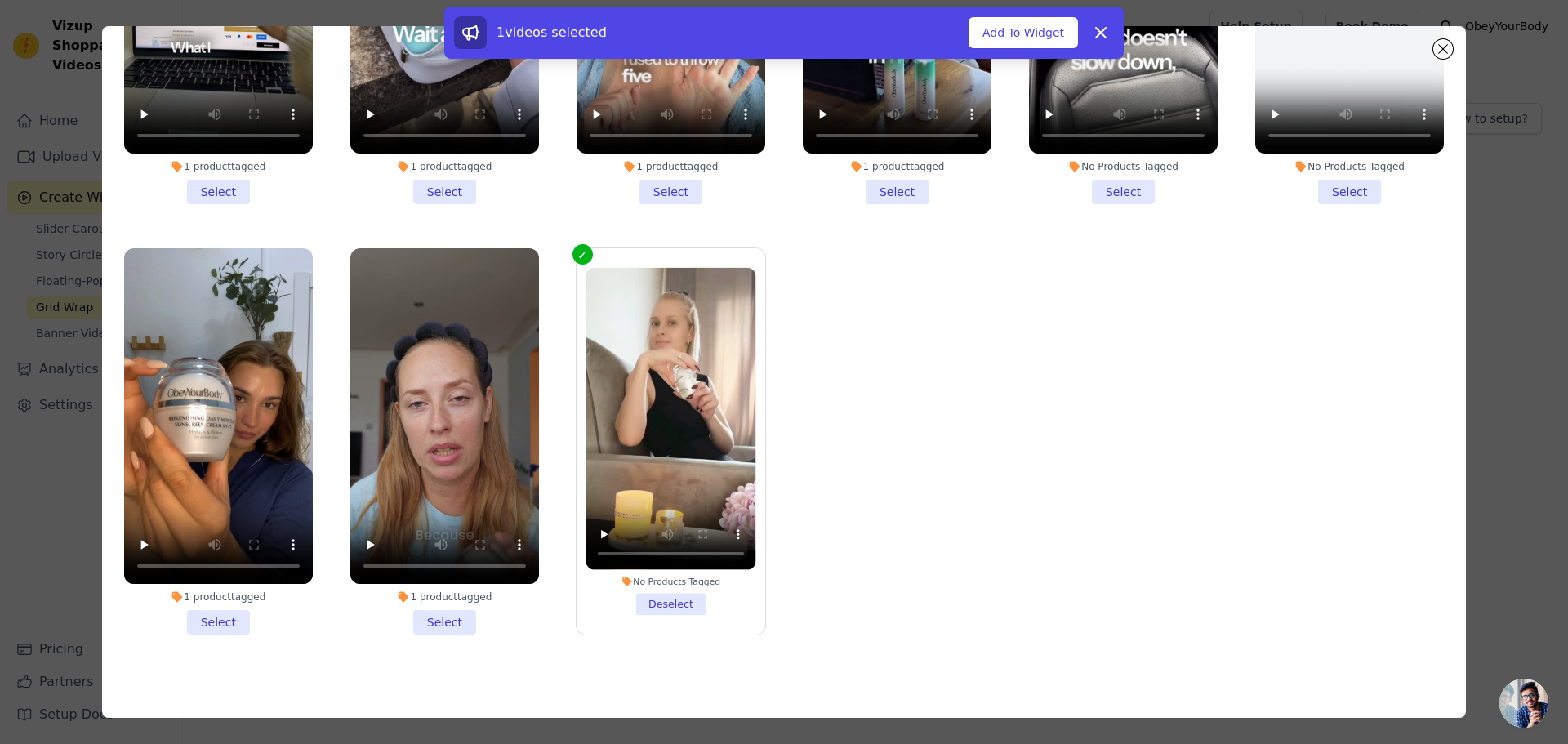
click at [448, 614] on li "1 product tagged Select" at bounding box center [444, 441] width 188 height 387
click at [0, 0] on input "1 product tagged Select" at bounding box center [0, 0] width 0 height 0
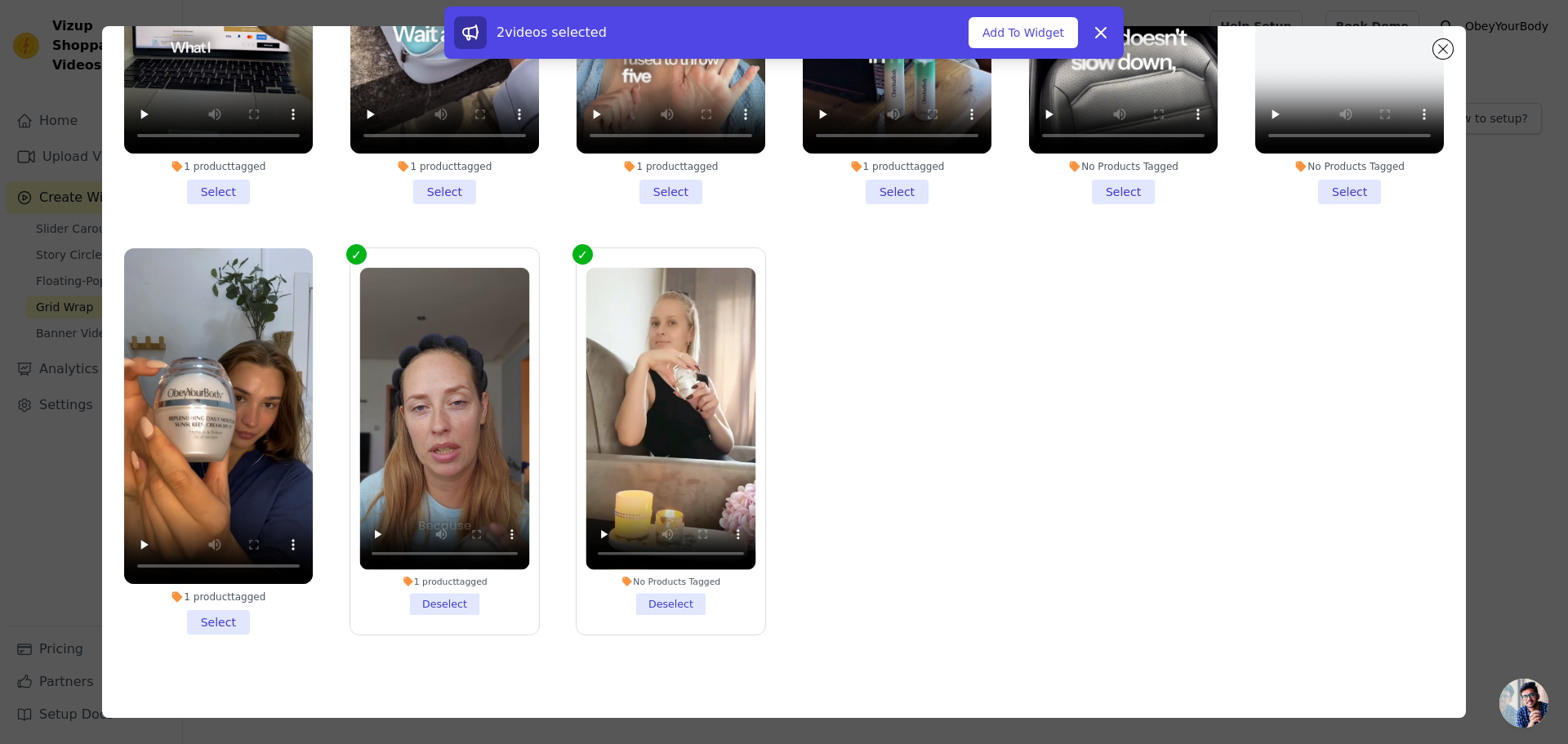
click at [215, 611] on li "1 product tagged Select" at bounding box center [219, 441] width 188 height 387
click at [0, 0] on input "1 product tagged Select" at bounding box center [0, 0] width 0 height 0
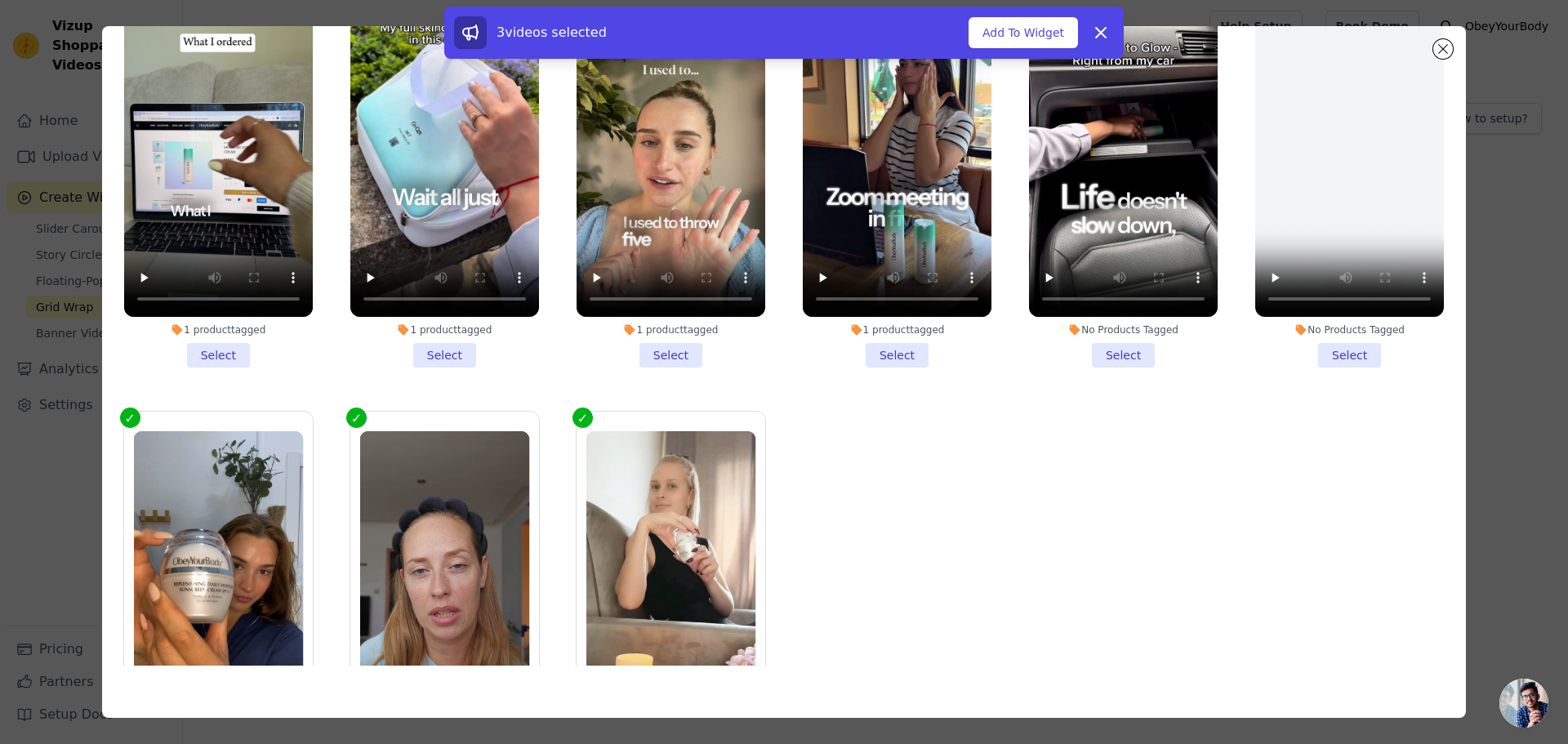
scroll to position [0, 0]
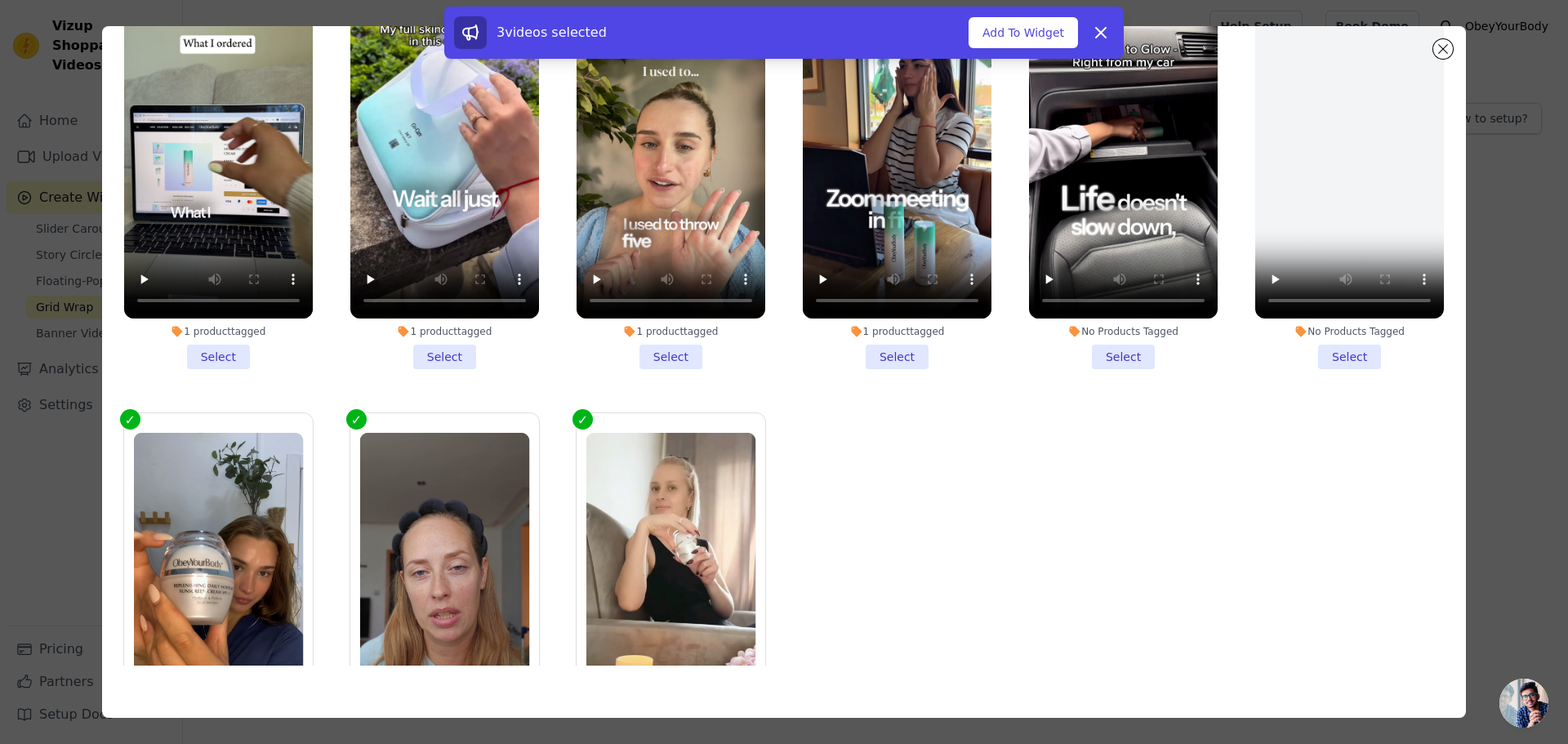
click at [1114, 354] on li "No Products Tagged Select" at bounding box center [1124, 175] width 188 height 387
click at [0, 0] on input "No Products Tagged Select" at bounding box center [0, 0] width 0 height 0
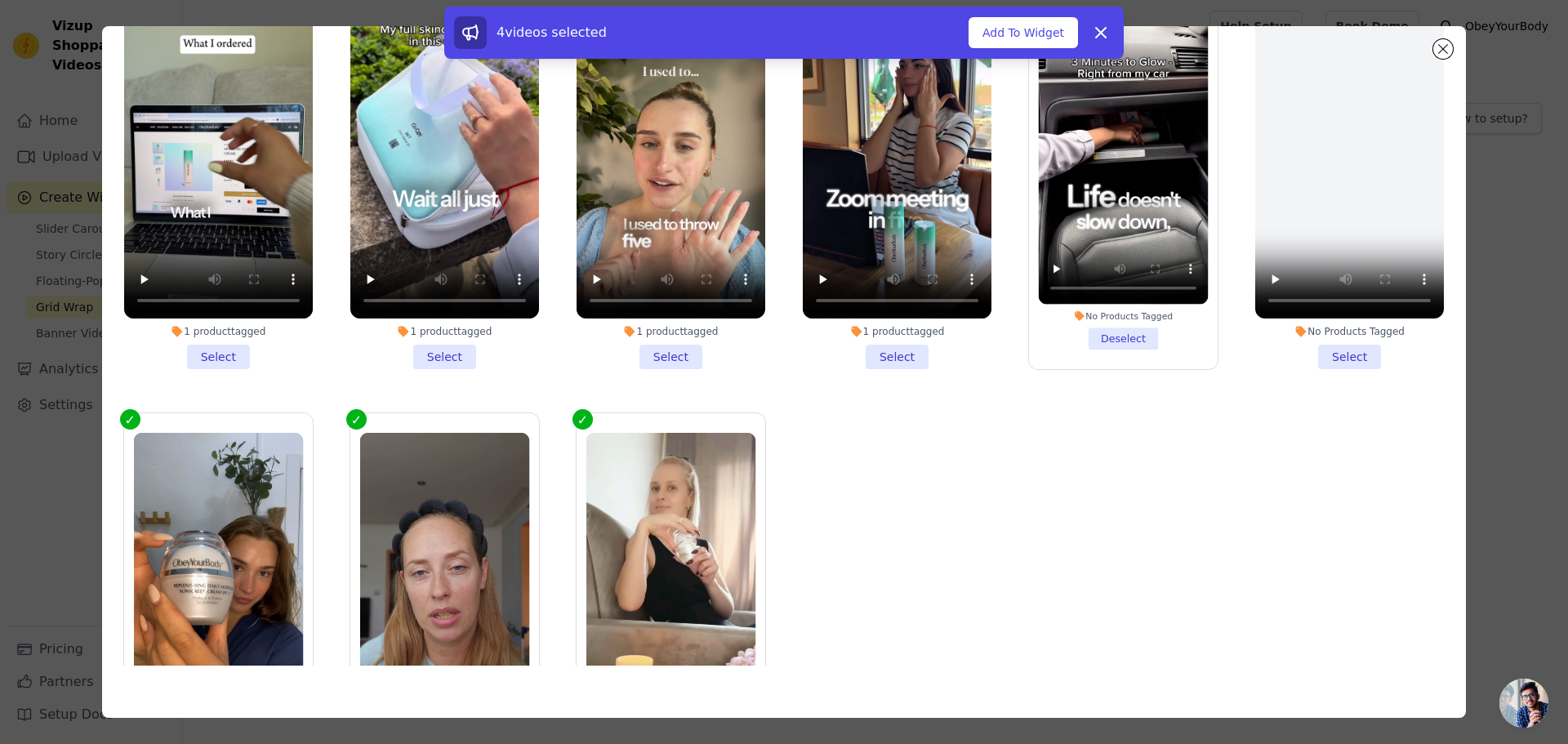
click at [888, 353] on li "1 product tagged Select" at bounding box center [897, 175] width 188 height 387
click at [0, 0] on input "1 product tagged Select" at bounding box center [0, 0] width 0 height 0
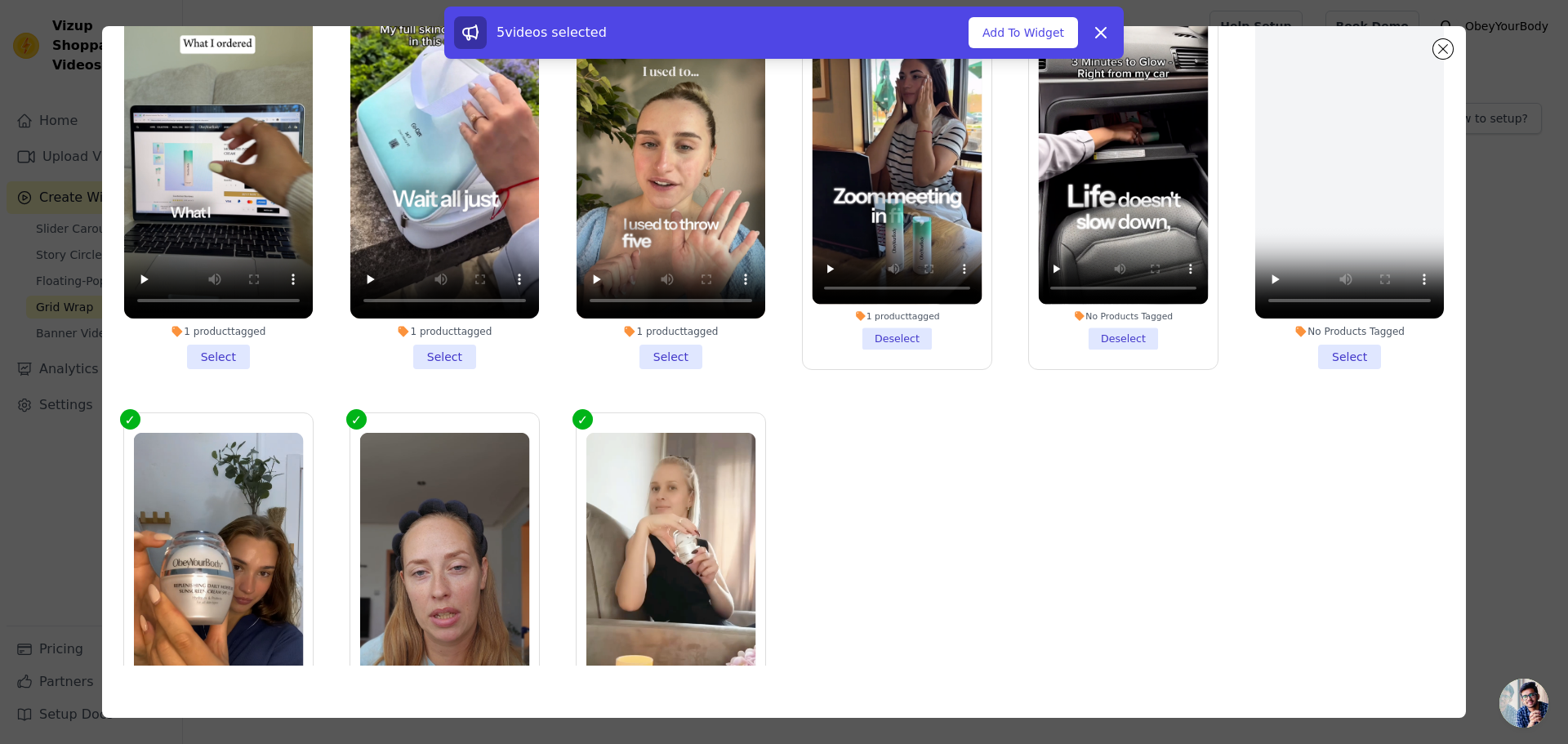
click at [662, 356] on li "1 product tagged Select" at bounding box center [671, 175] width 188 height 387
click at [0, 0] on input "1 product tagged Select" at bounding box center [0, 0] width 0 height 0
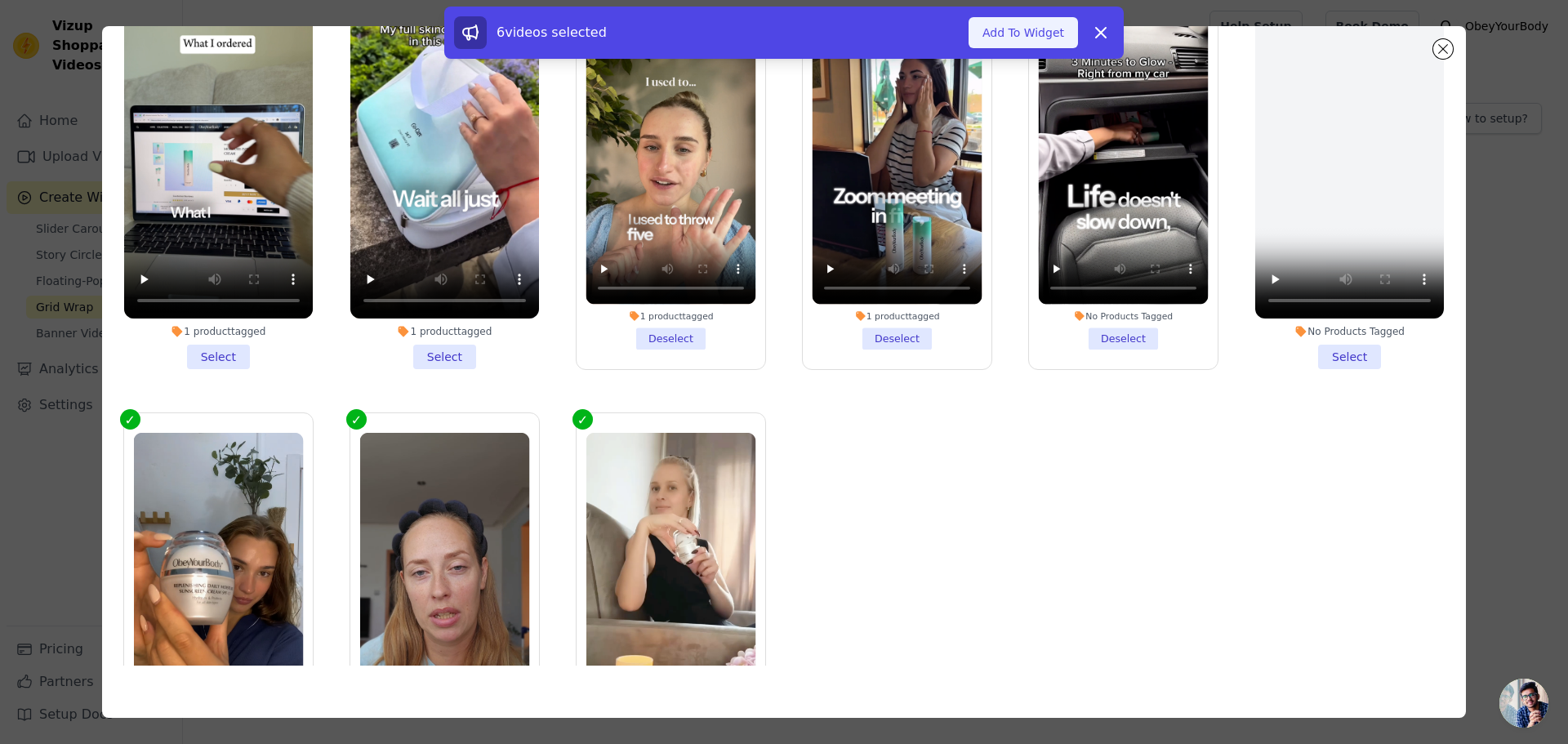
click at [1024, 33] on button "Add To Widget" at bounding box center [1023, 33] width 110 height 31
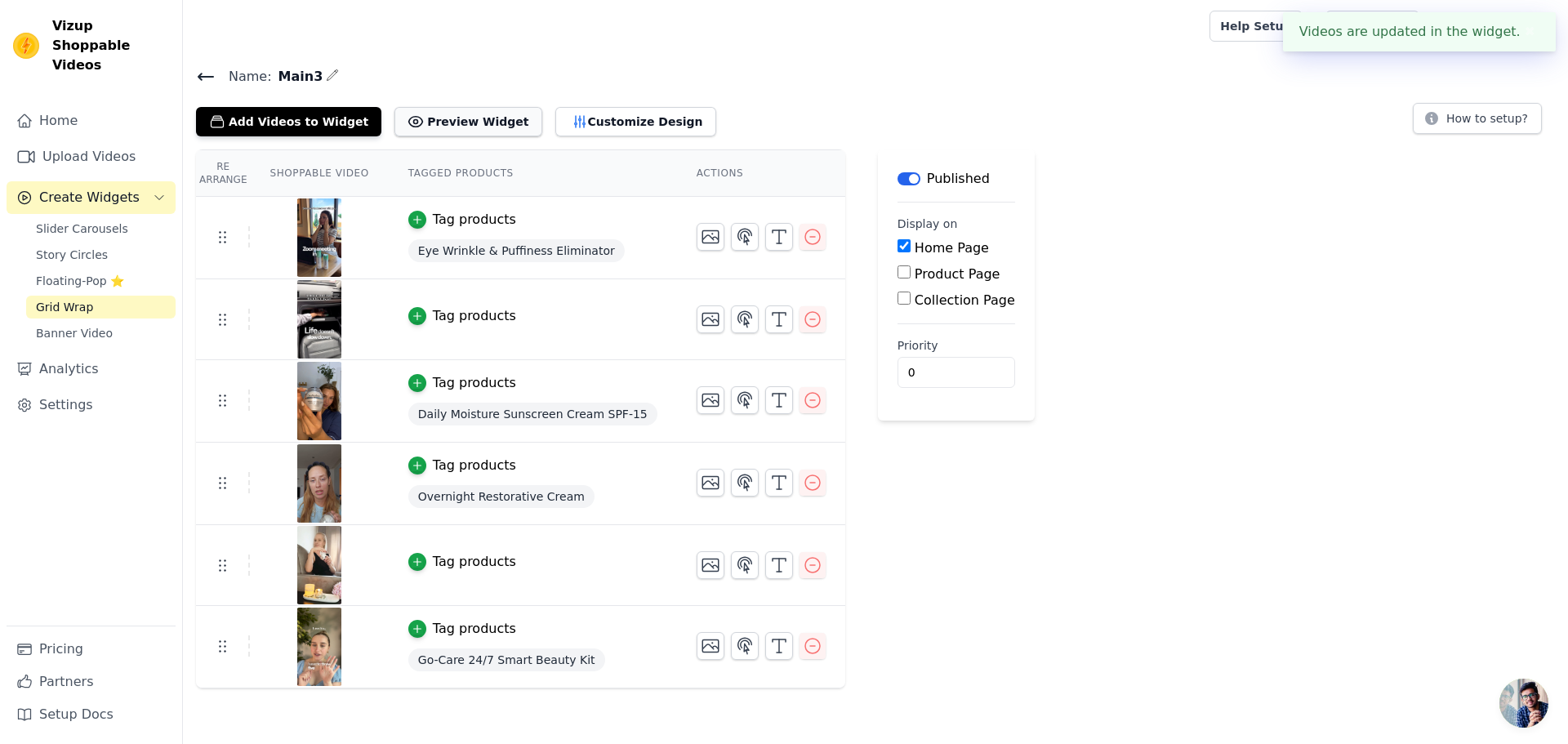
click at [442, 132] on button "Preview Widget" at bounding box center [467, 122] width 147 height 29
click at [600, 125] on button "Customize Design" at bounding box center [635, 122] width 161 height 29
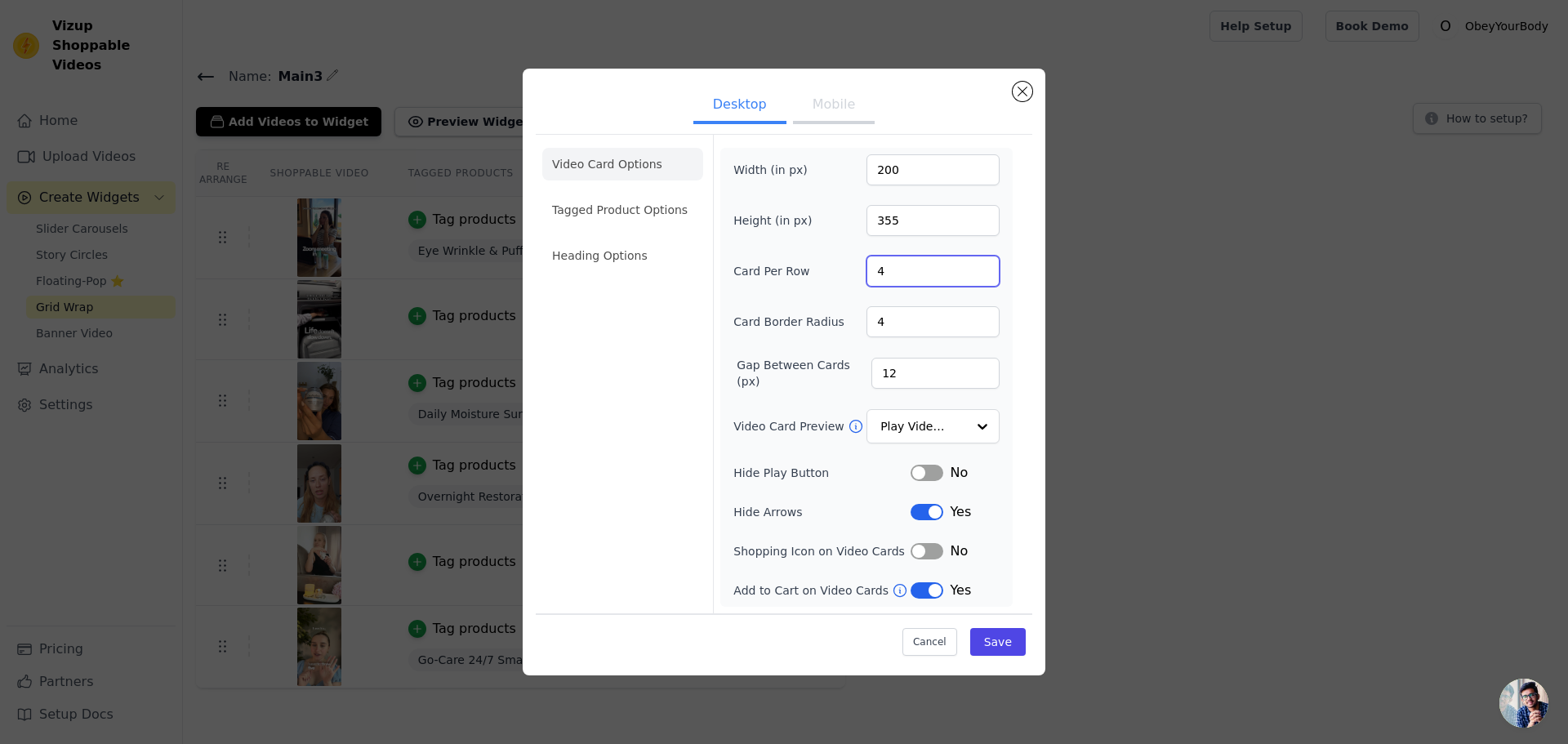
drag, startPoint x: 898, startPoint y: 276, endPoint x: 828, endPoint y: 275, distance: 70.0
click at [828, 275] on div "Card Per Row 4" at bounding box center [866, 271] width 266 height 31
type input "3"
click at [1015, 652] on button "Save" at bounding box center [997, 642] width 56 height 27
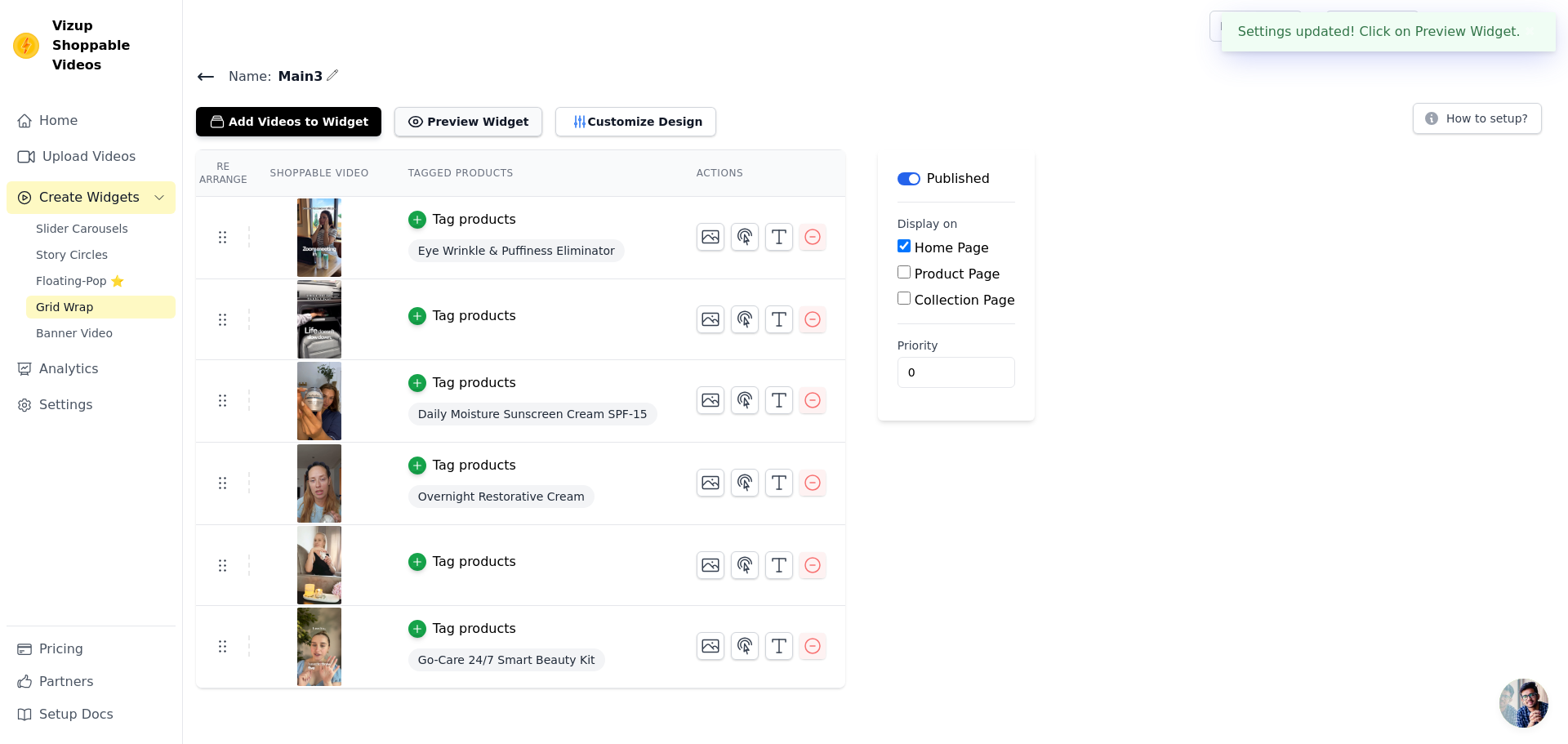
click at [411, 122] on button "Preview Widget" at bounding box center [467, 122] width 147 height 29
